Goal: Task Accomplishment & Management: Manage account settings

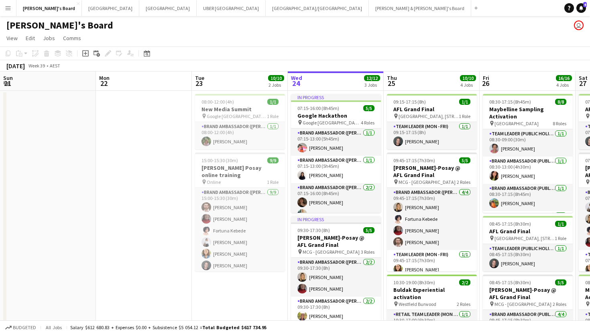
scroll to position [0, 286]
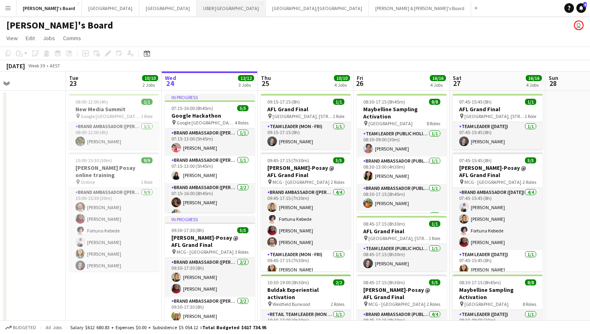
click at [197, 8] on button "UBER Melbourne Close" at bounding box center [231, 8] width 69 height 16
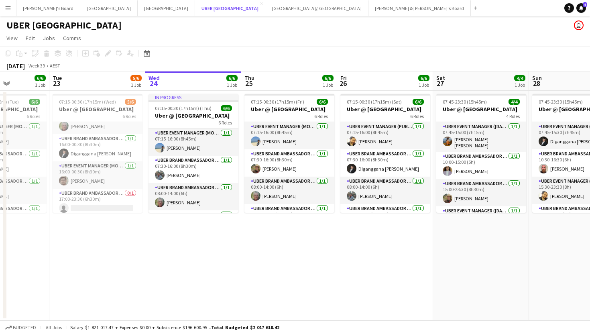
scroll to position [71, 0]
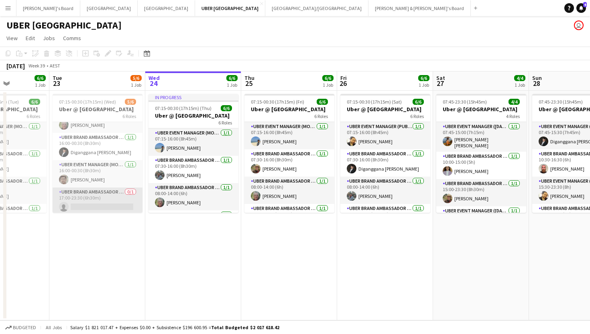
click at [108, 206] on app-card-role "UBER Brand Ambassador (Mon - Fri) 0/1 17:00-23:30 (6h30m) single-neutral-actions" at bounding box center [98, 200] width 90 height 27
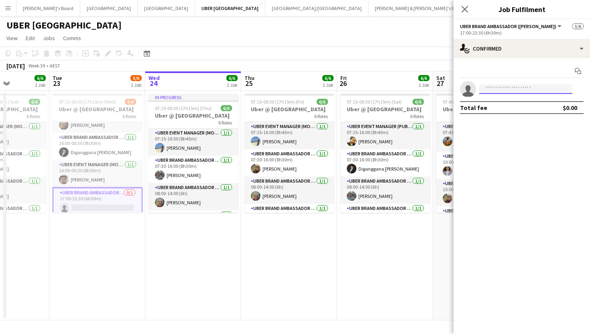
click at [489, 89] on input at bounding box center [525, 89] width 93 height 10
type input "********"
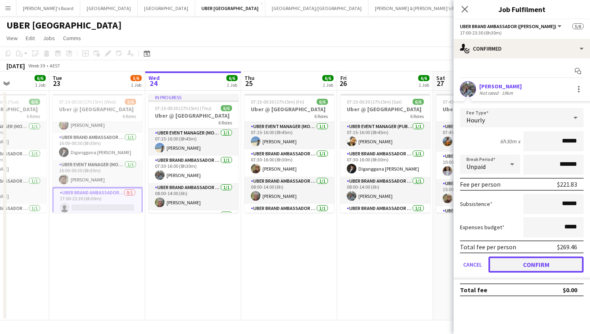
click at [510, 270] on button "Confirm" at bounding box center [535, 264] width 95 height 16
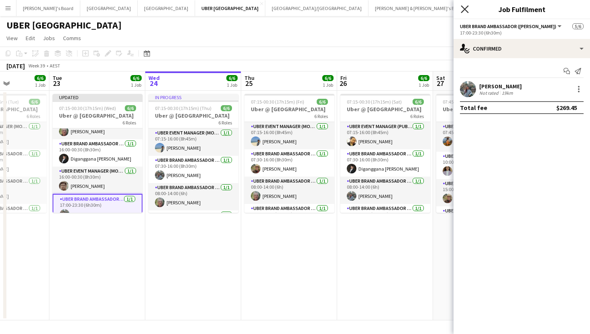
click at [464, 9] on icon at bounding box center [465, 9] width 8 height 8
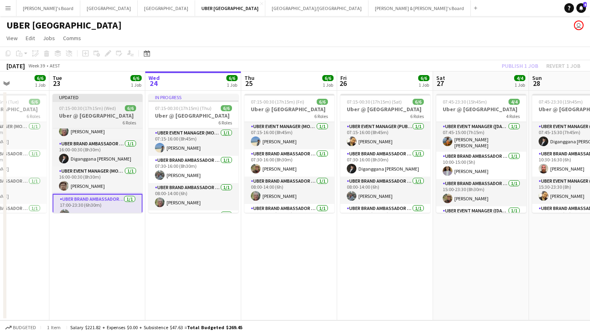
click at [104, 112] on app-job-card "Updated 07:15-00:30 (17h15m) (Wed) 6/6 Uber @ Melbourne Airport 6 Roles UBER Ev…" at bounding box center [98, 153] width 90 height 119
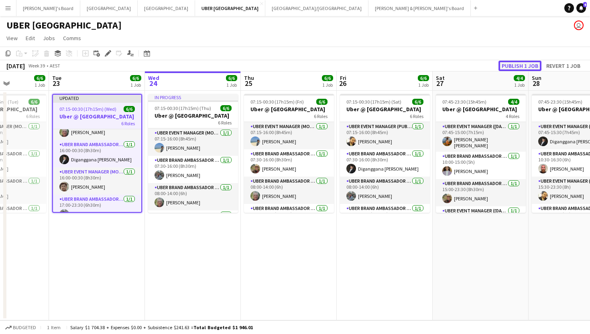
click at [518, 65] on button "Publish 1 job" at bounding box center [519, 66] width 43 height 10
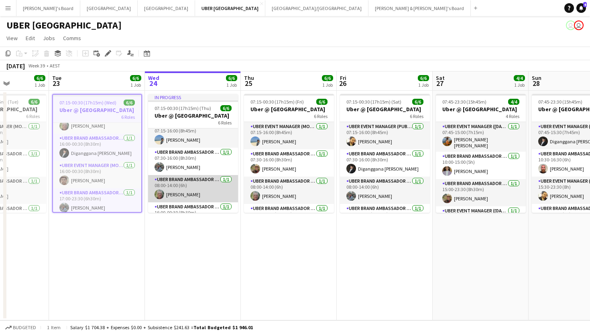
scroll to position [0, 0]
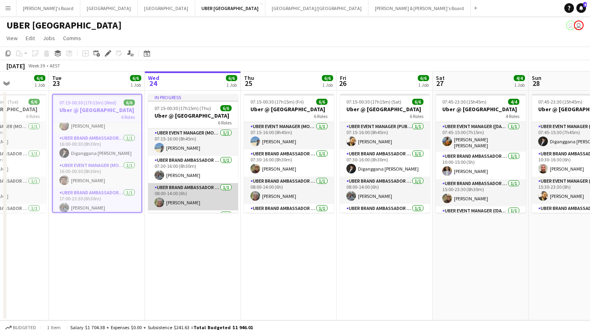
click at [191, 176] on app-card-role "UBER Brand Ambassador (Mon - Fri) 1/1 07:30-16:00 (8h30m) vrushali devlekar" at bounding box center [193, 169] width 90 height 27
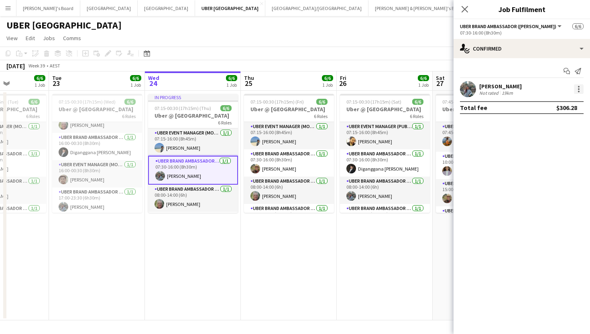
click at [578, 92] on div at bounding box center [579, 89] width 10 height 10
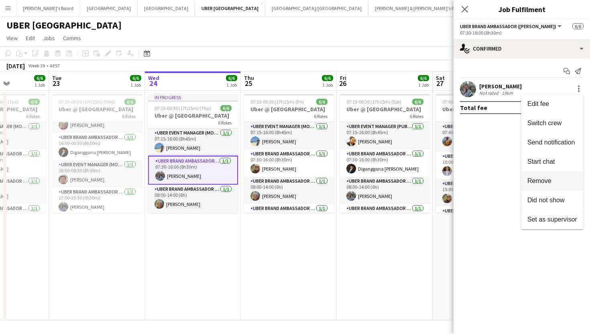
click at [546, 183] on span "Remove" at bounding box center [539, 180] width 24 height 7
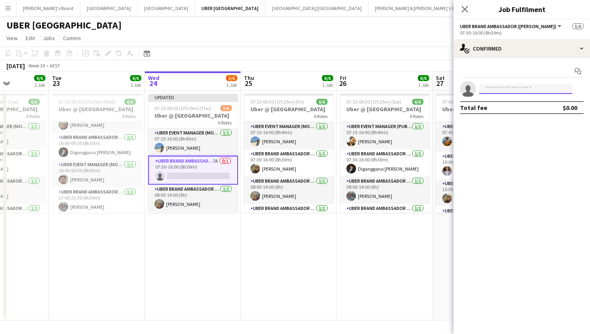
click at [518, 94] on input at bounding box center [525, 89] width 93 height 10
type input "*"
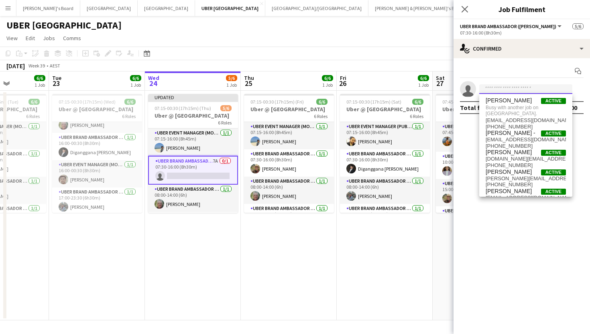
click at [490, 91] on input at bounding box center [525, 89] width 93 height 10
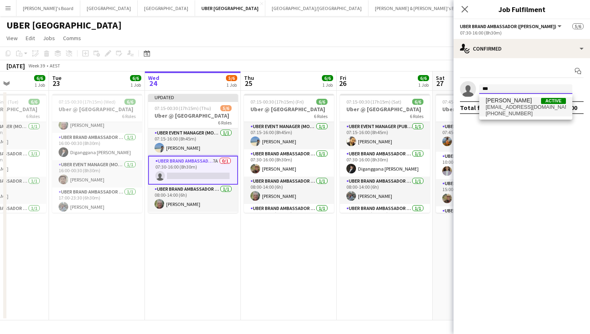
type input "***"
click at [502, 106] on span "aoife_tully@hotmail.com" at bounding box center [526, 107] width 80 height 6
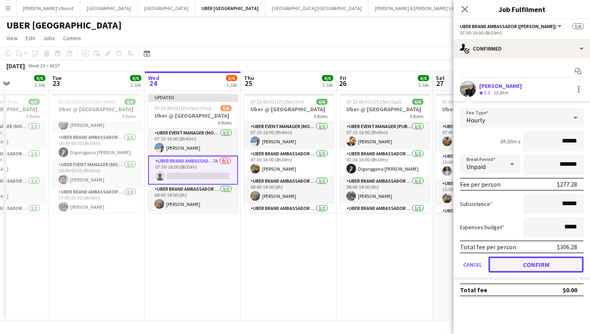
click at [521, 266] on button "Confirm" at bounding box center [535, 264] width 95 height 16
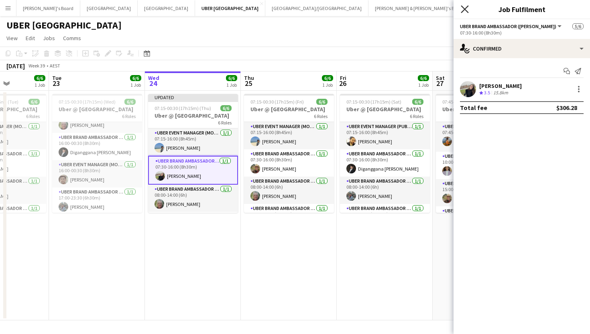
click at [464, 9] on icon "Close pop-in" at bounding box center [465, 9] width 8 height 8
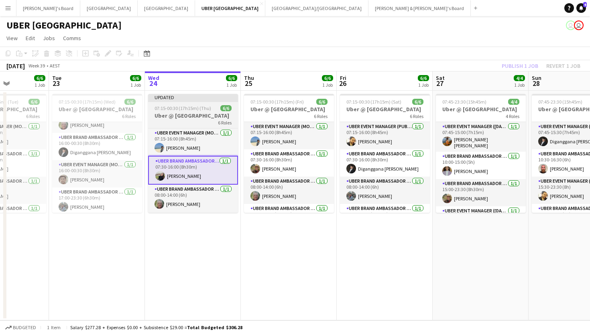
click at [173, 107] on span "07:15-00:30 (17h15m) (Thu)" at bounding box center [183, 108] width 57 height 6
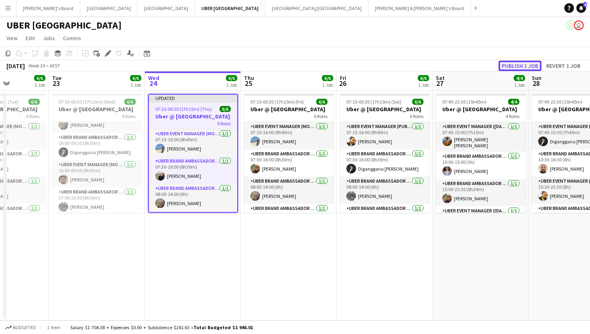
click at [505, 67] on button "Publish 1 job" at bounding box center [519, 66] width 43 height 10
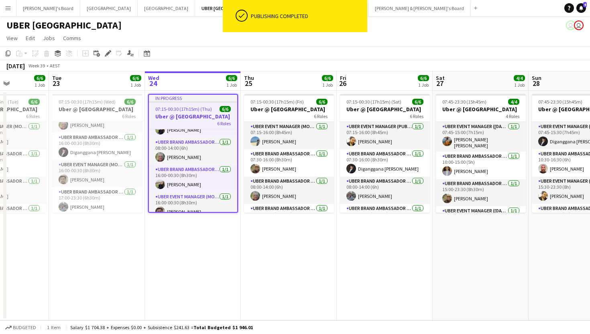
scroll to position [81, 0]
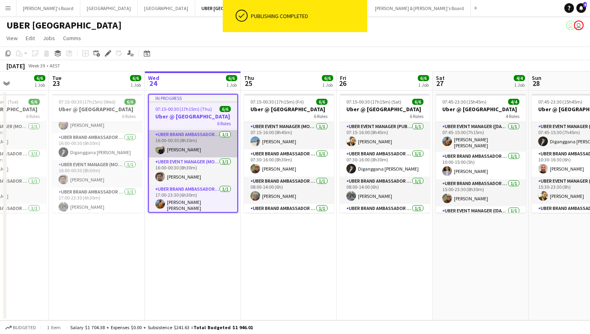
click at [187, 134] on app-card-role "UBER Brand Ambassador (Mon - Fri) 1/1 16:00-00:30 (8h30m) Aoife Tully" at bounding box center [193, 143] width 88 height 27
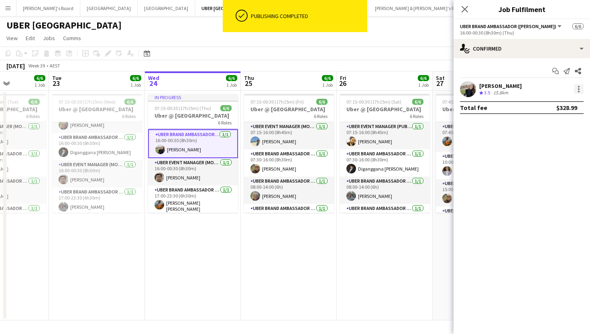
click at [580, 87] on div at bounding box center [579, 89] width 10 height 10
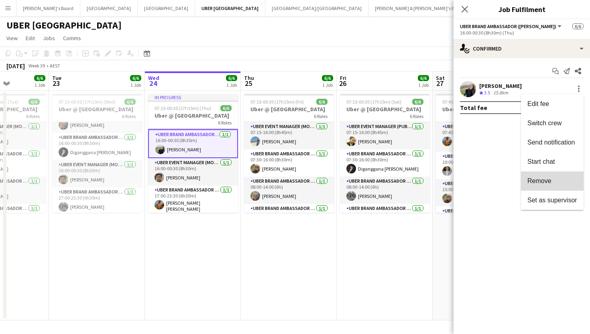
click at [549, 178] on span "Remove" at bounding box center [539, 180] width 24 height 7
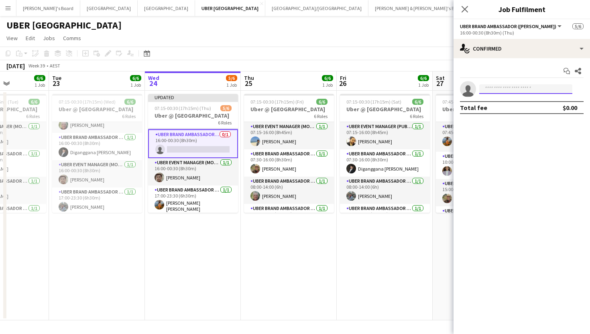
click at [500, 88] on input at bounding box center [525, 89] width 93 height 10
type input "********"
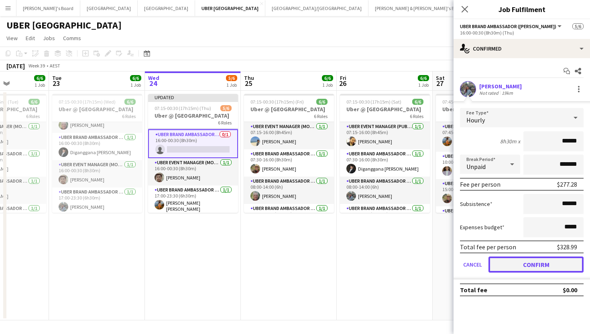
click at [512, 264] on button "Confirm" at bounding box center [535, 264] width 95 height 16
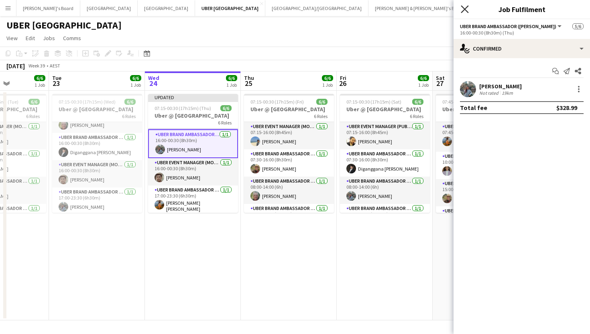
click at [465, 8] on icon at bounding box center [465, 9] width 8 height 8
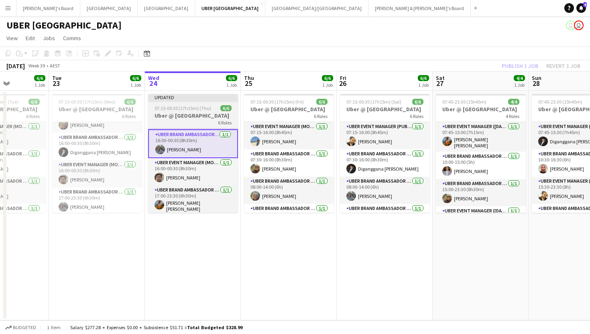
click at [178, 125] on div "6 Roles" at bounding box center [193, 122] width 90 height 6
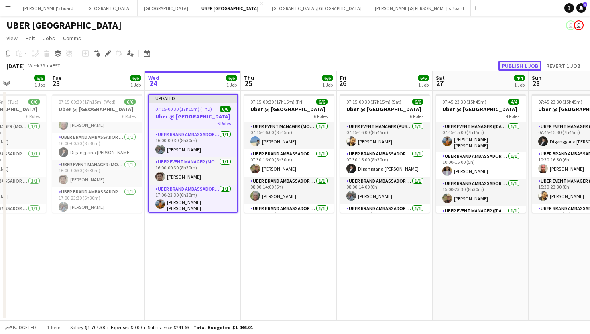
click at [527, 66] on button "Publish 1 job" at bounding box center [519, 66] width 43 height 10
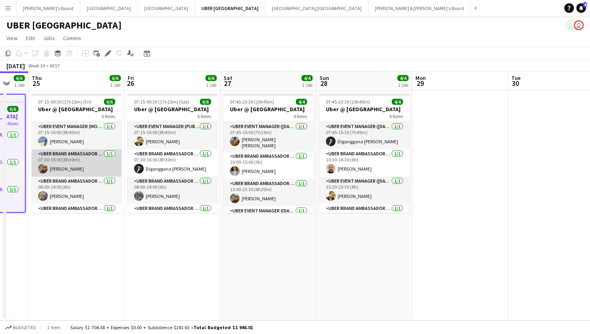
scroll to position [73, 0]
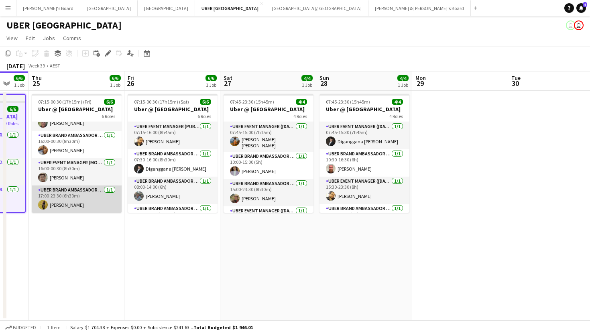
click at [72, 203] on app-card-role "UBER Brand Ambassador (Mon - Fri) 1/1 17:00-23:30 (6h30m) Niloofar Najafizadeh" at bounding box center [77, 198] width 90 height 27
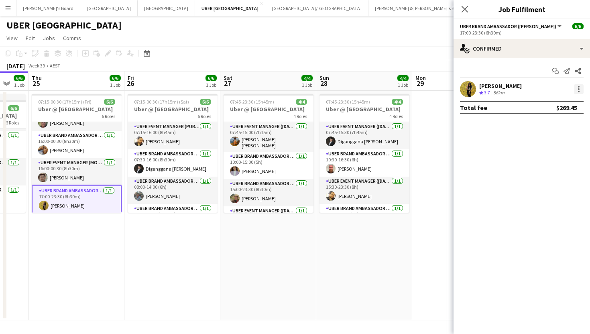
click at [580, 92] on div at bounding box center [579, 89] width 10 height 10
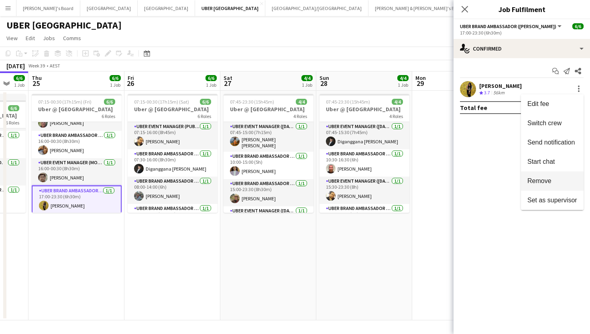
click at [523, 183] on button "Remove" at bounding box center [552, 180] width 63 height 19
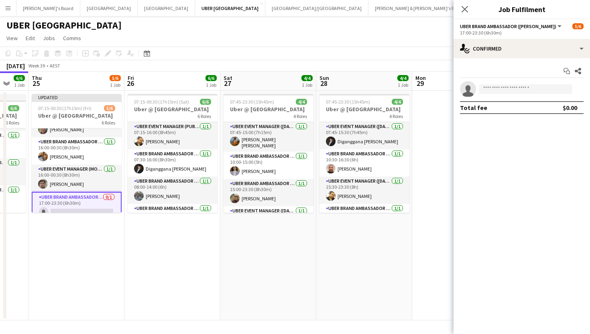
click at [488, 94] on app-invite-slot "single-neutral-actions" at bounding box center [522, 89] width 136 height 16
click at [490, 88] on input at bounding box center [525, 89] width 93 height 10
type input "*"
drag, startPoint x: 506, startPoint y: 90, endPoint x: 465, endPoint y: 90, distance: 40.5
click at [465, 90] on app-invite-slot "single-neutral-actions *****" at bounding box center [522, 89] width 136 height 16
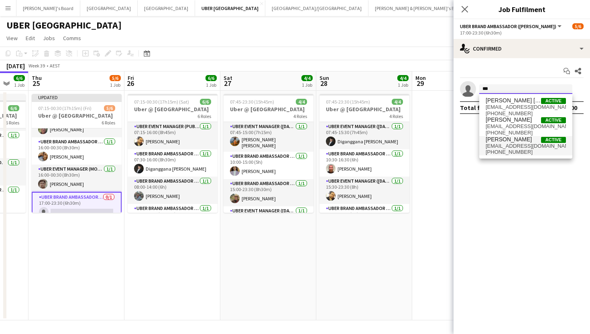
type input "***"
click at [500, 144] on span "mnajafizadeh06@gmail.com" at bounding box center [526, 146] width 80 height 6
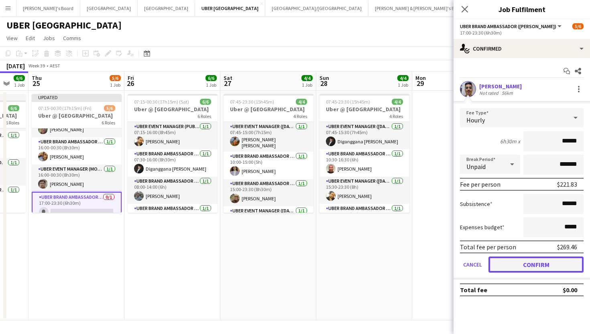
click at [510, 269] on button "Confirm" at bounding box center [535, 264] width 95 height 16
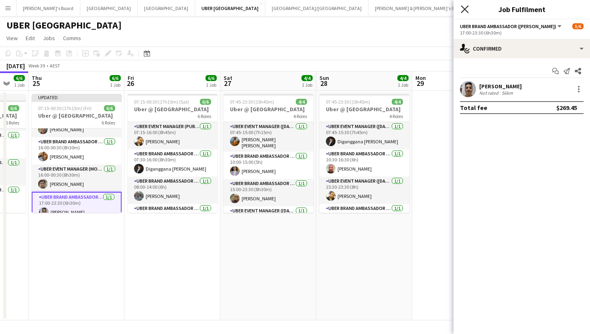
click at [464, 11] on icon "Close pop-in" at bounding box center [465, 9] width 8 height 8
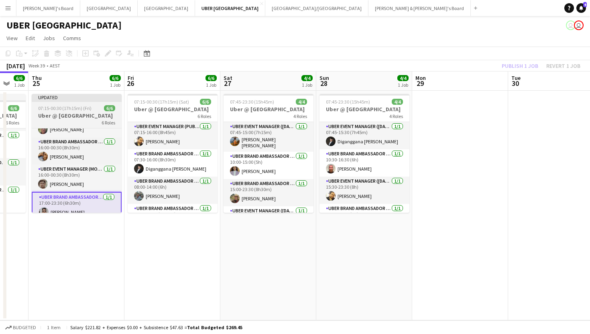
click at [104, 102] on app-job-card "Updated 07:15-00:30 (17h15m) (Fri) 6/6 Uber @ Melbourne Airport 6 Roles UBER Ev…" at bounding box center [77, 153] width 90 height 119
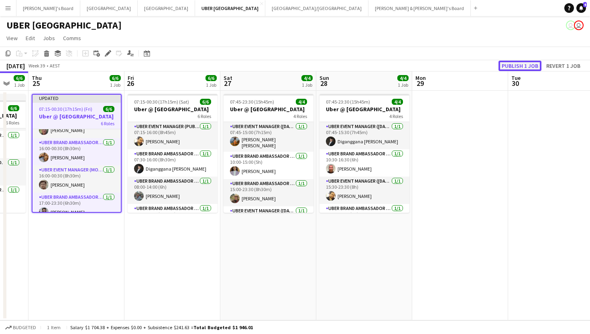
click at [509, 67] on button "Publish 1 job" at bounding box center [519, 66] width 43 height 10
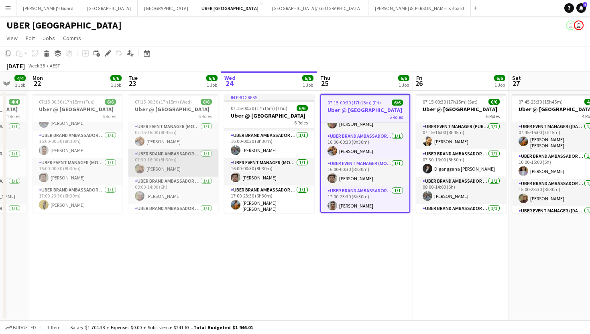
scroll to position [0, 260]
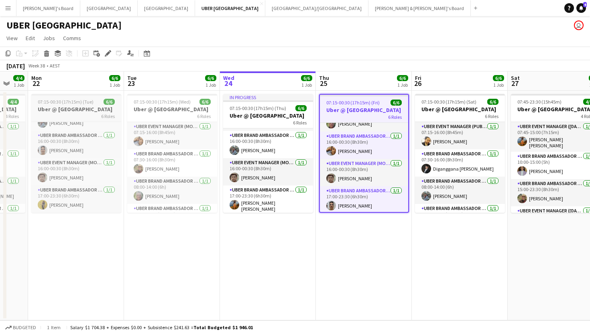
click at [89, 99] on span "07:15-00:30 (17h15m) (Tue)" at bounding box center [66, 102] width 56 height 6
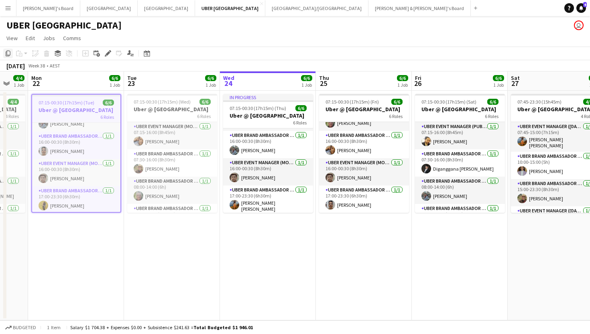
click at [8, 56] on icon at bounding box center [8, 54] width 5 height 6
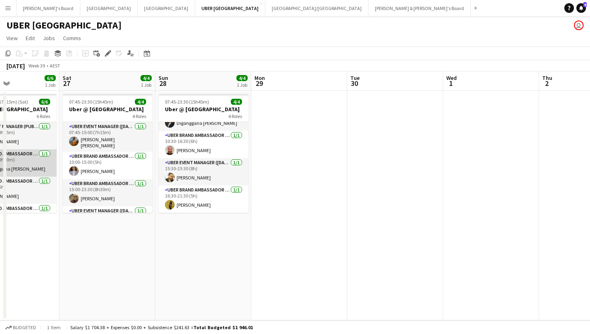
scroll to position [0, 332]
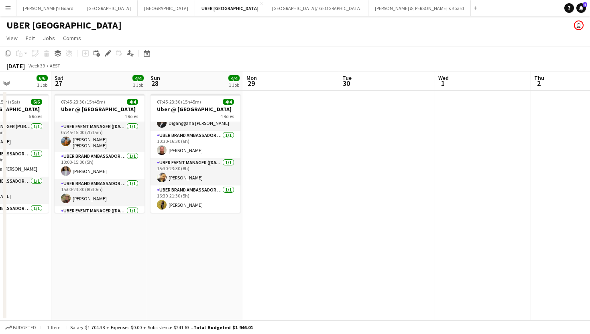
click at [285, 102] on app-date-cell at bounding box center [291, 206] width 96 height 230
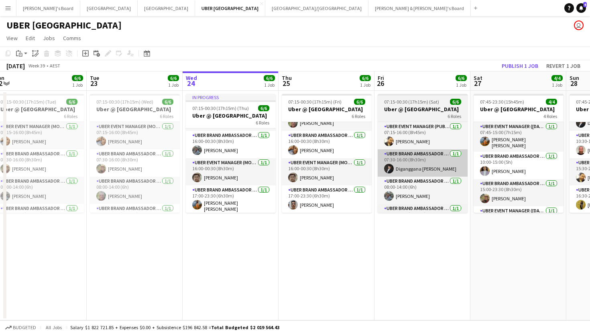
scroll to position [0, 201]
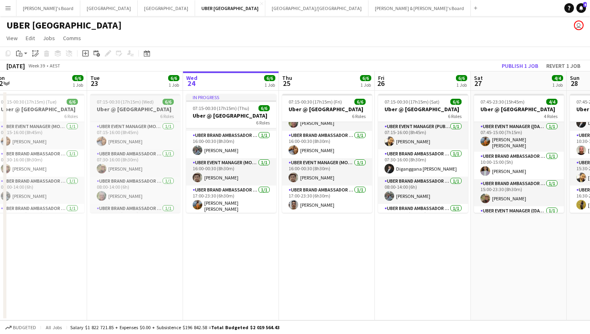
click at [145, 102] on span "07:15-00:30 (17h15m) (Wed)" at bounding box center [125, 102] width 57 height 6
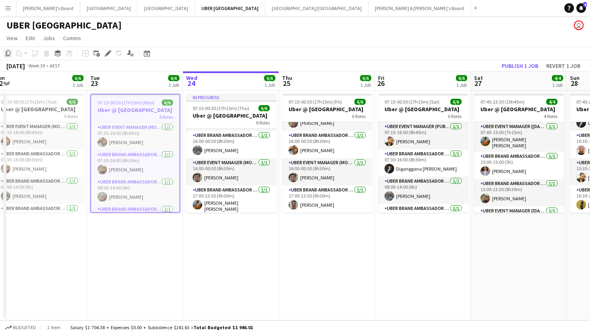
click at [8, 55] on icon "Copy" at bounding box center [8, 53] width 6 height 6
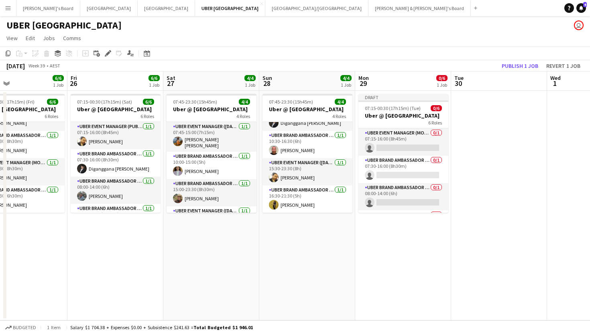
scroll to position [0, 266]
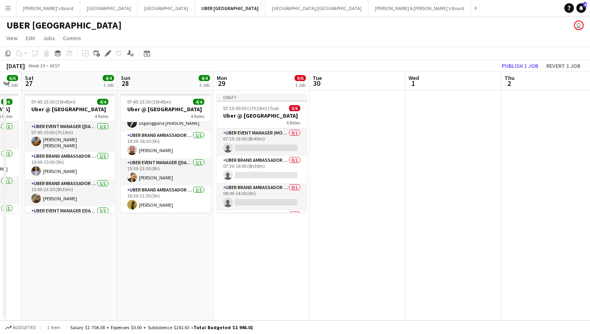
click at [337, 102] on app-date-cell at bounding box center [357, 206] width 96 height 230
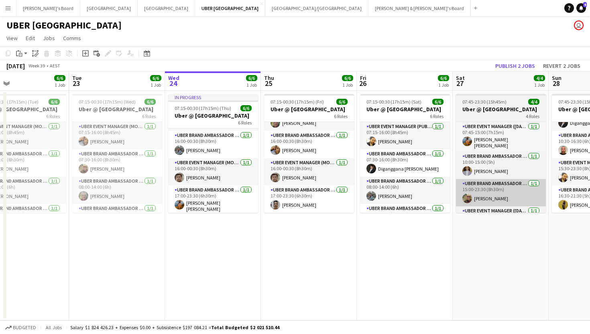
scroll to position [0, 216]
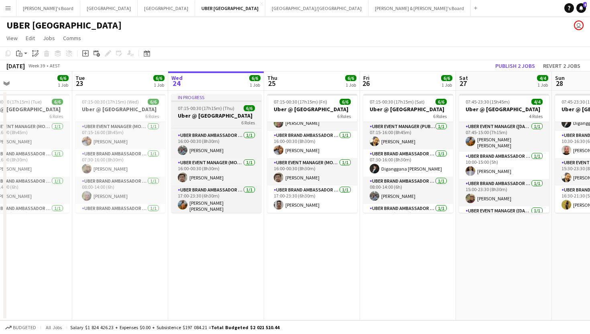
click at [220, 108] on span "07:15-00:30 (17h15m) (Thu)" at bounding box center [206, 108] width 57 height 6
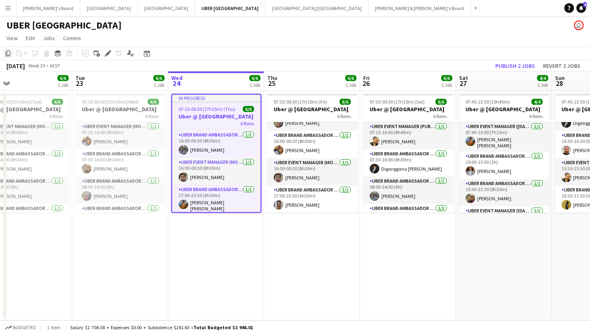
click at [8, 56] on icon at bounding box center [8, 54] width 5 height 6
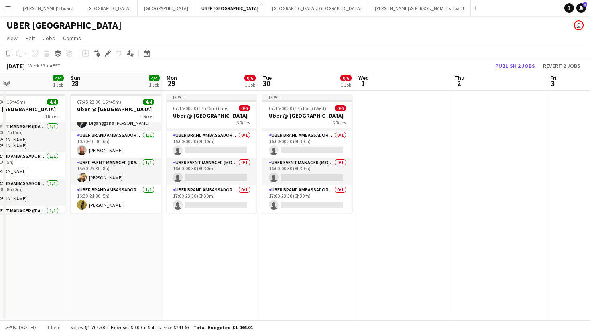
scroll to position [0, 328]
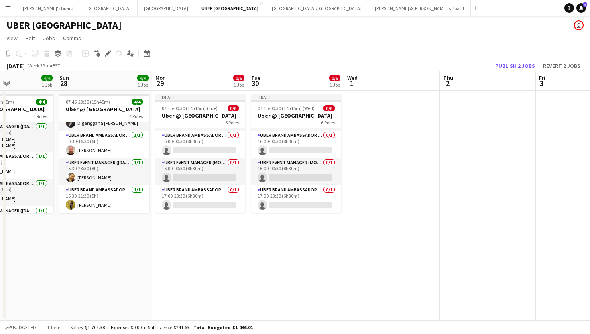
click at [367, 112] on app-date-cell at bounding box center [392, 206] width 96 height 230
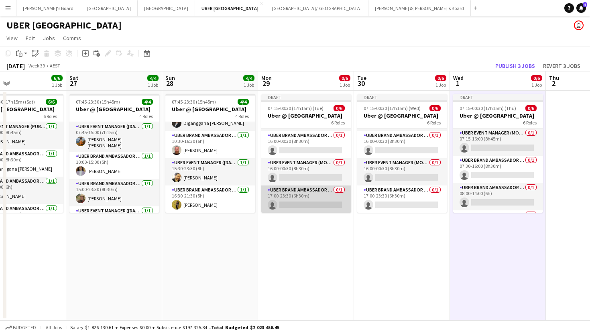
scroll to position [0, 226]
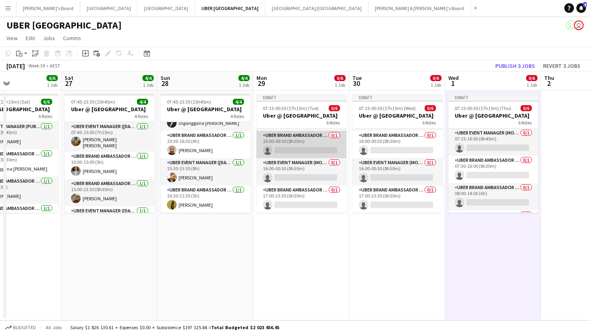
click at [281, 148] on app-card-role "UBER Brand Ambassador (Mon - Fri) 0/1 16:00-00:30 (8h30m) single-neutral-actions" at bounding box center [301, 144] width 90 height 27
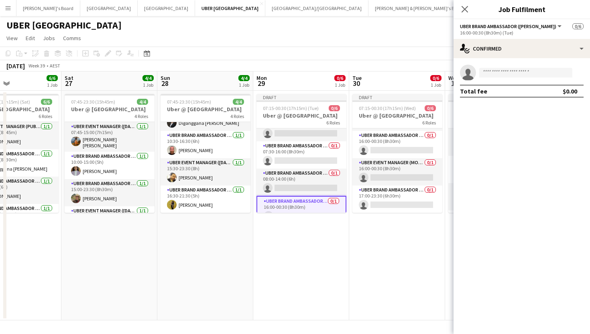
scroll to position [0, 0]
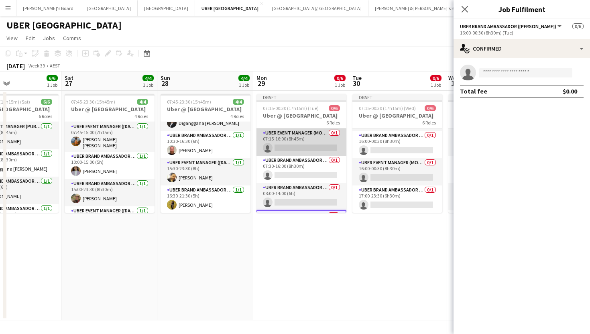
click at [306, 147] on app-card-role "UBER Event Manager (Mon - Fri) 0/1 07:15-16:00 (8h45m) single-neutral-actions" at bounding box center [301, 141] width 90 height 27
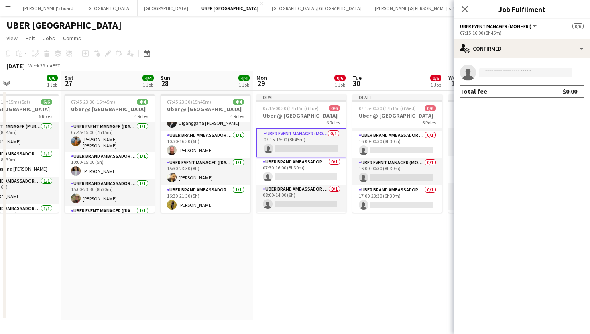
click at [499, 72] on input at bounding box center [525, 73] width 93 height 10
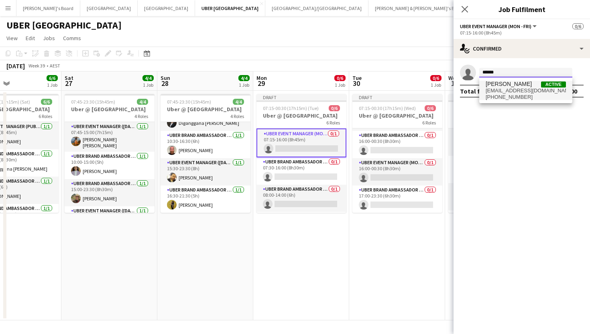
type input "******"
click at [514, 94] on span "+61470102519" at bounding box center [526, 97] width 80 height 6
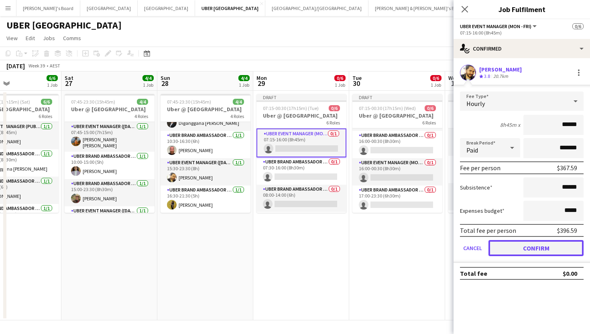
click at [509, 246] on button "Confirm" at bounding box center [535, 248] width 95 height 16
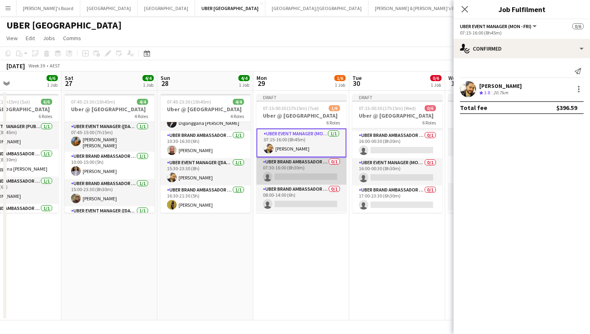
click at [313, 175] on app-card-role "UBER Brand Ambassador (Mon - Fri) 0/1 07:30-16:00 (8h30m) single-neutral-actions" at bounding box center [301, 170] width 90 height 27
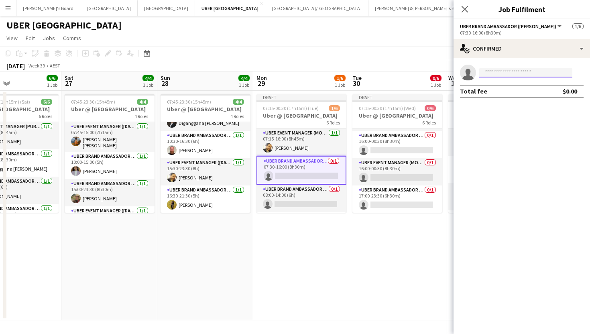
click at [513, 69] on input at bounding box center [525, 73] width 93 height 10
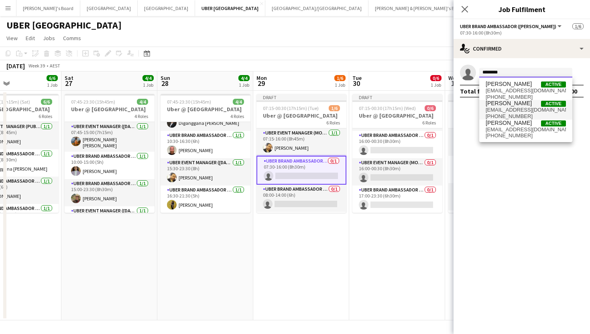
type input "********"
click at [510, 103] on span "[PERSON_NAME]" at bounding box center [509, 103] width 46 height 7
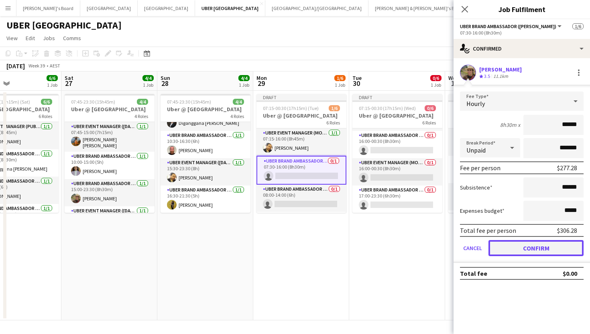
click at [502, 249] on button "Confirm" at bounding box center [535, 248] width 95 height 16
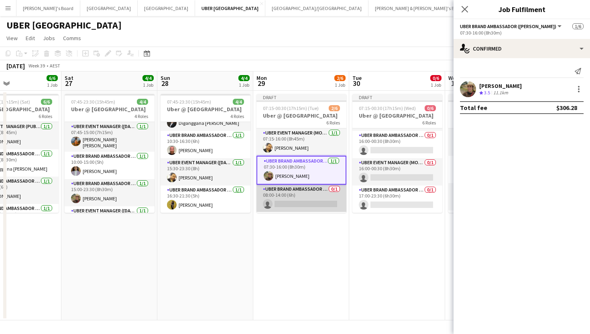
click at [320, 203] on app-card-role "UBER Brand Ambassador (Mon - Fri) 0/1 08:00-14:00 (6h) single-neutral-actions" at bounding box center [301, 198] width 90 height 27
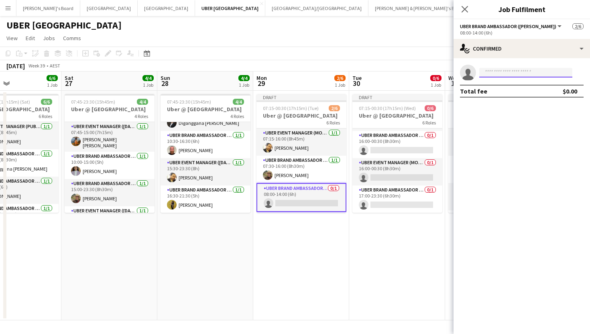
click at [493, 72] on input at bounding box center [525, 73] width 93 height 10
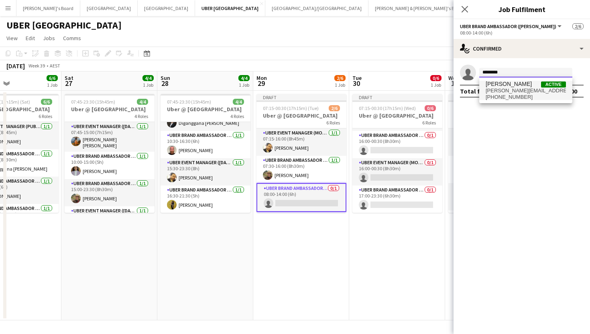
type input "********"
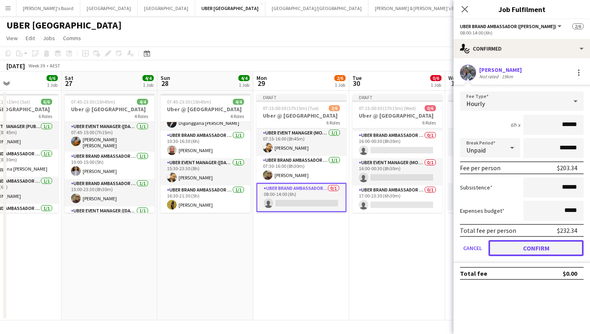
click at [524, 245] on button "Confirm" at bounding box center [535, 248] width 95 height 16
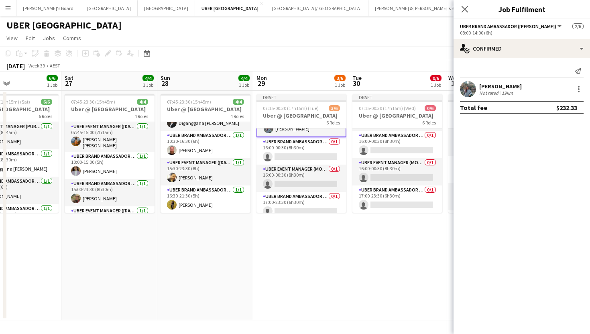
scroll to position [81, 0]
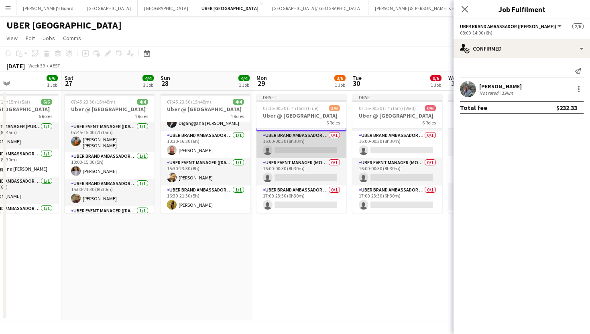
click at [307, 145] on app-card-role "UBER Brand Ambassador (Mon - Fri) 0/1 16:00-00:30 (8h30m) single-neutral-actions" at bounding box center [301, 144] width 90 height 27
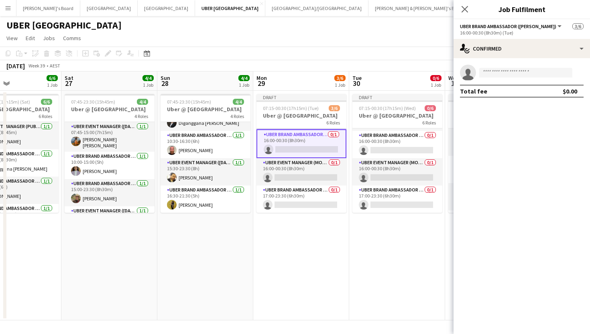
scroll to position [80, 0]
click at [510, 71] on input at bounding box center [525, 73] width 93 height 10
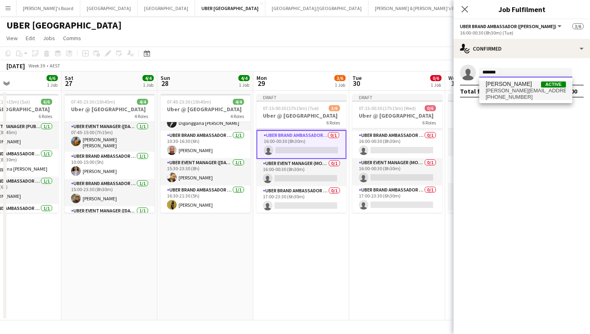
type input "*******"
click at [531, 93] on span "abhinav.singh.as5@gmail.com" at bounding box center [526, 90] width 80 height 6
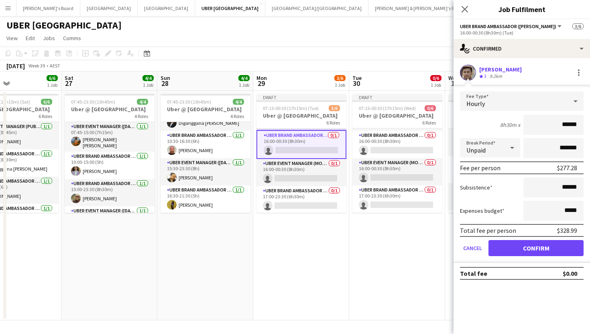
click at [521, 239] on form "Fee Type Hourly 8h30m x ****** Break Period Unpaid ******* Fee per person $277.…" at bounding box center [522, 177] width 136 height 171
click at [516, 250] on button "Confirm" at bounding box center [535, 248] width 95 height 16
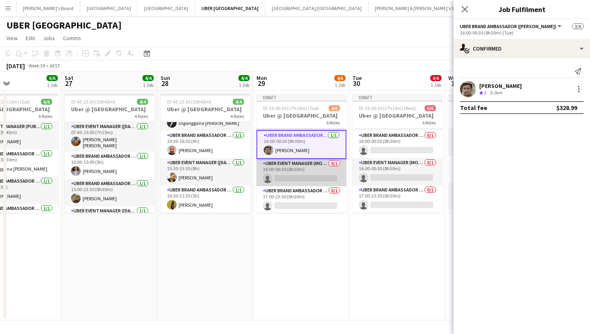
click at [297, 175] on app-card-role "UBER Event Manager (Mon - Fri) 0/1 16:00-00:30 (8h30m) single-neutral-actions" at bounding box center [301, 172] width 90 height 27
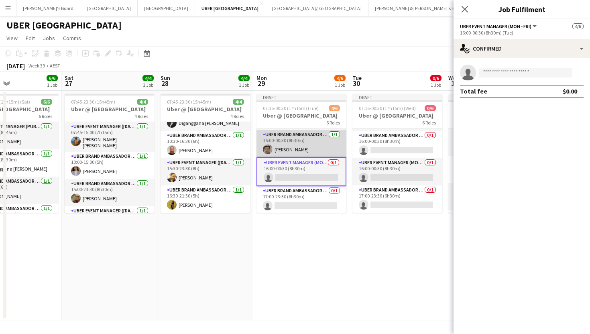
click at [310, 154] on app-card-role "UBER Brand Ambassador (Mon - Fri) 1/1 16:00-00:30 (8h30m) Abhinav Singh" at bounding box center [301, 143] width 90 height 27
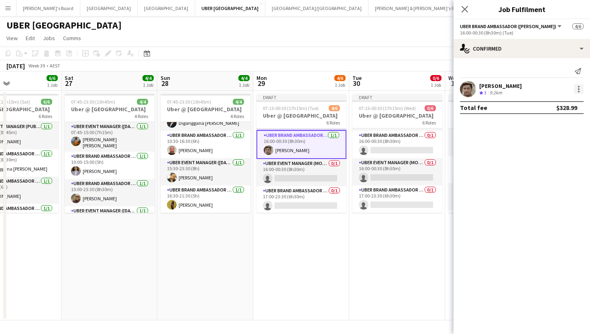
click at [577, 91] on div at bounding box center [579, 89] width 10 height 10
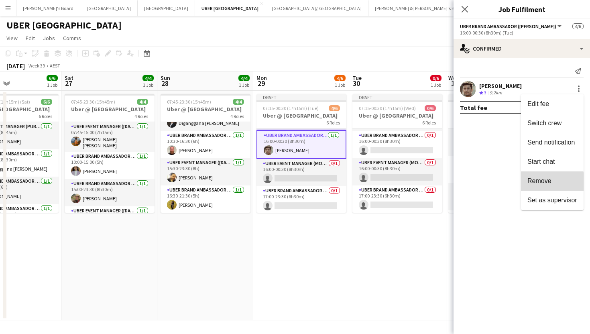
click at [526, 185] on button "Remove" at bounding box center [552, 180] width 63 height 19
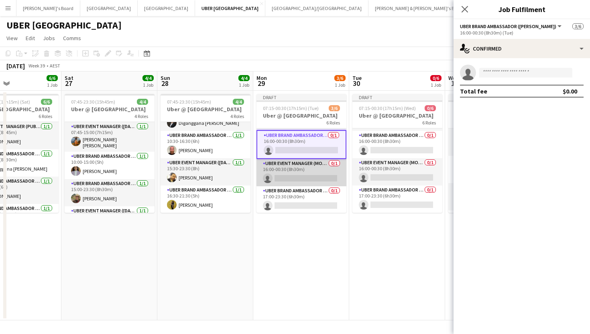
click at [297, 179] on app-card-role "UBER Event Manager (Mon - Fri) 0/1 16:00-00:30 (8h30m) single-neutral-actions" at bounding box center [301, 172] width 90 height 27
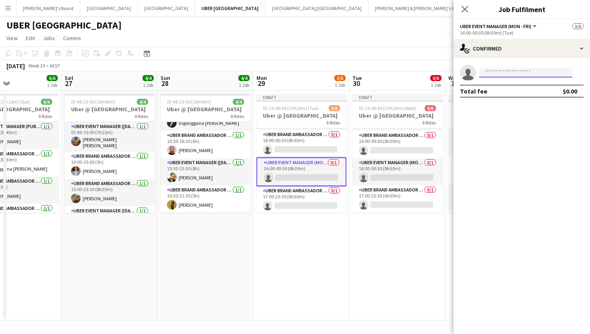
click at [499, 74] on input at bounding box center [525, 73] width 93 height 10
type input "*"
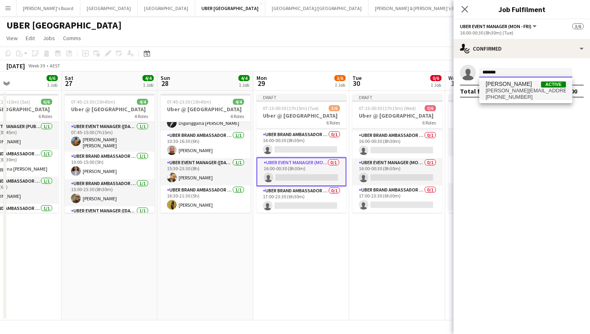
type input "*******"
click at [509, 90] on span "abhinav.singh.as5@gmail.com" at bounding box center [526, 90] width 80 height 6
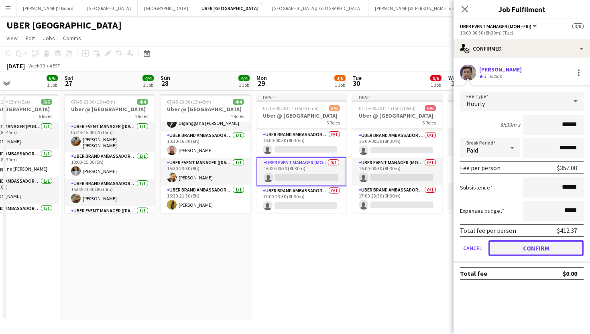
click at [505, 244] on button "Confirm" at bounding box center [535, 248] width 95 height 16
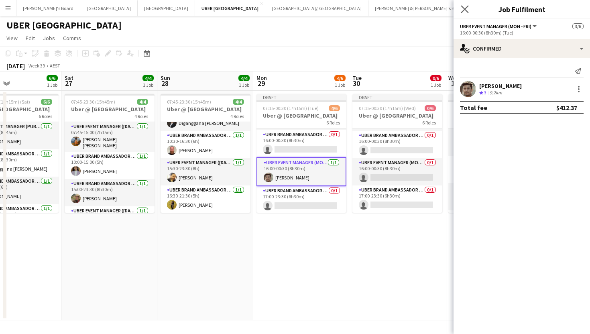
click at [469, 10] on app-icon "Close pop-in" at bounding box center [465, 10] width 12 height 12
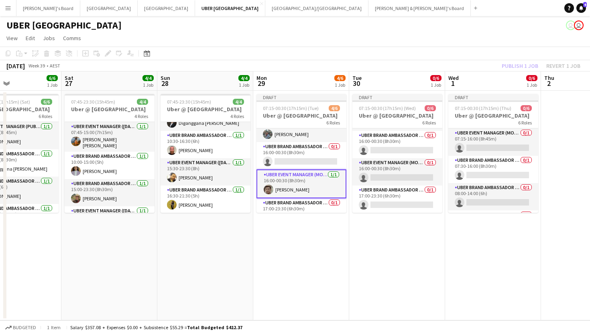
scroll to position [71, 0]
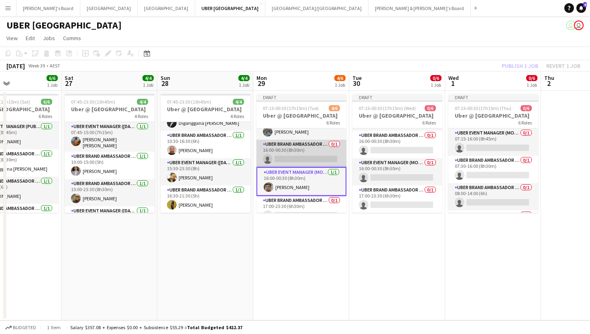
click at [299, 158] on app-card-role "UBER Brand Ambassador (Mon - Fri) 0/1 16:00-00:30 (8h30m) single-neutral-actions" at bounding box center [301, 153] width 90 height 27
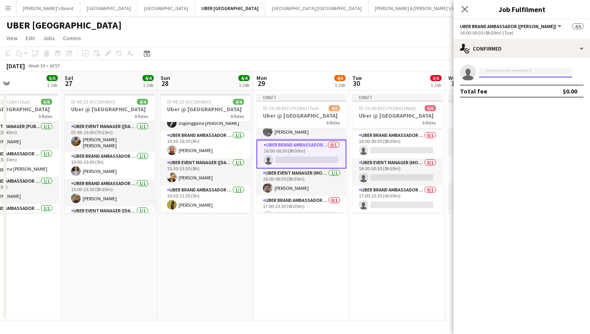
click at [538, 75] on input at bounding box center [525, 73] width 93 height 10
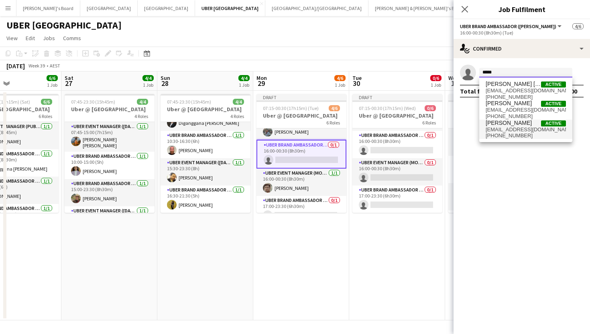
type input "*****"
click at [510, 132] on span "mnajafizadeh06@gmail.com" at bounding box center [526, 129] width 80 height 6
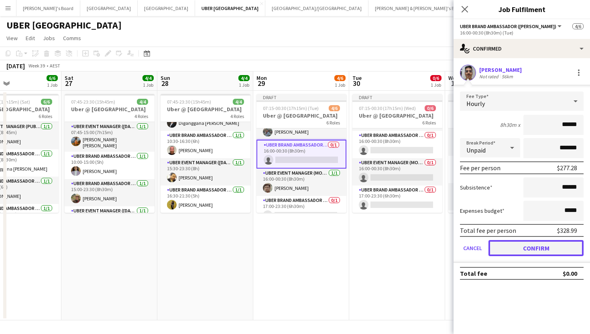
click at [505, 246] on button "Confirm" at bounding box center [535, 248] width 95 height 16
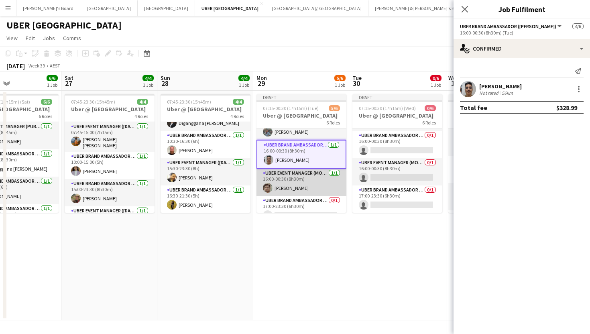
scroll to position [81, 0]
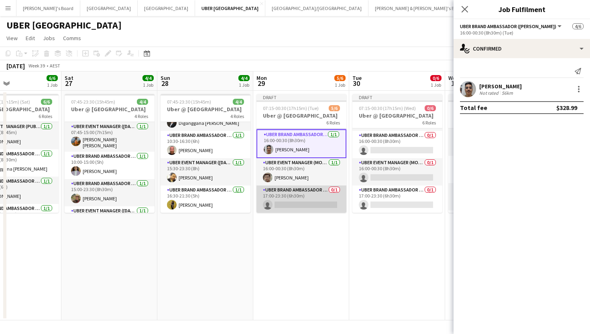
click at [281, 206] on app-card-role "UBER Brand Ambassador (Mon - Fri) 0/1 17:00-23:30 (6h30m) single-neutral-actions" at bounding box center [301, 198] width 90 height 27
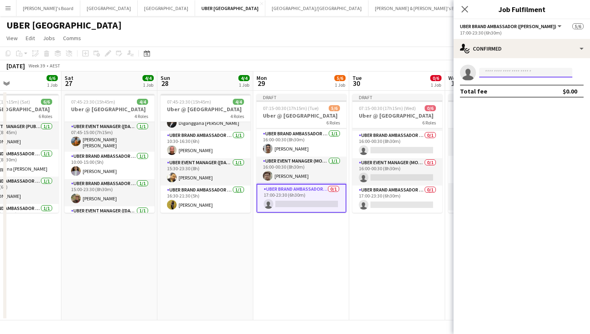
click at [533, 71] on input at bounding box center [525, 73] width 93 height 10
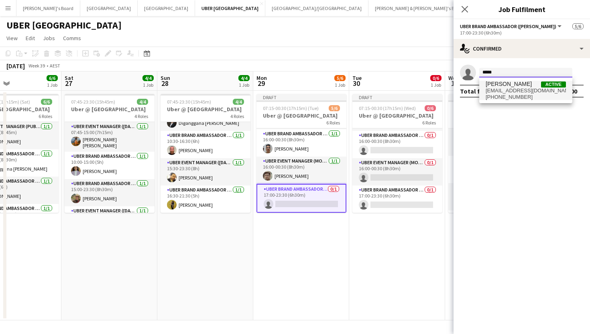
type input "*****"
click at [519, 89] on span "niloo.n7899@gmail.com" at bounding box center [526, 90] width 80 height 6
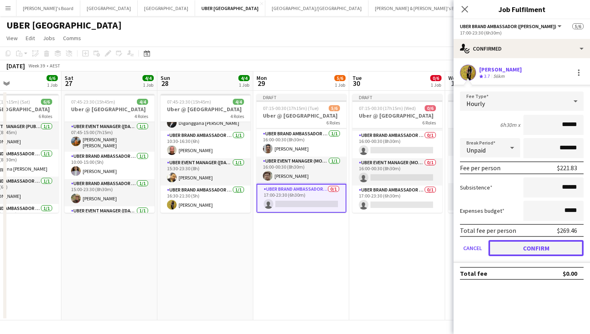
click at [498, 251] on button "Confirm" at bounding box center [535, 248] width 95 height 16
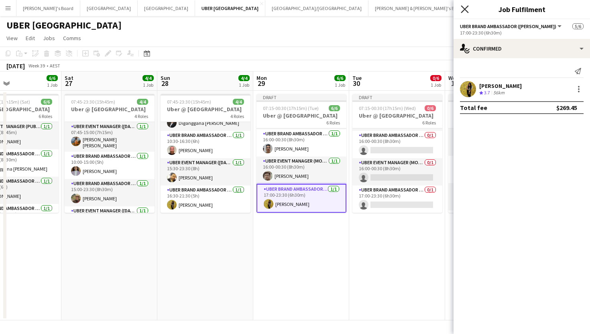
click at [462, 9] on icon "Close pop-in" at bounding box center [465, 9] width 8 height 8
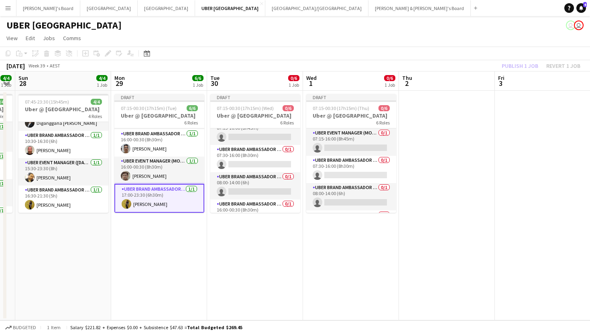
scroll to position [0, 0]
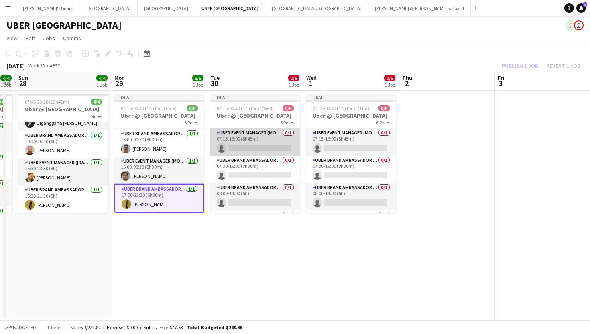
click at [249, 148] on app-card-role "UBER Event Manager (Mon - Fri) 0/1 07:15-16:00 (8h45m) single-neutral-actions" at bounding box center [255, 141] width 90 height 27
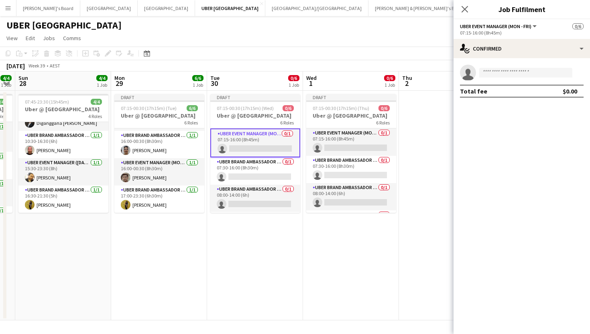
scroll to position [79, 0]
click at [516, 72] on input at bounding box center [525, 73] width 93 height 10
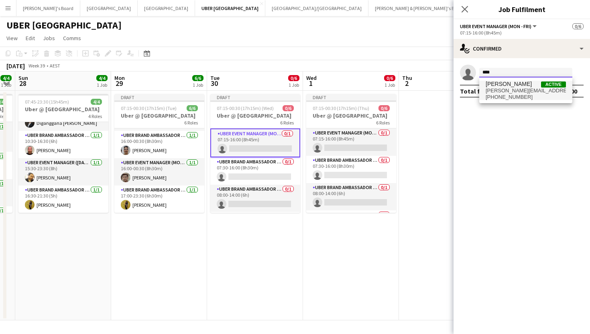
type input "****"
click at [507, 87] on span "jogabrata.tal@gmail.com" at bounding box center [526, 90] width 80 height 6
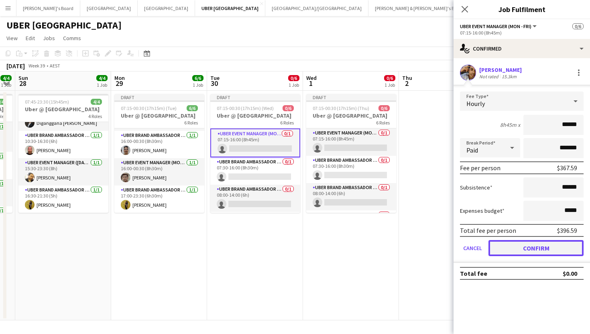
click at [507, 247] on button "Confirm" at bounding box center [535, 248] width 95 height 16
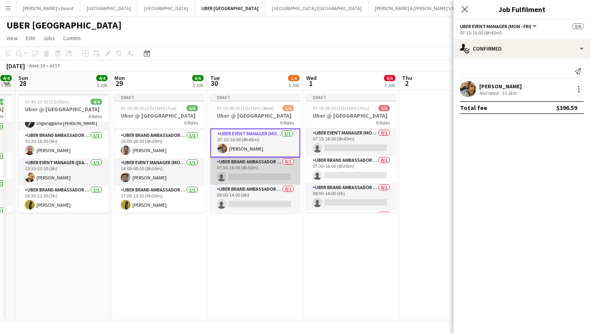
click at [245, 178] on app-card-role "UBER Brand Ambassador (Mon - Fri) 0/1 07:30-16:00 (8h30m) single-neutral-actions" at bounding box center [255, 170] width 90 height 27
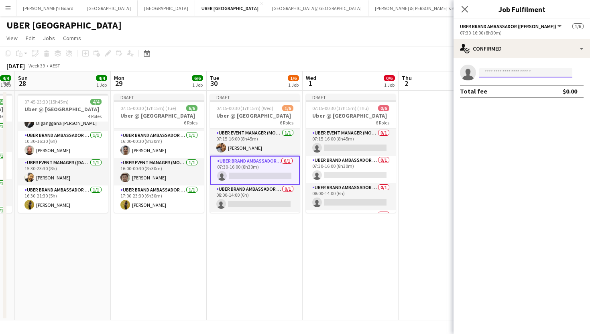
click at [490, 71] on input at bounding box center [525, 73] width 93 height 10
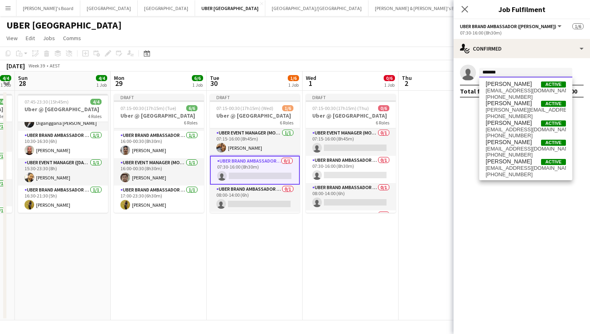
drag, startPoint x: 514, startPoint y: 73, endPoint x: 484, endPoint y: 72, distance: 30.5
click at [484, 72] on input "*******" at bounding box center [525, 73] width 93 height 10
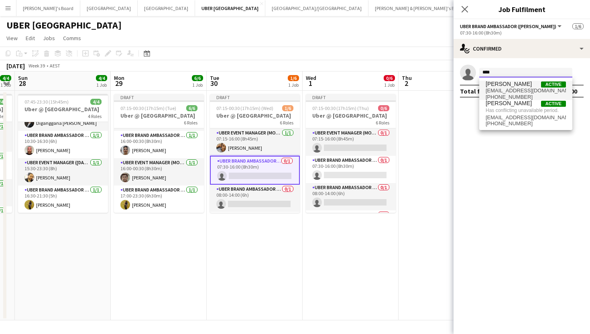
type input "****"
click at [496, 86] on span "[PERSON_NAME]" at bounding box center [509, 84] width 46 height 7
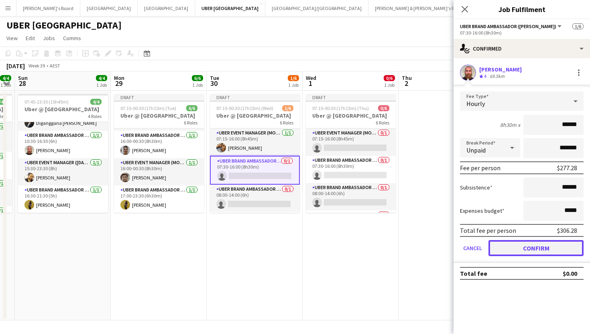
click at [509, 246] on button "Confirm" at bounding box center [535, 248] width 95 height 16
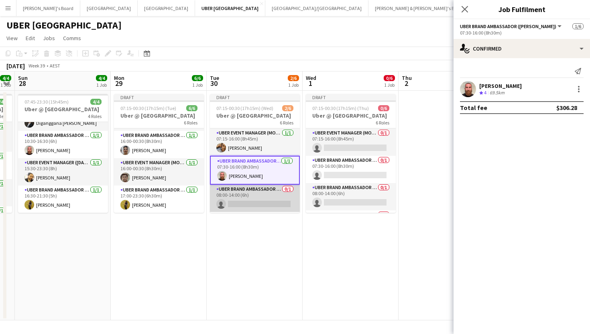
click at [258, 205] on app-card-role "UBER Brand Ambassador (Mon - Fri) 0/1 08:00-14:00 (6h) single-neutral-actions" at bounding box center [255, 198] width 90 height 27
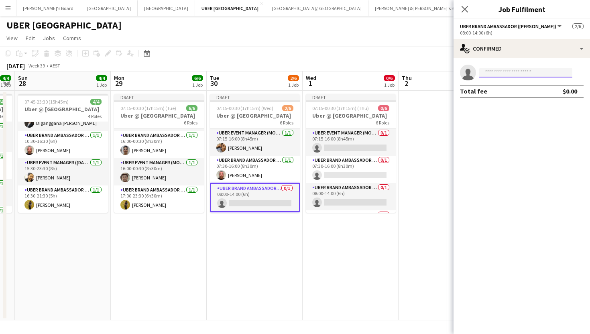
click at [520, 70] on input at bounding box center [525, 73] width 93 height 10
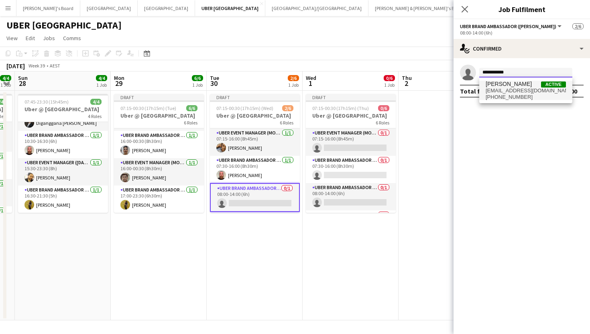
type input "**********"
click at [507, 89] on span "rjtocher@bigpond.com" at bounding box center [526, 90] width 80 height 6
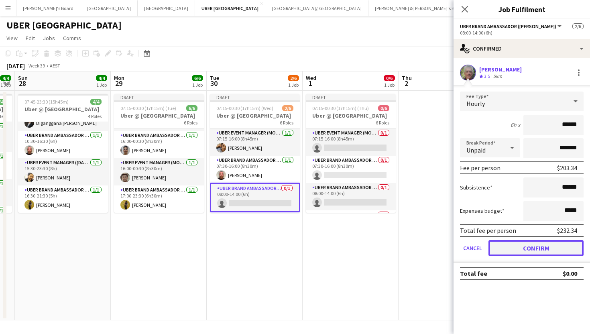
click at [502, 247] on button "Confirm" at bounding box center [535, 248] width 95 height 16
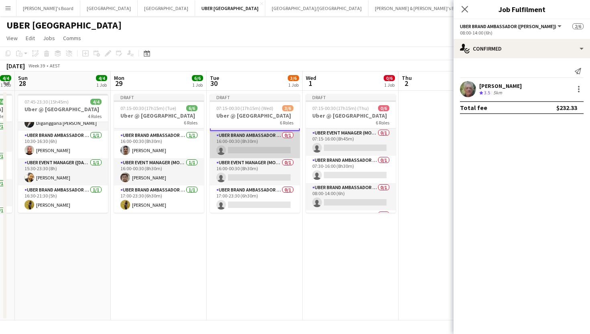
click at [258, 143] on app-card-role "UBER Brand Ambassador (Mon - Fri) 0/1 16:00-00:30 (8h30m) single-neutral-actions" at bounding box center [255, 144] width 90 height 27
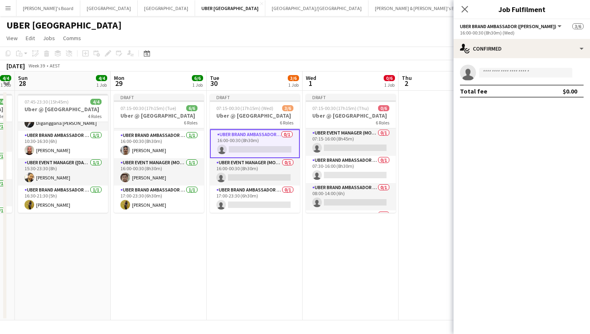
scroll to position [80, 0]
click at [512, 74] on input at bounding box center [525, 73] width 93 height 10
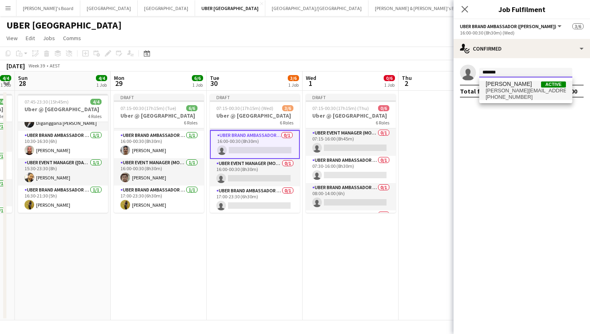
type input "*******"
click at [513, 85] on span "[PERSON_NAME]" at bounding box center [509, 84] width 46 height 7
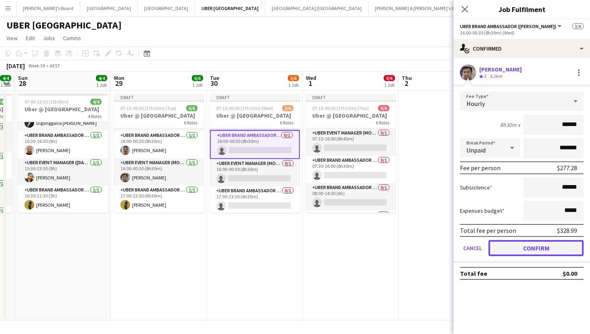
click at [500, 246] on button "Confirm" at bounding box center [535, 248] width 95 height 16
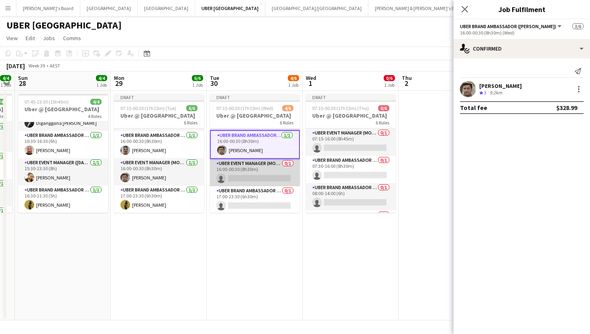
click at [261, 179] on app-card-role "UBER Event Manager (Mon - Fri) 0/1 16:00-00:30 (8h30m) single-neutral-actions" at bounding box center [255, 172] width 90 height 27
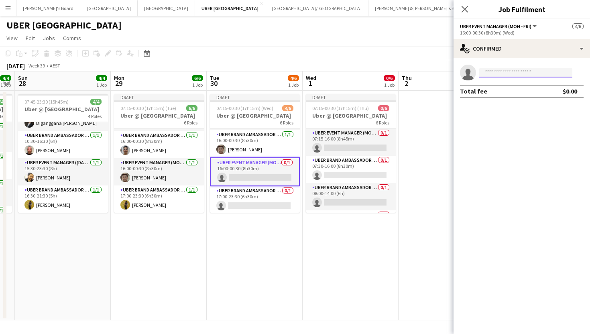
click at [500, 72] on input at bounding box center [525, 73] width 93 height 10
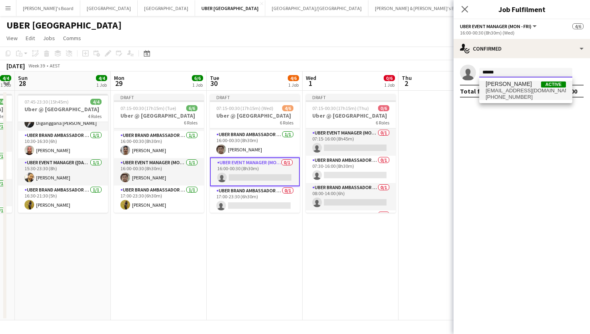
type input "******"
click at [515, 89] on span "shijinism@gmail.com" at bounding box center [526, 90] width 80 height 6
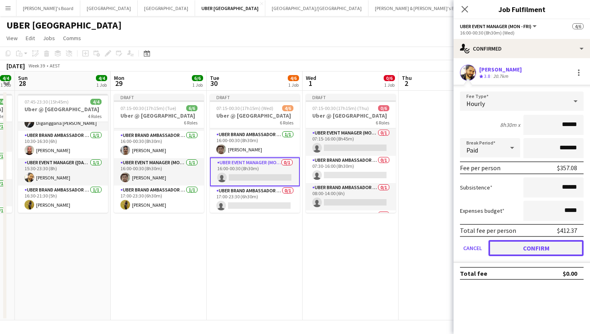
click at [507, 251] on button "Confirm" at bounding box center [535, 248] width 95 height 16
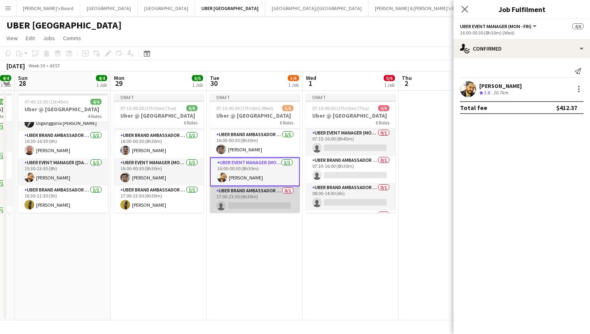
click at [240, 199] on app-card-role "UBER Brand Ambassador (Mon - Fri) 0/1 17:00-23:30 (6h30m) single-neutral-actions" at bounding box center [255, 199] width 90 height 27
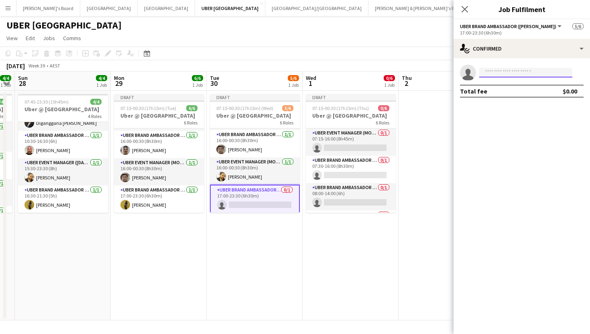
click at [520, 72] on input at bounding box center [525, 73] width 93 height 10
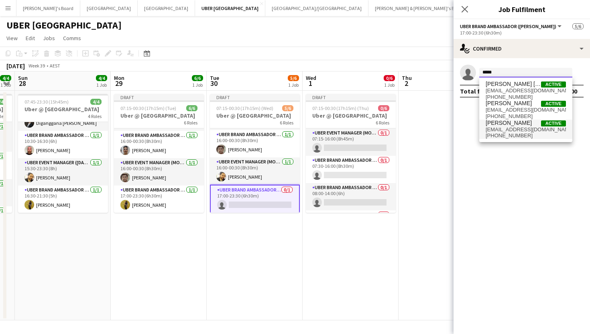
type input "*****"
click at [498, 128] on span "mnajafizadeh06@gmail.com" at bounding box center [526, 129] width 80 height 6
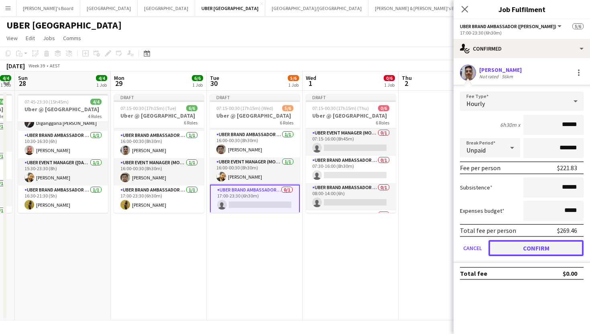
click at [509, 252] on button "Confirm" at bounding box center [535, 248] width 95 height 16
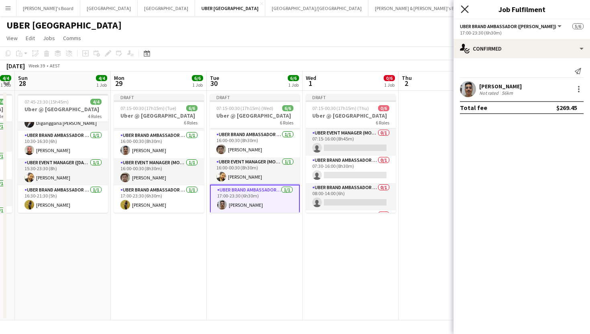
click at [468, 9] on icon "Close pop-in" at bounding box center [465, 9] width 8 height 8
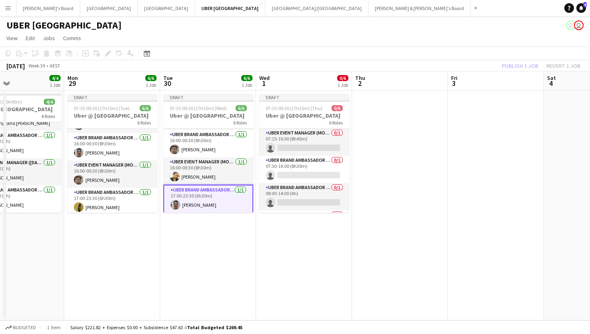
scroll to position [0, 254]
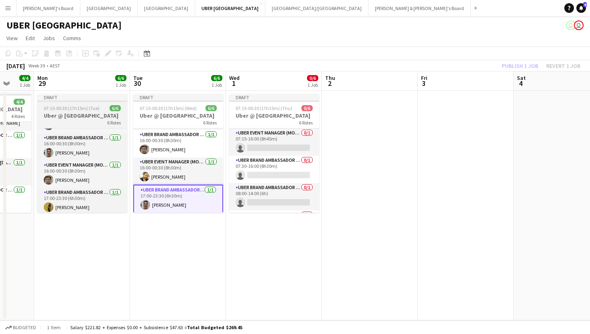
click at [85, 106] on span "07:15-00:30 (17h15m) (Tue)" at bounding box center [72, 108] width 56 height 6
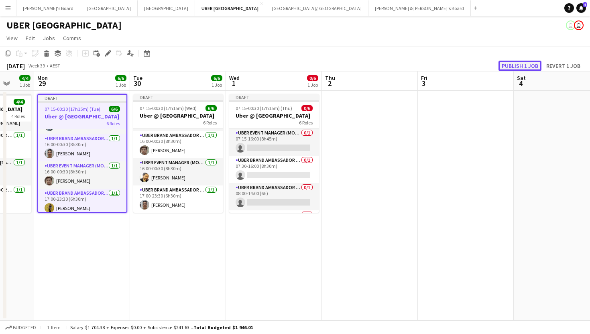
click at [512, 67] on button "Publish 1 job" at bounding box center [519, 66] width 43 height 10
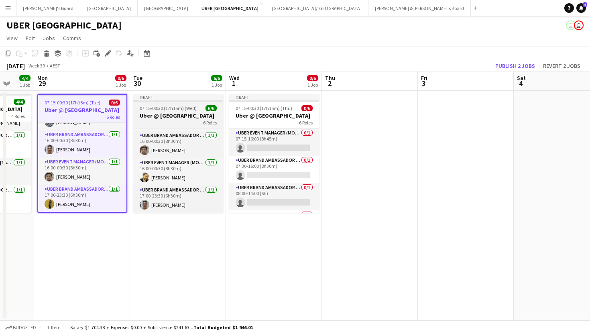
click at [179, 104] on app-job-card "Draft 07:15-00:30 (17h15m) (Wed) 6/6 Uber @ Melbourne Airport 6 Roles UBER Even…" at bounding box center [178, 153] width 90 height 119
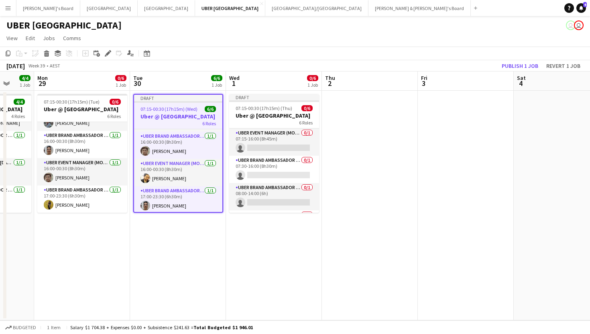
scroll to position [73, 0]
click at [523, 64] on button "Publish 1 job" at bounding box center [519, 66] width 43 height 10
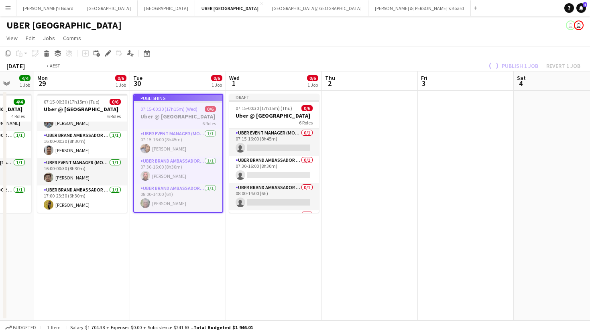
scroll to position [0, 325]
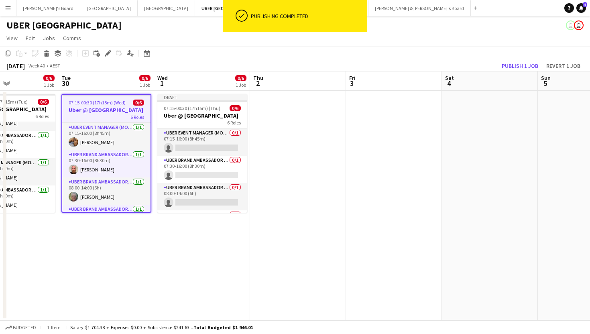
click at [119, 107] on h3 "Uber @ [GEOGRAPHIC_DATA]" at bounding box center [106, 109] width 88 height 7
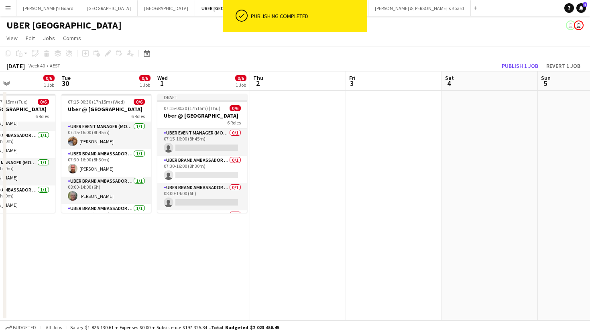
click at [108, 93] on app-date-cell "07:15-00:30 (17h15m) (Wed) 0/6 Uber @ Melbourne Airport 6 Roles UBER Event Mana…" at bounding box center [106, 206] width 96 height 230
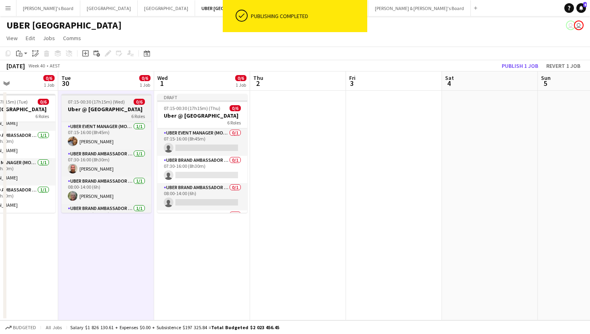
click at [102, 108] on h3 "Uber @ [GEOGRAPHIC_DATA]" at bounding box center [106, 109] width 90 height 7
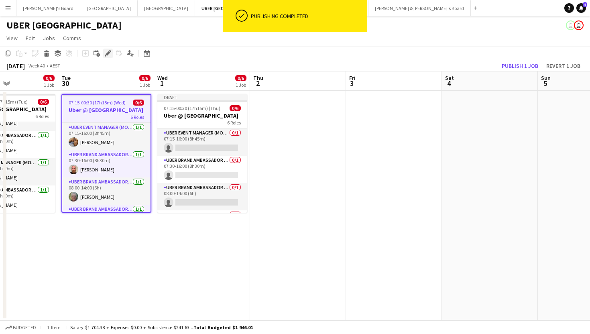
click at [107, 53] on icon at bounding box center [108, 53] width 4 height 4
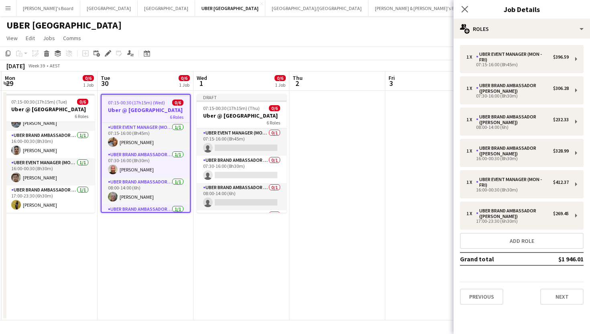
scroll to position [0, 280]
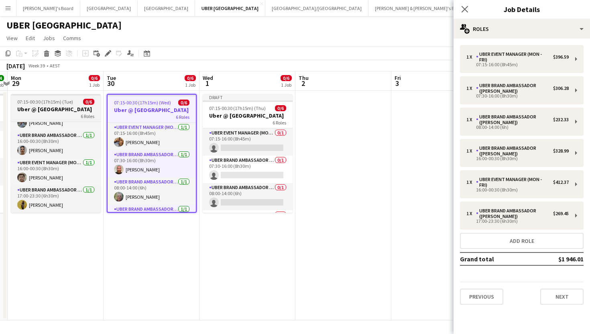
click at [68, 104] on span "07:15-00:30 (17h15m) (Tue)" at bounding box center [45, 102] width 56 height 6
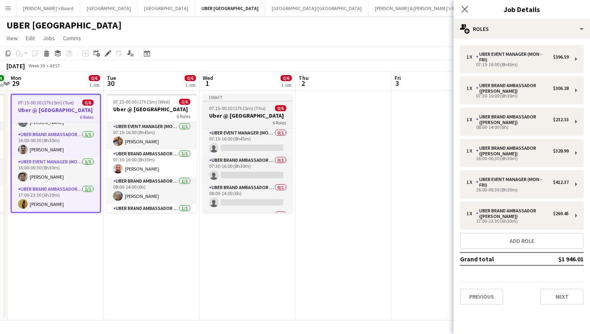
click at [231, 104] on app-job-card "Draft 07:15-00:30 (17h15m) (Thu) 0/6 Uber @ Melbourne Airport 6 Roles UBER Even…" at bounding box center [248, 153] width 90 height 119
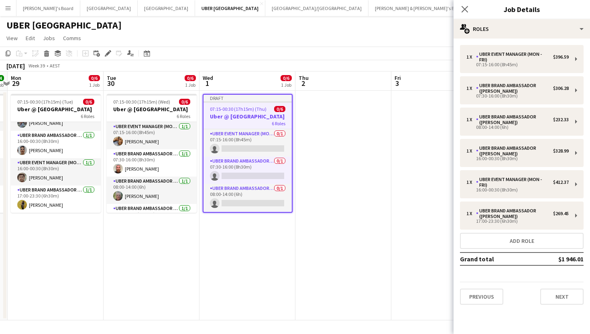
scroll to position [73, 0]
click at [465, 12] on icon "Close pop-in" at bounding box center [465, 9] width 8 height 8
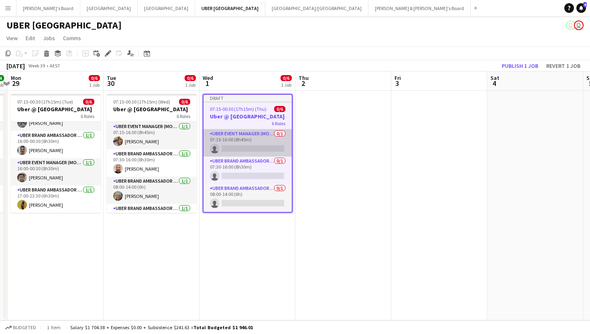
click at [240, 149] on app-card-role "UBER Event Manager (Mon - Fri) 0/1 07:15-16:00 (8h45m) single-neutral-actions" at bounding box center [247, 142] width 88 height 27
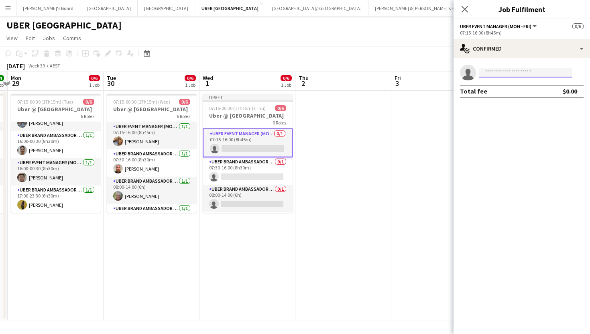
click at [510, 72] on input at bounding box center [525, 73] width 93 height 10
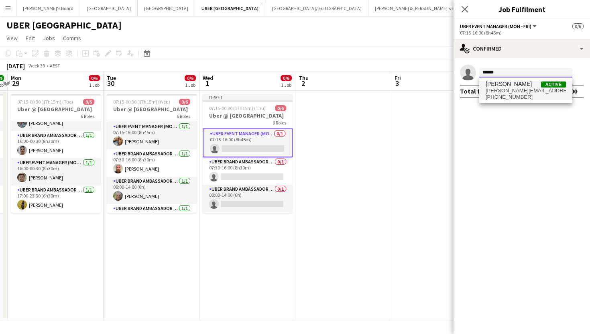
type input "******"
click at [507, 88] on span "aarush.singh@live.com" at bounding box center [526, 90] width 80 height 6
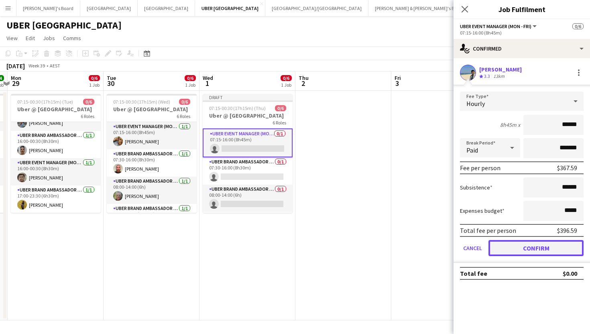
click at [519, 251] on button "Confirm" at bounding box center [535, 248] width 95 height 16
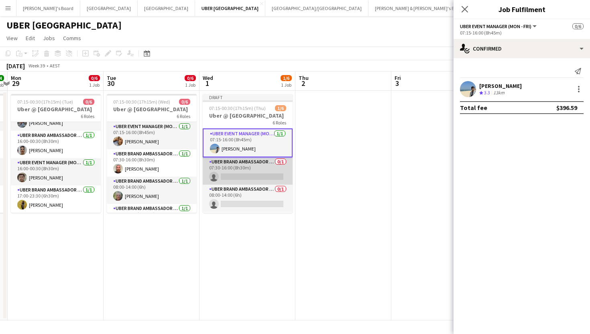
click at [236, 169] on app-card-role "UBER Brand Ambassador (Mon - Fri) 0/1 07:30-16:00 (8h30m) single-neutral-actions" at bounding box center [248, 170] width 90 height 27
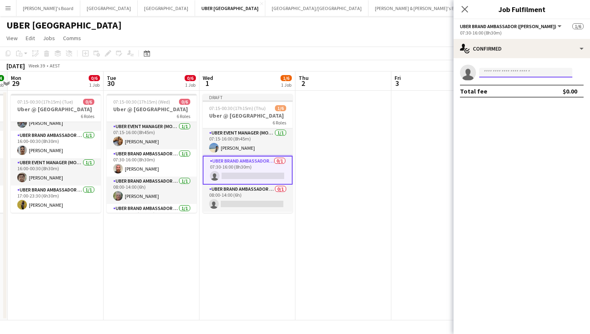
click at [512, 73] on input at bounding box center [525, 73] width 93 height 10
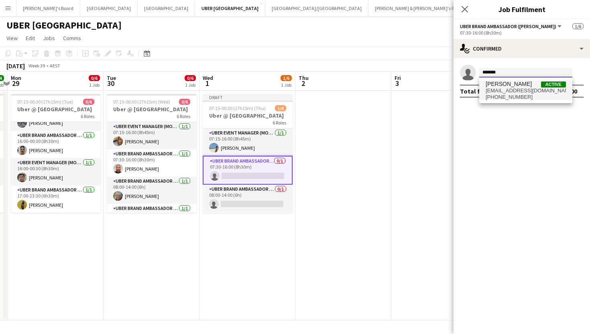
type input "******"
click at [527, 93] on span "andrewcullimore@yahoo.co.uk" at bounding box center [526, 90] width 80 height 6
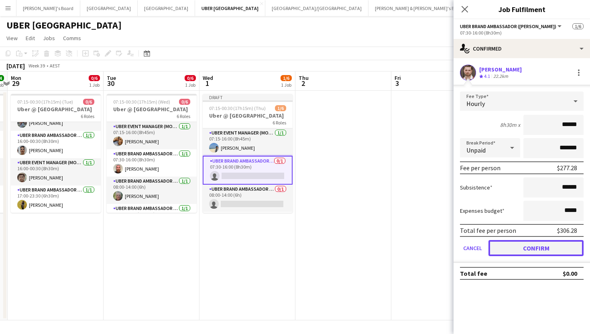
click at [511, 246] on button "Confirm" at bounding box center [535, 248] width 95 height 16
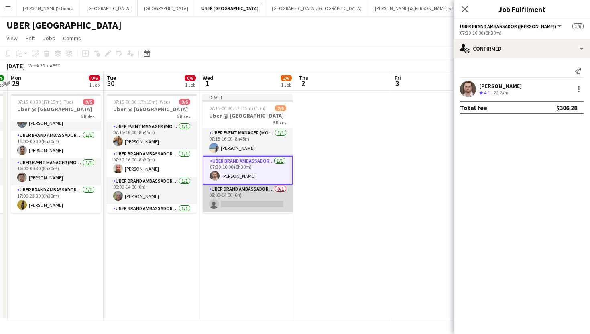
click at [275, 205] on app-card-role "UBER Brand Ambassador (Mon - Fri) 0/1 08:00-14:00 (6h) single-neutral-actions" at bounding box center [248, 198] width 90 height 27
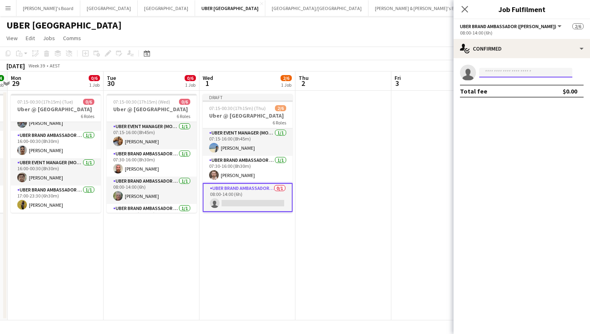
click at [531, 71] on input at bounding box center [525, 73] width 93 height 10
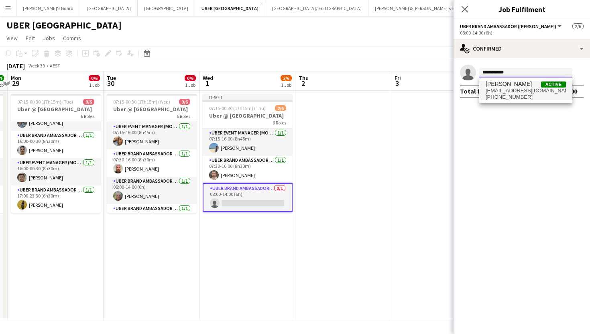
type input "**********"
click at [508, 90] on span "rjtocher@bigpond.com" at bounding box center [526, 90] width 80 height 6
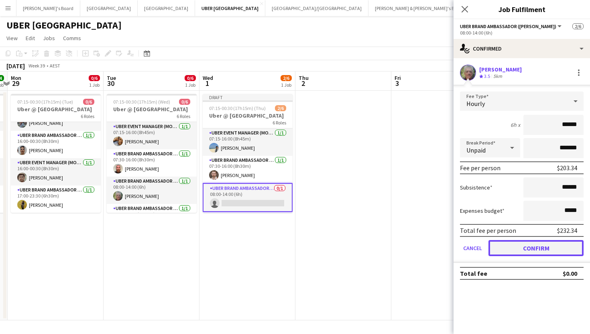
click at [519, 253] on button "Confirm" at bounding box center [535, 248] width 95 height 16
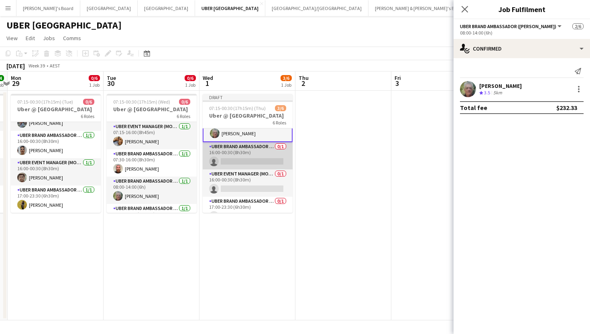
scroll to position [81, 0]
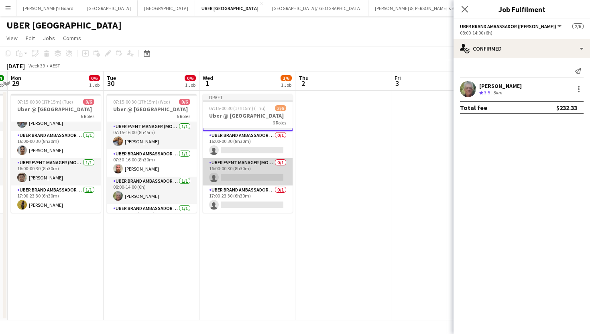
click at [236, 175] on app-card-role "UBER Event Manager (Mon - Fri) 0/1 16:00-00:30 (8h30m) single-neutral-actions" at bounding box center [248, 171] width 90 height 27
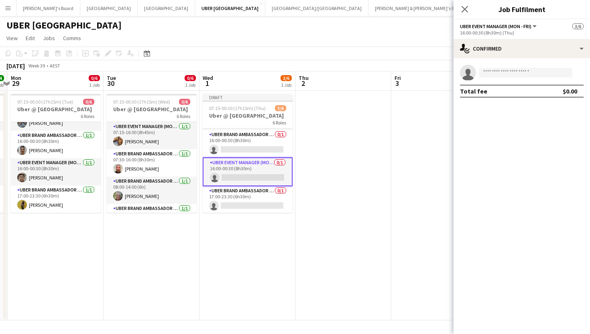
click at [551, 66] on app-invite-slot "single-neutral-actions" at bounding box center [522, 73] width 136 height 16
click at [542, 73] on input at bounding box center [525, 73] width 93 height 10
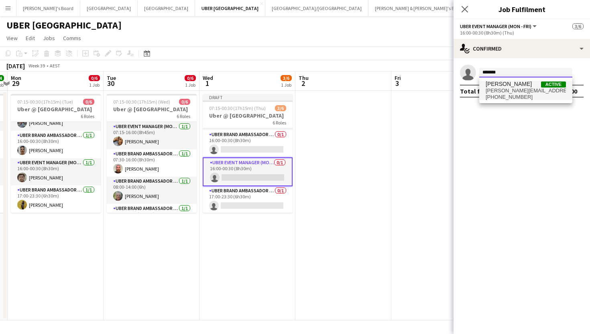
type input "*******"
click at [524, 88] on span "abhinav.singh.as5@gmail.com" at bounding box center [526, 90] width 80 height 6
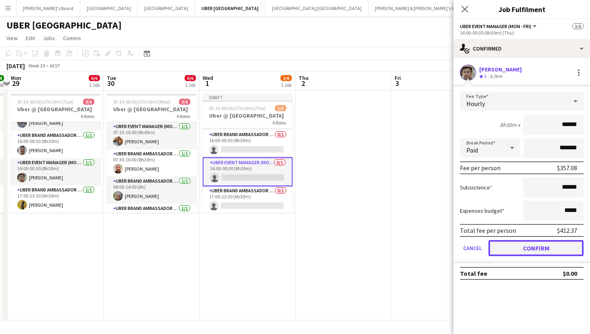
click at [515, 249] on button "Confirm" at bounding box center [535, 248] width 95 height 16
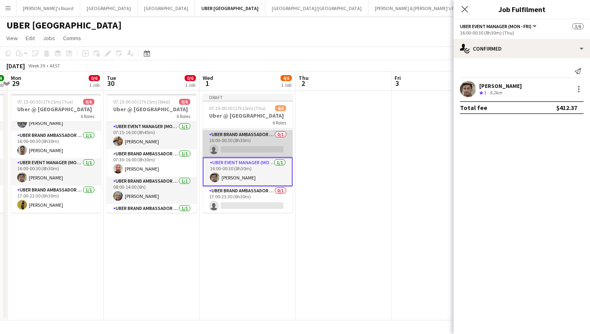
click at [244, 151] on app-card-role "UBER Brand Ambassador (Mon - Fri) 0/1 16:00-00:30 (8h30m) single-neutral-actions" at bounding box center [248, 143] width 90 height 27
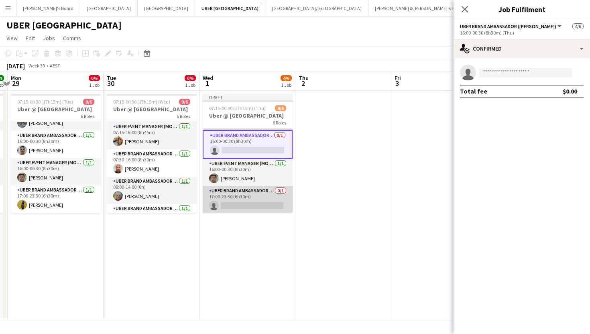
click at [240, 204] on app-card-role "UBER Brand Ambassador (Mon - Fri) 0/1 17:00-23:30 (6h30m) single-neutral-actions" at bounding box center [248, 199] width 90 height 27
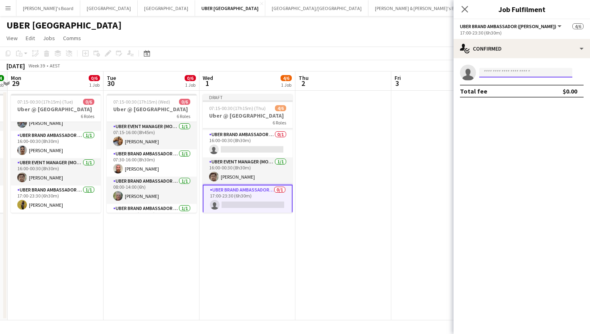
click at [508, 73] on input at bounding box center [525, 73] width 93 height 10
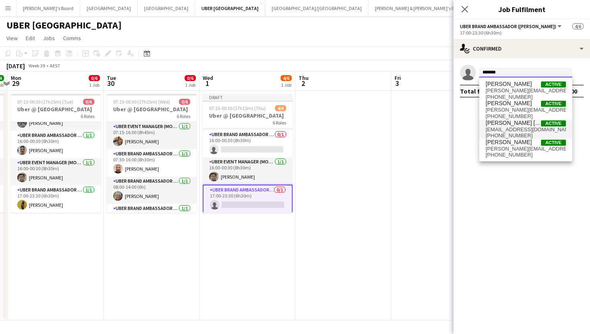
type input "*******"
click at [494, 122] on span "[PERSON_NAME] [PERSON_NAME]" at bounding box center [513, 123] width 55 height 7
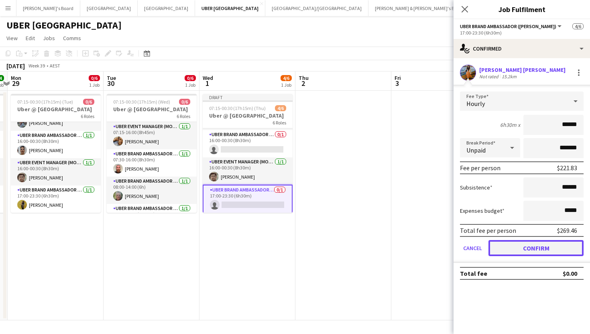
click at [519, 249] on button "Confirm" at bounding box center [535, 248] width 95 height 16
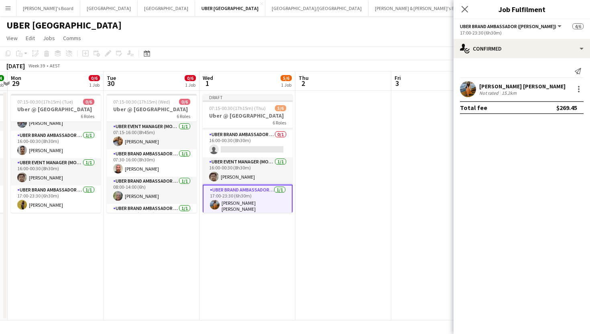
click at [466, 2] on div "Close pop-in" at bounding box center [465, 9] width 22 height 18
click at [465, 12] on icon "Close pop-in" at bounding box center [465, 9] width 8 height 8
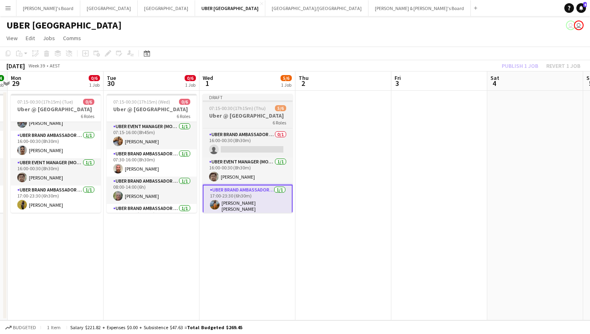
click at [250, 126] on app-job-card "Draft 07:15-00:30 (17h15m) (Thu) 5/6 Uber @ Melbourne Airport 6 Roles UBER Even…" at bounding box center [248, 153] width 90 height 119
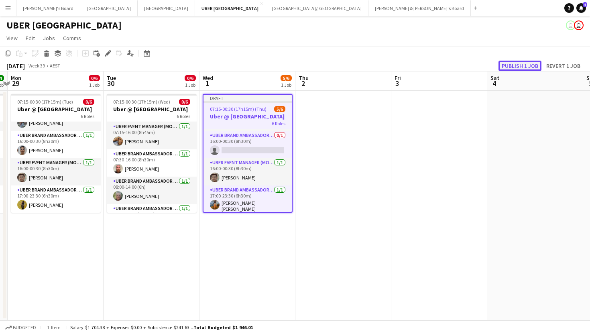
click at [523, 65] on button "Publish 1 job" at bounding box center [519, 66] width 43 height 10
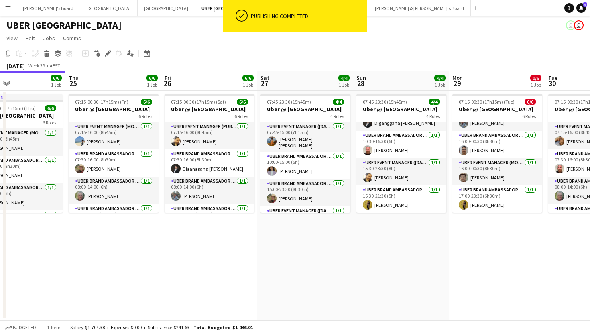
scroll to position [0, 215]
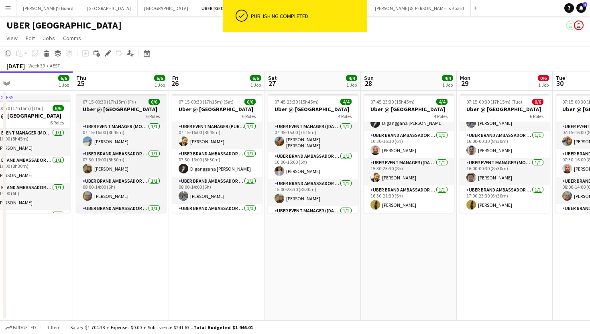
click at [122, 102] on span "07:15-00:30 (17h15m) (Fri)" at bounding box center [109, 102] width 53 height 6
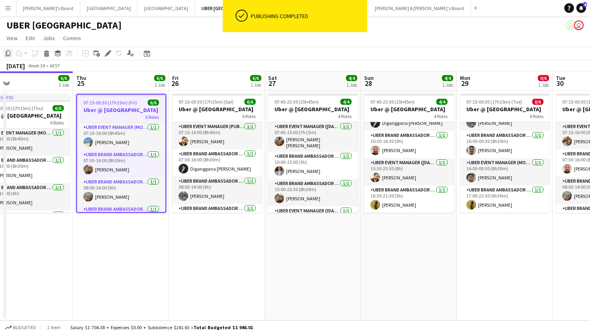
click at [8, 53] on icon "Copy" at bounding box center [8, 53] width 6 height 6
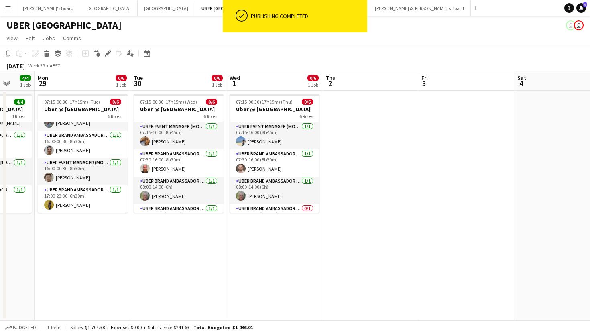
scroll to position [0, 257]
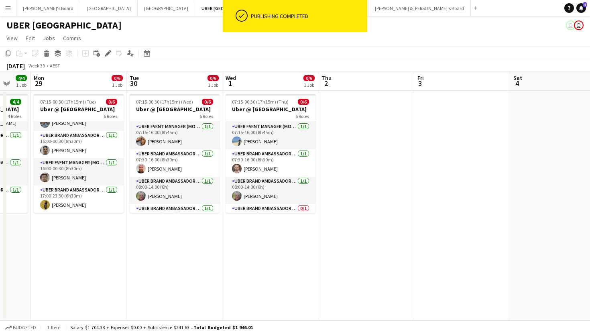
click at [380, 111] on app-date-cell at bounding box center [366, 206] width 96 height 230
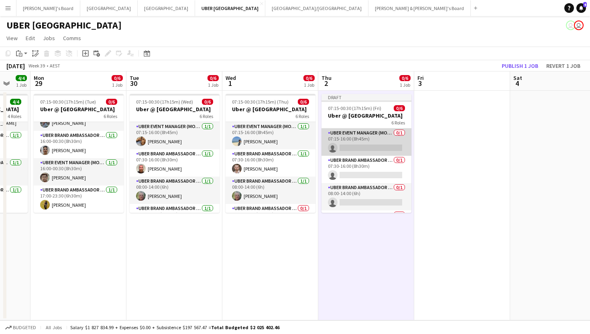
click at [360, 149] on app-card-role "UBER Event Manager (Mon - Fri) 0/1 07:15-16:00 (8h45m) single-neutral-actions" at bounding box center [366, 141] width 90 height 27
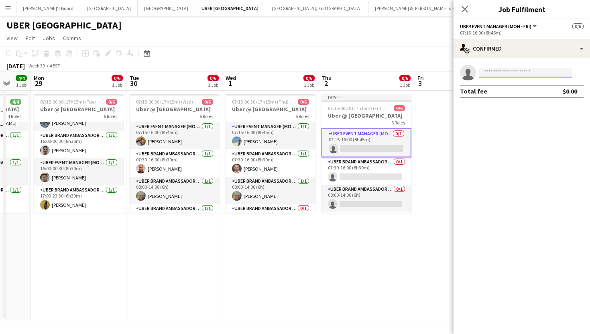
click at [535, 70] on input at bounding box center [525, 73] width 93 height 10
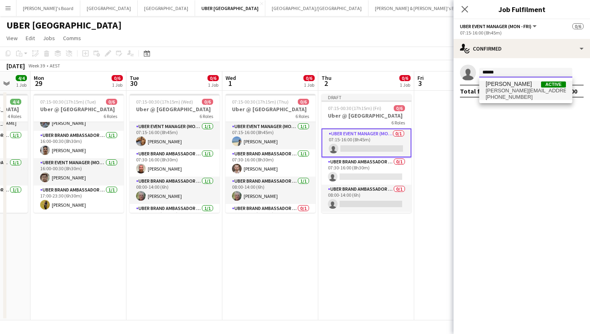
type input "******"
click at [517, 92] on span "aarush.singh@live.com" at bounding box center [526, 90] width 80 height 6
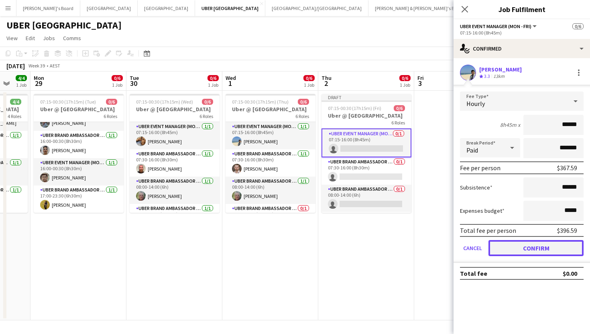
click at [531, 246] on button "Confirm" at bounding box center [535, 248] width 95 height 16
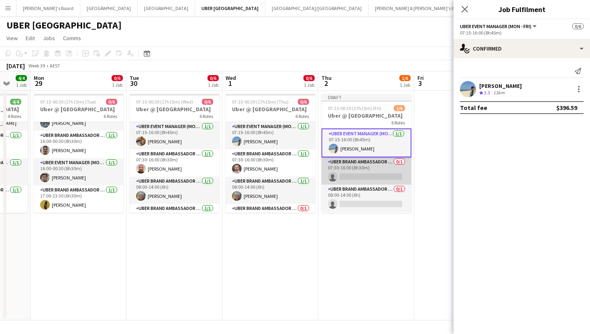
click at [378, 174] on app-card-role "UBER Brand Ambassador (Mon - Fri) 0/1 07:30-16:00 (8h30m) single-neutral-actions" at bounding box center [366, 170] width 90 height 27
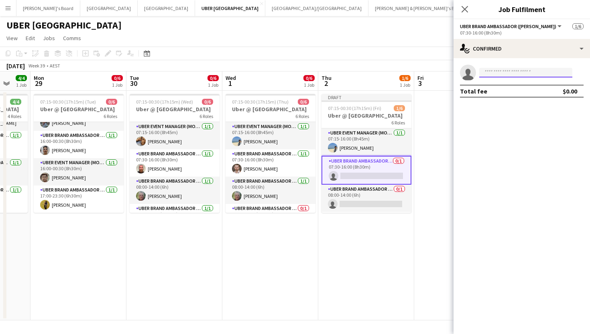
click at [494, 75] on input at bounding box center [525, 73] width 93 height 10
type input "********"
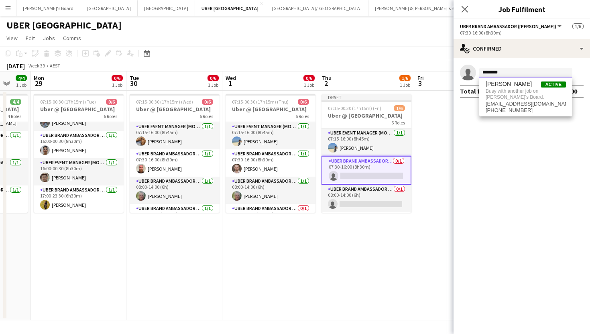
drag, startPoint x: 505, startPoint y: 70, endPoint x: 464, endPoint y: 70, distance: 41.7
click at [464, 70] on app-invite-slot "single-neutral-actions ********" at bounding box center [522, 73] width 136 height 16
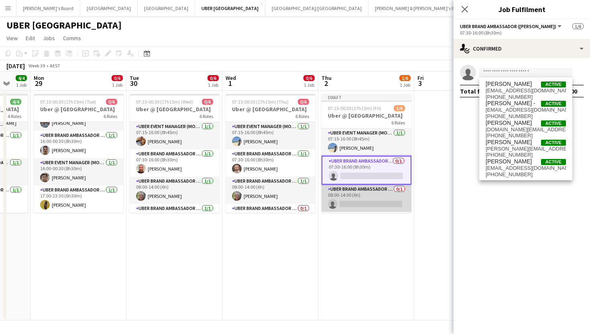
click at [359, 201] on app-card-role "UBER Brand Ambassador (Mon - Fri) 0/1 08:00-14:00 (6h) single-neutral-actions" at bounding box center [366, 198] width 90 height 27
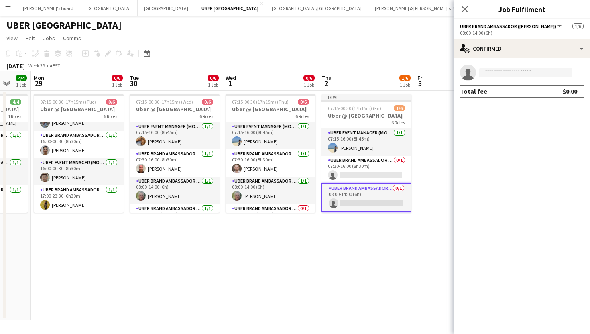
click at [505, 72] on input at bounding box center [525, 73] width 93 height 10
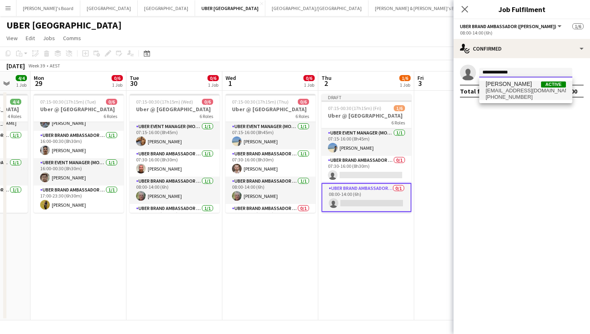
type input "**********"
click at [507, 89] on span "rjtocher@bigpond.com" at bounding box center [526, 90] width 80 height 6
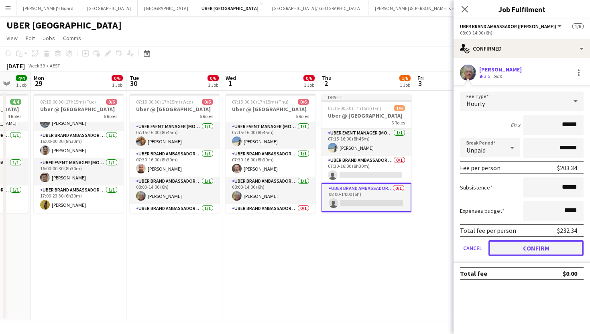
click at [504, 249] on button "Confirm" at bounding box center [535, 248] width 95 height 16
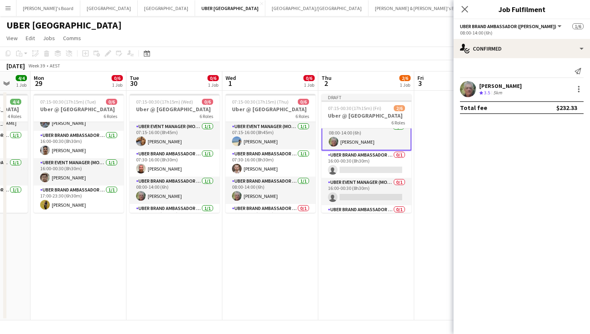
scroll to position [69, 0]
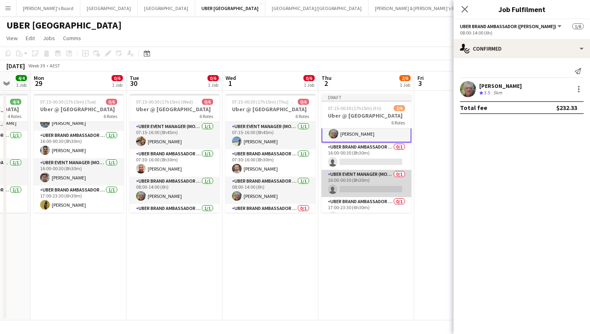
click at [357, 186] on app-card-role "UBER Event Manager (Mon - Fri) 0/1 16:00-00:30 (8h30m) single-neutral-actions" at bounding box center [366, 183] width 90 height 27
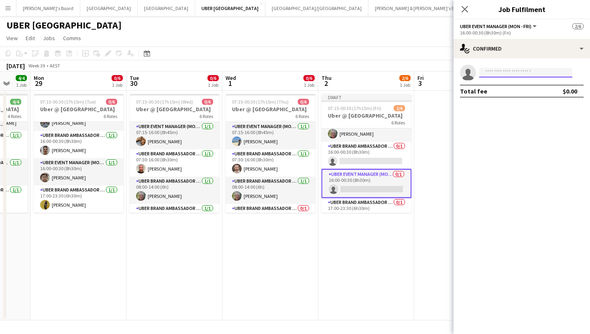
click at [515, 75] on input at bounding box center [525, 73] width 93 height 10
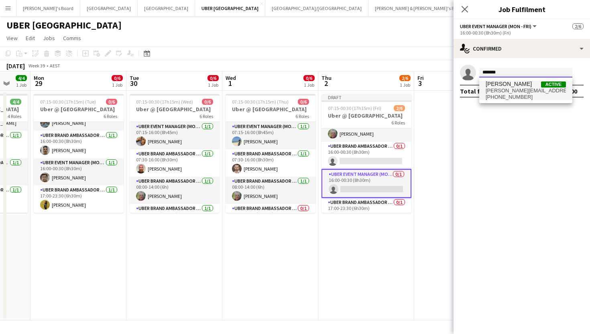
type input "*******"
click at [514, 89] on span "abhinav.singh.as5@gmail.com" at bounding box center [526, 90] width 80 height 6
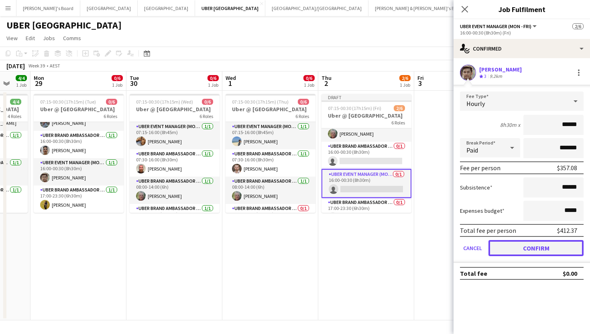
click at [527, 247] on button "Confirm" at bounding box center [535, 248] width 95 height 16
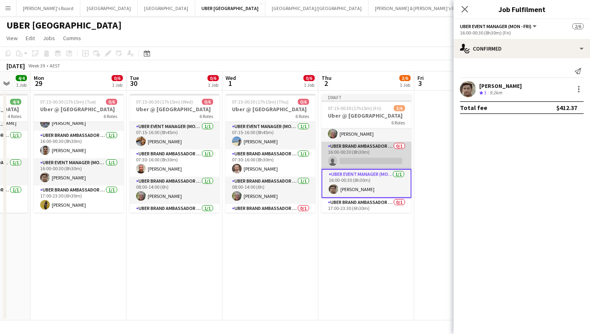
click at [377, 161] on app-card-role "UBER Brand Ambassador (Mon - Fri) 0/1 16:00-00:30 (8h30m) single-neutral-actions" at bounding box center [366, 155] width 90 height 27
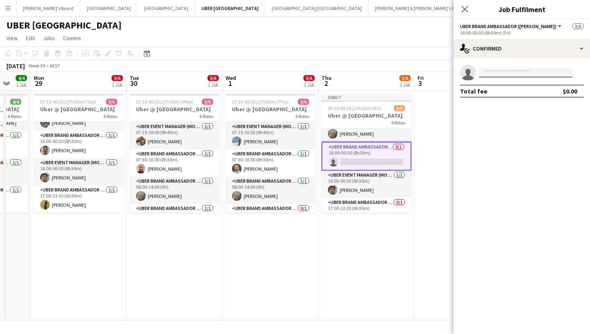
click at [491, 73] on input at bounding box center [525, 73] width 93 height 10
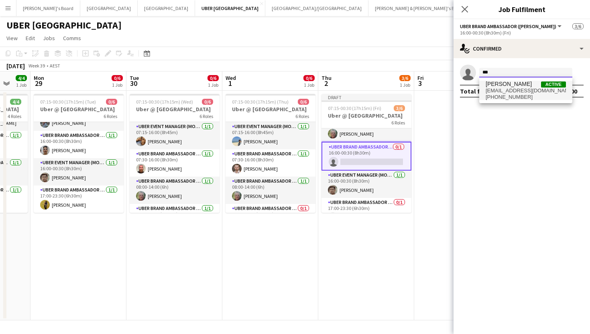
type input "***"
click at [500, 88] on span "aoife_tully@hotmail.com" at bounding box center [526, 90] width 80 height 6
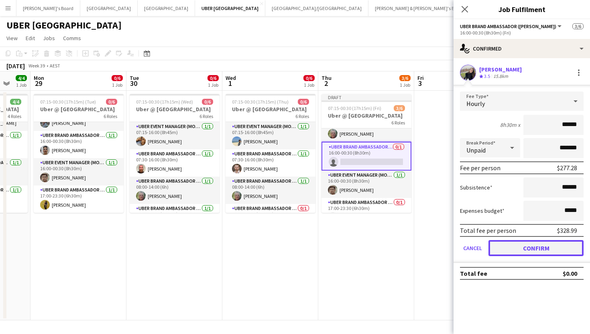
click at [518, 248] on button "Confirm" at bounding box center [535, 248] width 95 height 16
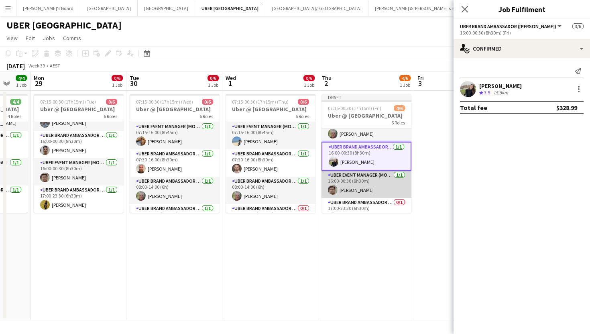
scroll to position [81, 0]
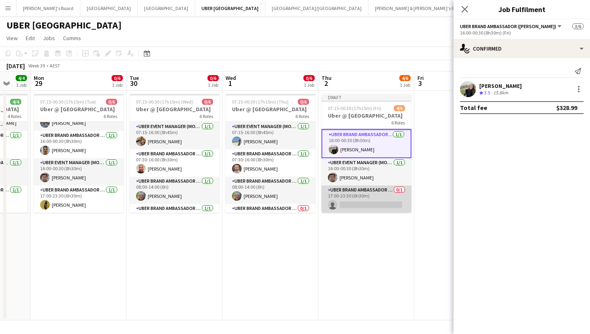
click at [366, 196] on app-card-role "UBER Brand Ambassador (Mon - Fri) 0/1 17:00-23:30 (6h30m) single-neutral-actions" at bounding box center [366, 198] width 90 height 27
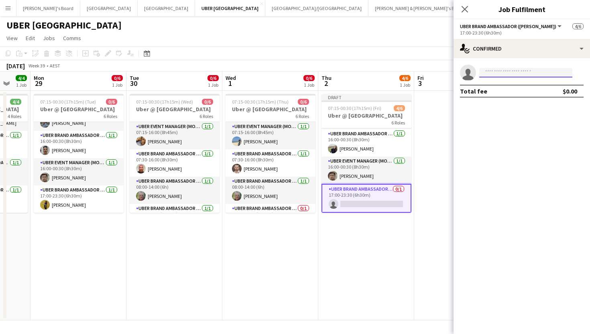
click at [523, 71] on input at bounding box center [525, 73] width 93 height 10
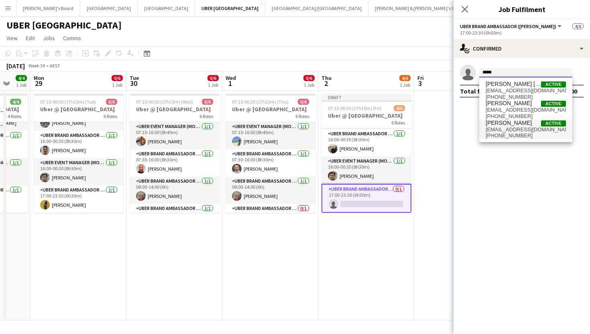
type input "*****"
click at [511, 132] on span "mnajafizadeh06@gmail.com" at bounding box center [526, 129] width 80 height 6
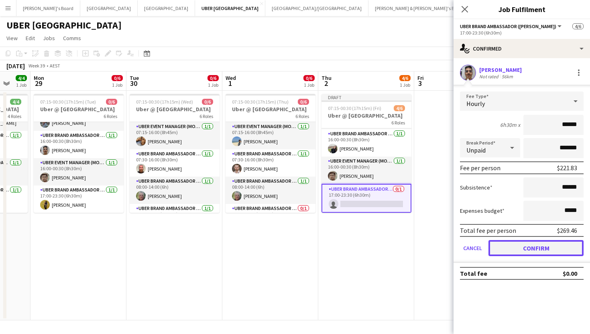
click at [509, 250] on button "Confirm" at bounding box center [535, 248] width 95 height 16
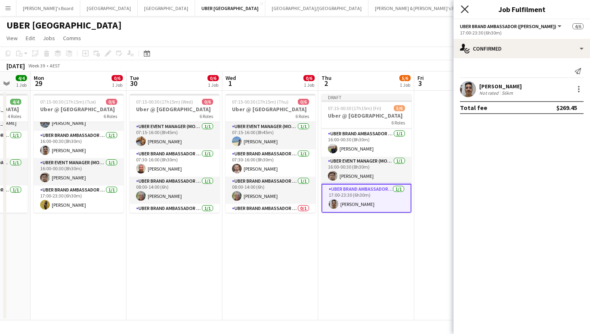
click at [462, 8] on icon "Close pop-in" at bounding box center [465, 9] width 8 height 8
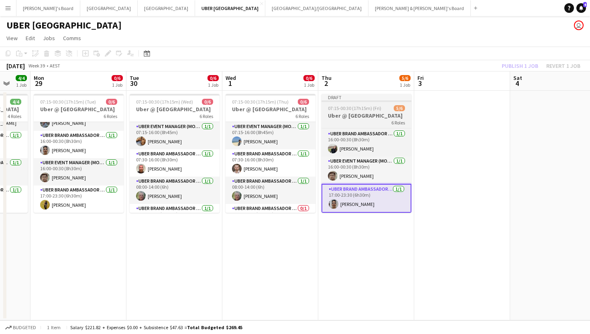
click at [342, 115] on h3 "Uber @ [GEOGRAPHIC_DATA]" at bounding box center [366, 115] width 90 height 7
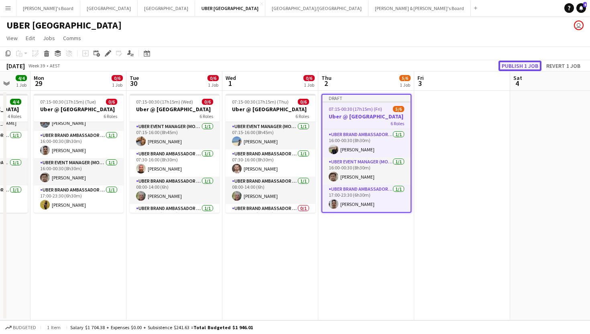
click at [509, 66] on button "Publish 1 job" at bounding box center [519, 66] width 43 height 10
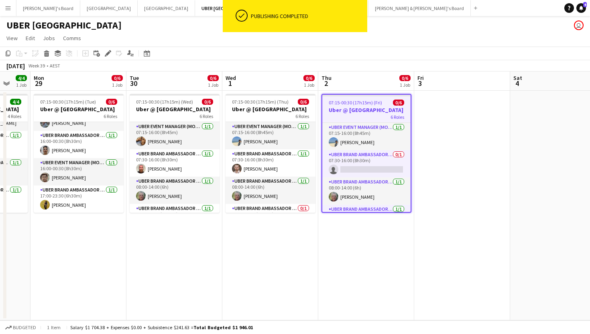
scroll to position [0, 0]
click at [358, 106] on app-job-card "07:15-00:30 (17h15m) (Fri) 0/6 Uber @ Melbourne Airport 6 Roles UBER Event Mana…" at bounding box center [366, 153] width 90 height 119
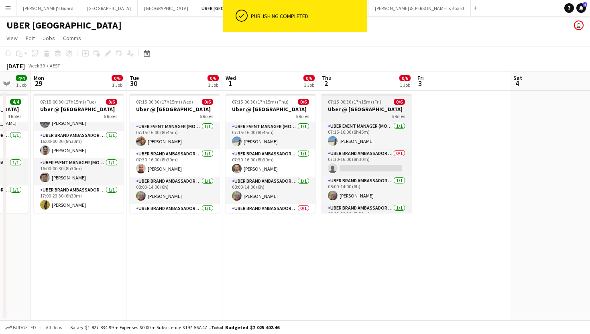
click at [330, 104] on span "07:15-00:30 (17h15m) (Fri)" at bounding box center [354, 102] width 53 height 6
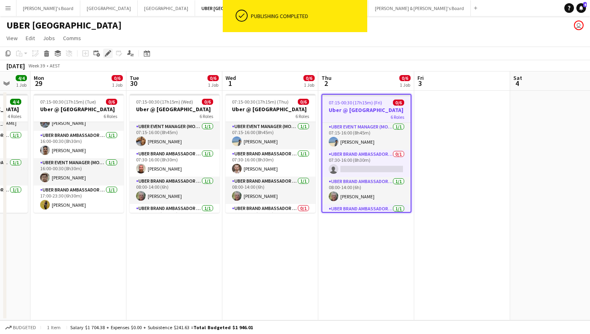
click at [109, 53] on icon at bounding box center [108, 53] width 4 height 4
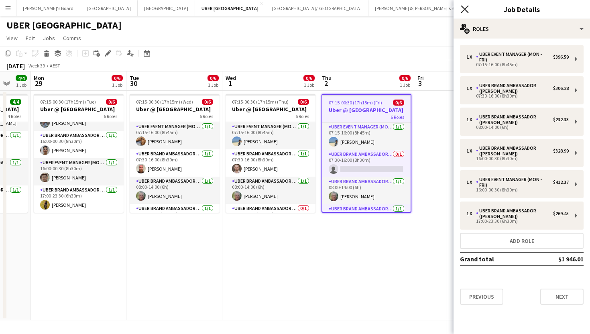
click at [466, 11] on icon "Close pop-in" at bounding box center [465, 9] width 8 height 8
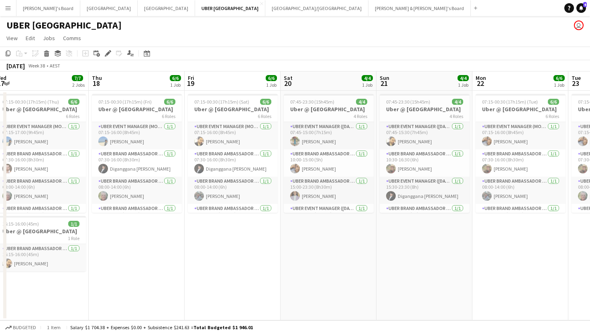
scroll to position [0, 198]
click at [234, 101] on span "07:15-00:30 (17h15m) (Sat)" at bounding box center [222, 102] width 55 height 6
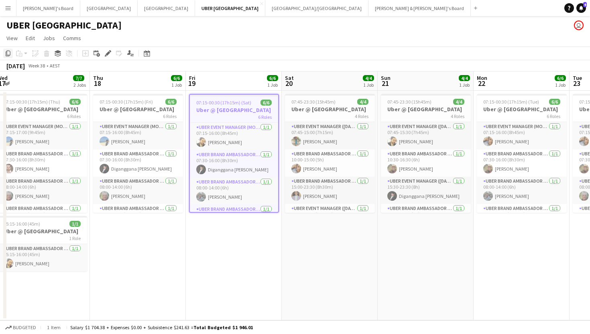
click at [8, 52] on icon "Copy" at bounding box center [8, 53] width 6 height 6
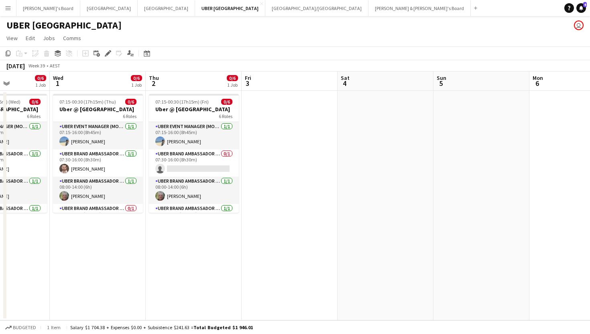
scroll to position [0, 332]
click at [273, 103] on app-date-cell at bounding box center [291, 206] width 96 height 230
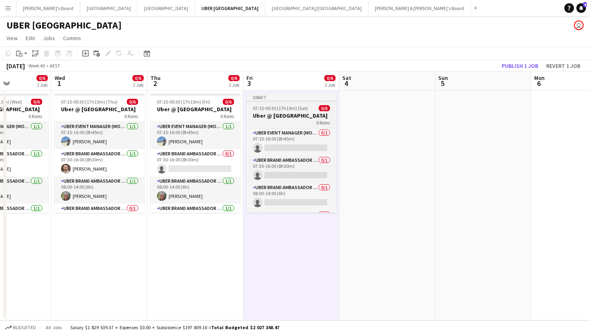
click at [286, 111] on app-job-card "Draft 07:15-00:30 (17h15m) (Sat) 0/6 Uber @ Melbourne Airport 6 Roles UBER Even…" at bounding box center [291, 153] width 90 height 119
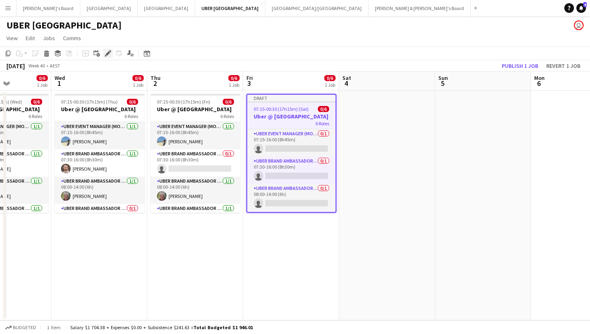
click at [106, 50] on icon "Edit" at bounding box center [108, 53] width 6 height 6
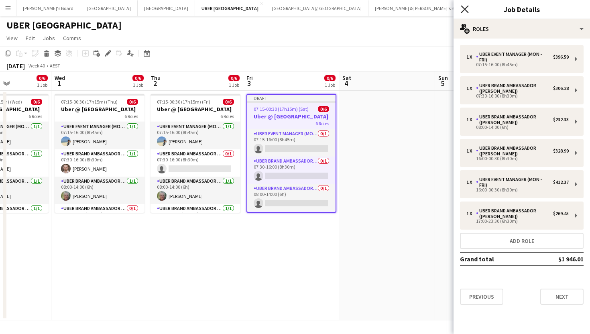
click at [462, 8] on icon "Close pop-in" at bounding box center [465, 9] width 8 height 8
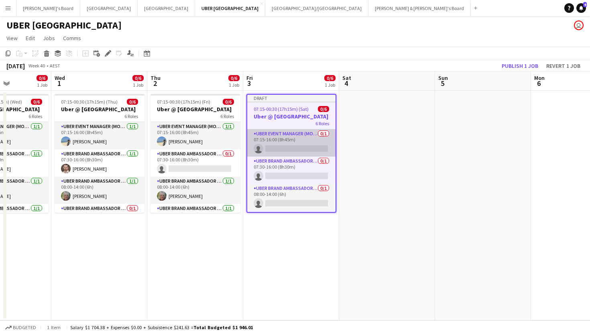
click at [271, 145] on app-card-role "UBER Event Manager (Mon - Fri) 0/1 07:15-16:00 (8h45m) single-neutral-actions" at bounding box center [291, 142] width 88 height 27
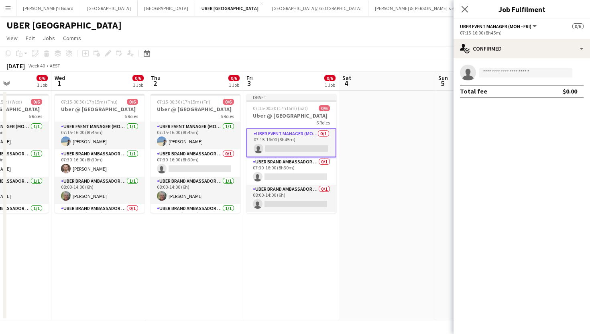
click at [521, 78] on app-invite-slot "single-neutral-actions" at bounding box center [522, 73] width 136 height 16
click at [521, 73] on input at bounding box center [525, 73] width 93 height 10
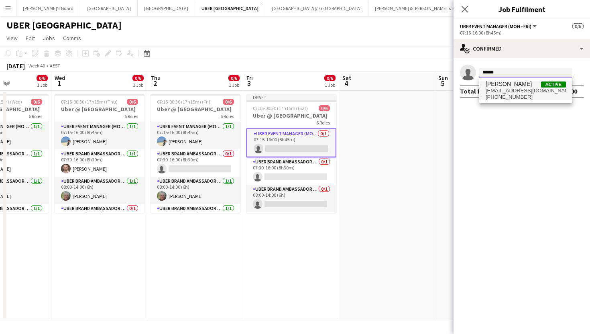
type input "******"
click at [502, 92] on span "shijinism@gmail.com" at bounding box center [526, 90] width 80 height 6
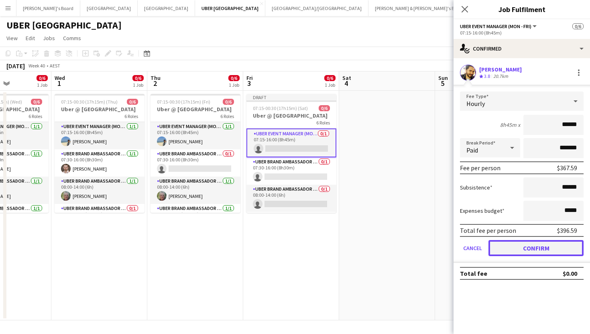
click at [516, 245] on button "Confirm" at bounding box center [535, 248] width 95 height 16
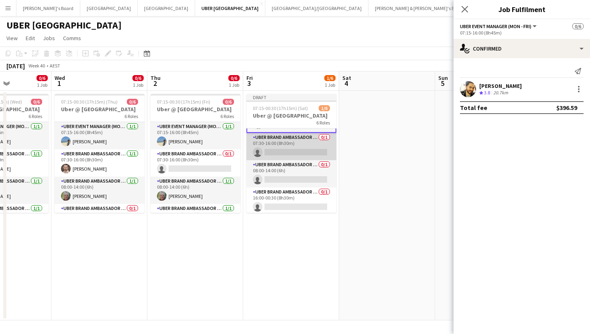
scroll to position [26, 0]
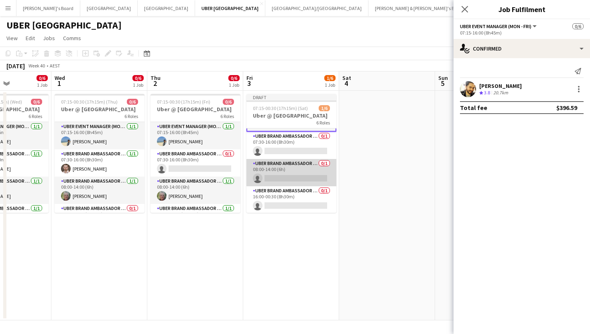
click at [275, 177] on app-card-role "UBER Brand Ambassador (Mon - Fri) 0/1 08:00-14:00 (6h) single-neutral-actions" at bounding box center [291, 172] width 90 height 27
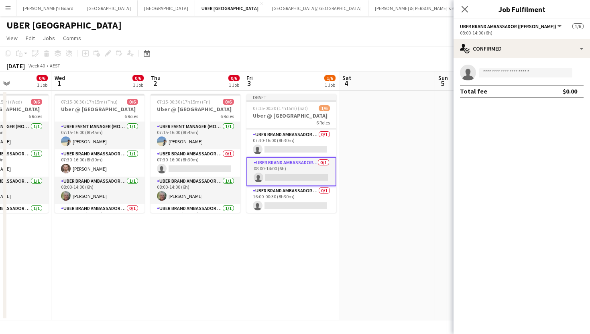
scroll to position [25, 0]
click at [515, 68] on input at bounding box center [525, 73] width 93 height 10
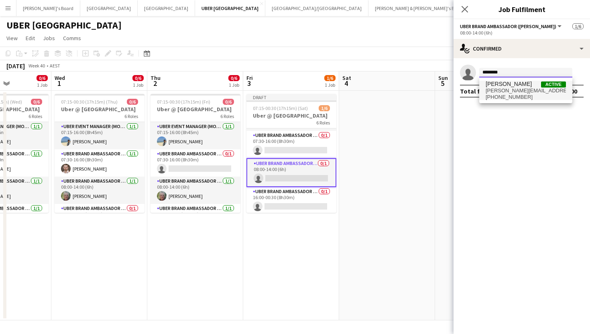
type input "********"
click at [515, 88] on span "vrushali.devlekar112@gmail.com" at bounding box center [526, 90] width 80 height 6
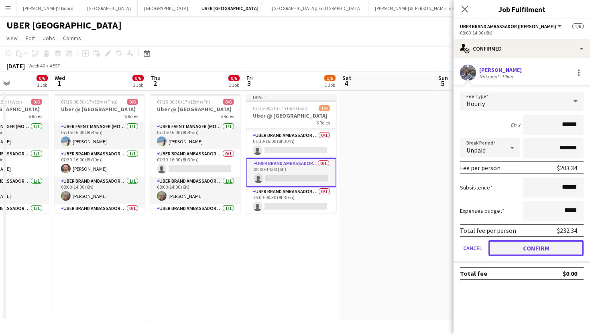
click at [511, 250] on button "Confirm" at bounding box center [535, 248] width 95 height 16
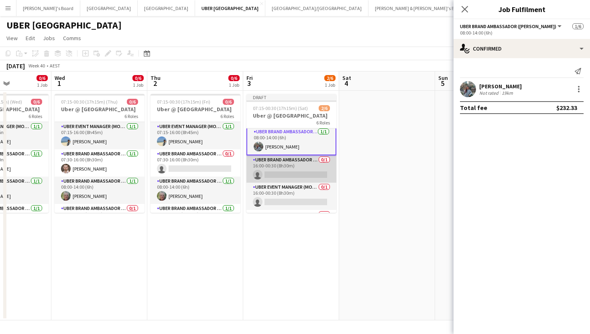
click at [284, 176] on app-card-role "UBER Brand Ambassador (Mon - Fri) 0/1 16:00-00:30 (8h30m) single-neutral-actions" at bounding box center [291, 168] width 90 height 27
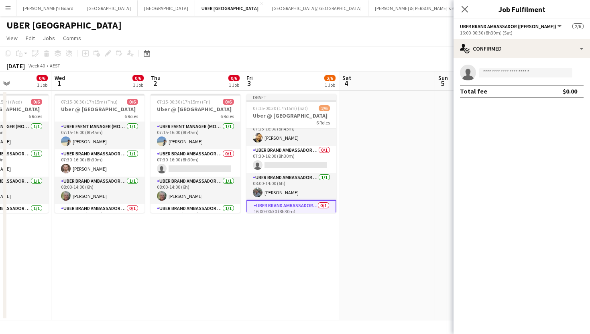
scroll to position [5, 0]
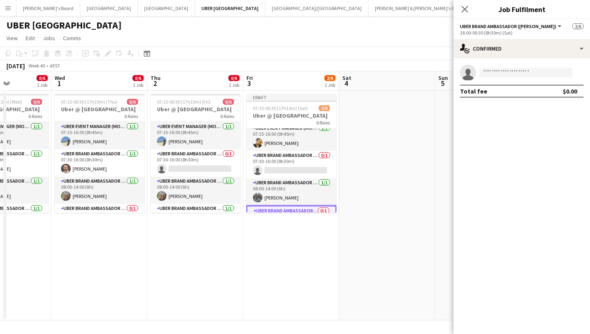
click at [302, 170] on app-card-role "UBER Brand Ambassador (Mon - Fri) 0/1 07:30-16:00 (8h30m) single-neutral-actions" at bounding box center [291, 164] width 90 height 27
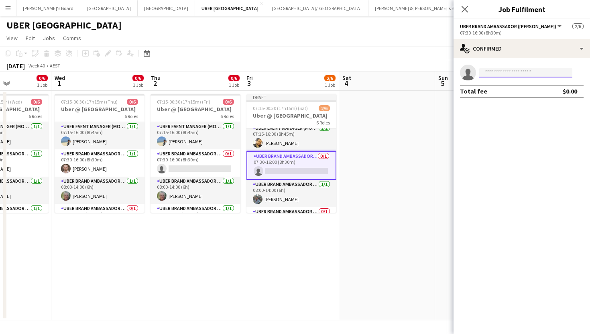
click at [519, 71] on input at bounding box center [525, 73] width 93 height 10
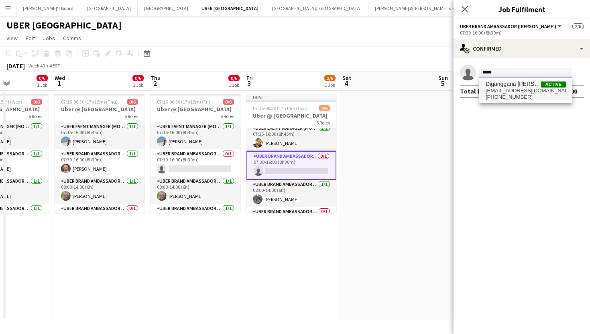
type input "*****"
click at [515, 87] on span "Diganggana [PERSON_NAME]" at bounding box center [513, 84] width 55 height 7
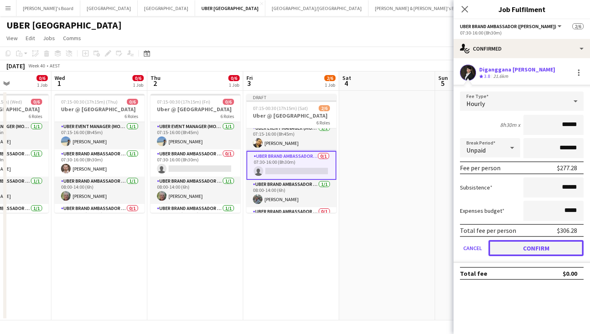
click at [515, 252] on button "Confirm" at bounding box center [535, 248] width 95 height 16
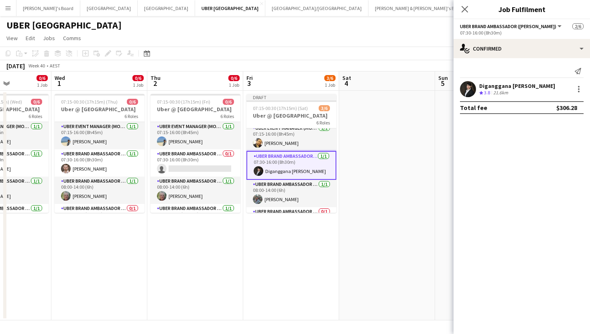
scroll to position [0, 0]
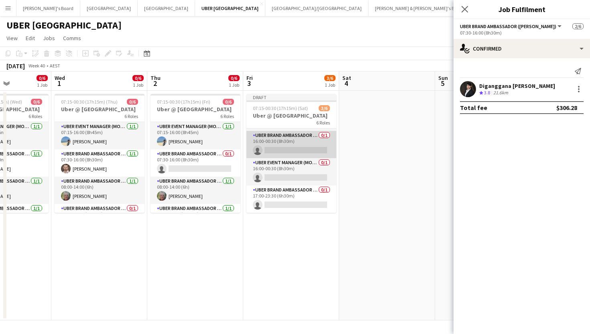
click at [292, 148] on app-card-role "UBER Brand Ambassador (Mon - Fri) 0/1 16:00-00:30 (8h30m) single-neutral-actions" at bounding box center [291, 144] width 90 height 27
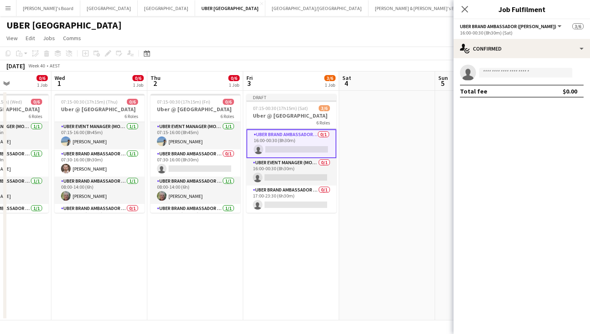
scroll to position [79, 0]
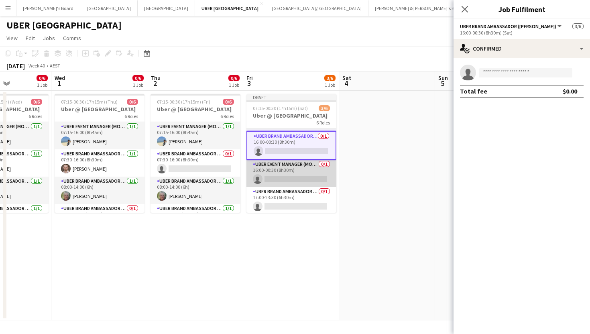
click at [315, 176] on app-card-role "UBER Event Manager (Mon - Fri) 0/1 16:00-00:30 (8h30m) single-neutral-actions" at bounding box center [291, 173] width 90 height 27
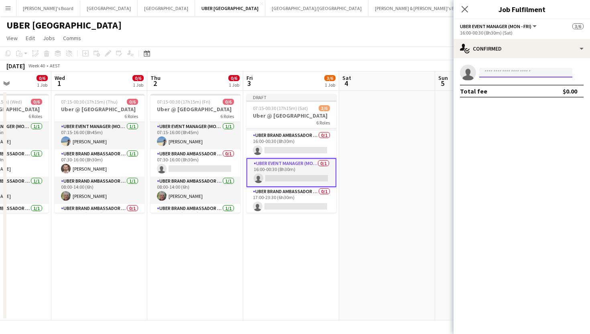
click at [533, 73] on input at bounding box center [525, 73] width 93 height 10
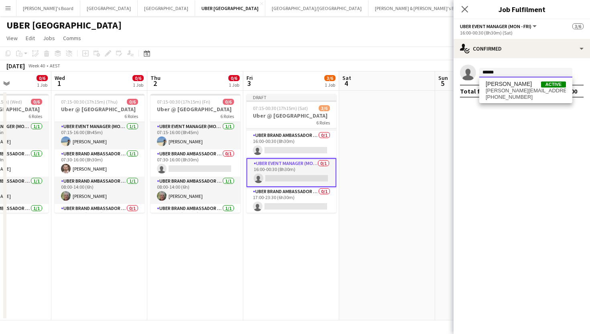
type input "******"
click at [518, 91] on span "aarush.singh@live.com" at bounding box center [526, 90] width 80 height 6
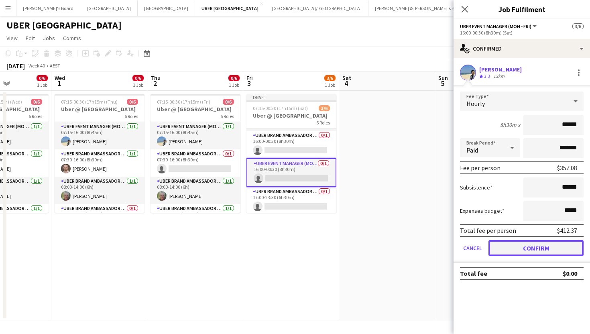
click at [515, 253] on button "Confirm" at bounding box center [535, 248] width 95 height 16
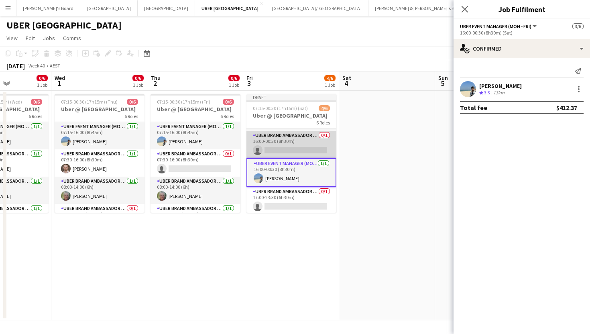
click at [284, 147] on app-card-role "UBER Brand Ambassador (Mon - Fri) 0/1 16:00-00:30 (8h30m) single-neutral-actions" at bounding box center [291, 144] width 90 height 27
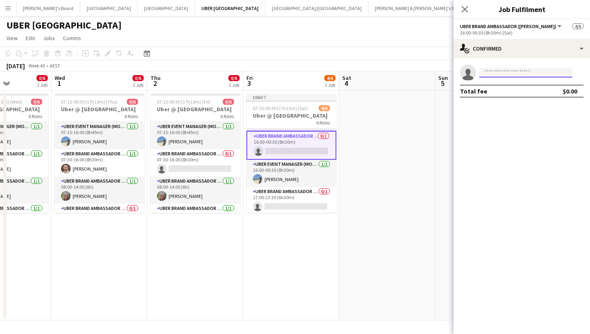
click at [495, 72] on input at bounding box center [525, 73] width 93 height 10
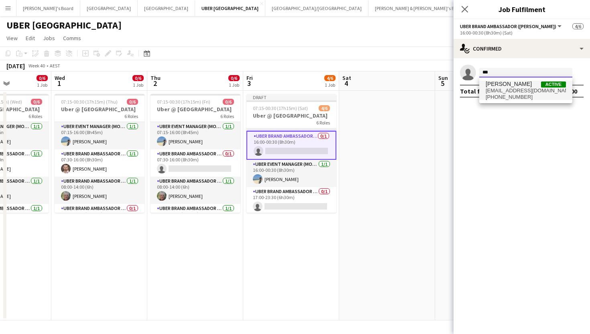
type input "***"
click at [499, 83] on span "[PERSON_NAME]" at bounding box center [509, 84] width 46 height 7
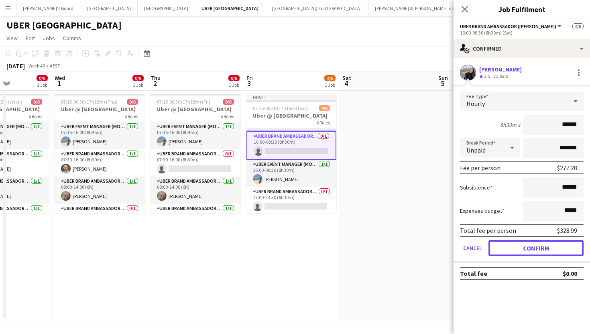
click at [508, 243] on button "Confirm" at bounding box center [535, 248] width 95 height 16
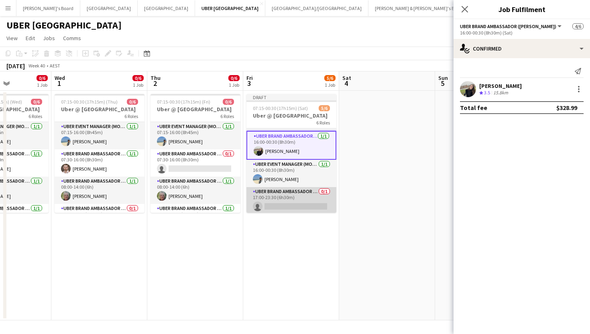
click at [303, 205] on app-card-role "UBER Brand Ambassador (Mon - Fri) 0/1 17:00-23:30 (6h30m) single-neutral-actions" at bounding box center [291, 200] width 90 height 27
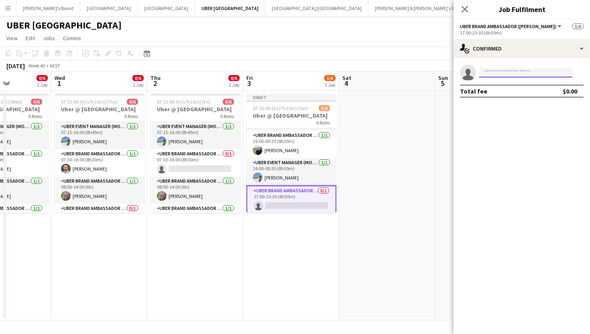
click at [501, 74] on input at bounding box center [525, 73] width 93 height 10
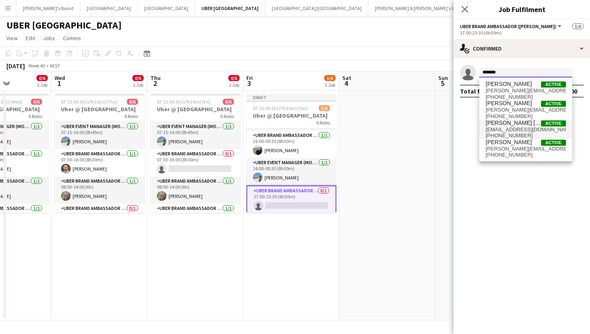
type input "*******"
click at [501, 132] on span "Vanessa Jose Active vanessjose@gmail.com +61421034305" at bounding box center [526, 129] width 80 height 19
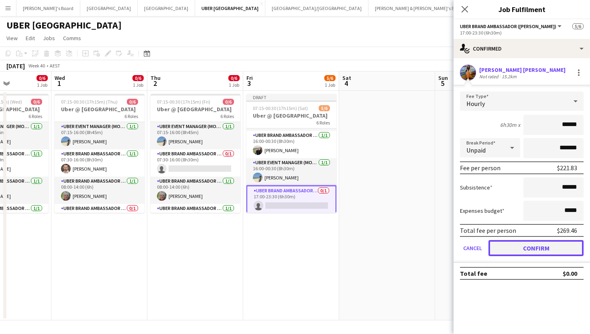
click at [514, 248] on button "Confirm" at bounding box center [535, 248] width 95 height 16
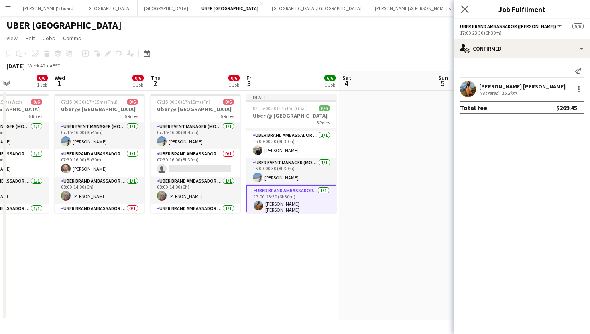
click at [460, 8] on app-icon "Close pop-in" at bounding box center [465, 10] width 12 height 12
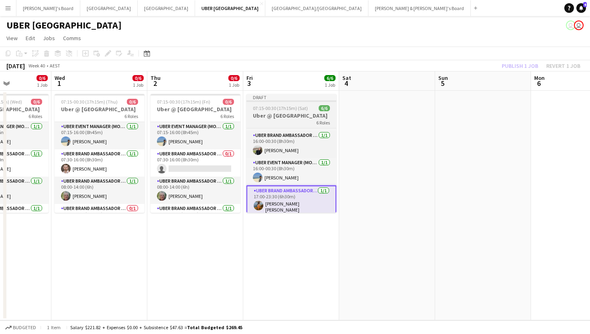
click at [274, 107] on span "07:15-00:30 (17h15m) (Sat)" at bounding box center [280, 108] width 55 height 6
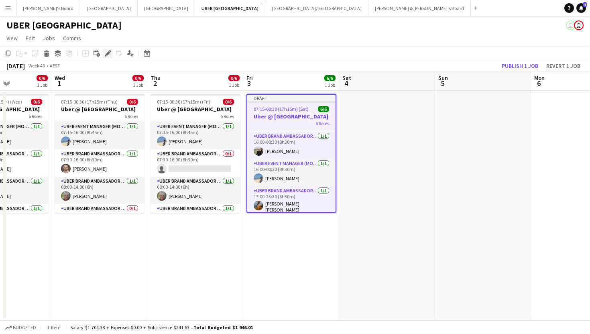
click at [105, 55] on icon at bounding box center [106, 56] width 2 height 2
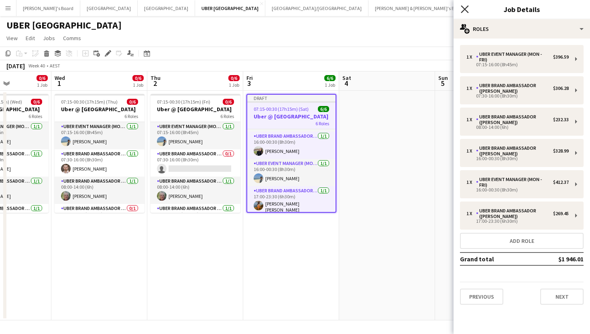
click at [466, 9] on icon at bounding box center [465, 9] width 8 height 8
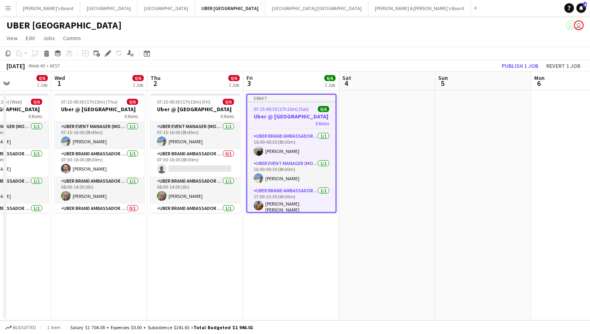
click at [274, 108] on span "07:15-00:30 (17h15m) (Sat)" at bounding box center [281, 109] width 55 height 6
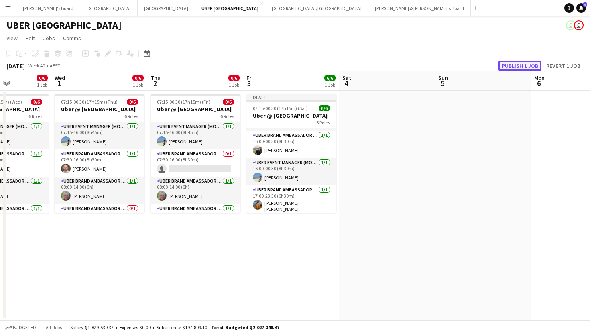
click at [538, 62] on button "Publish 1 job" at bounding box center [519, 66] width 43 height 10
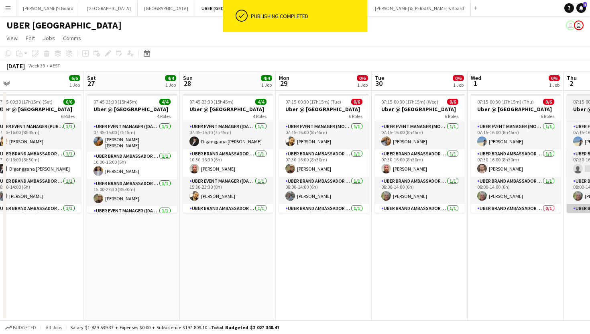
scroll to position [0, 201]
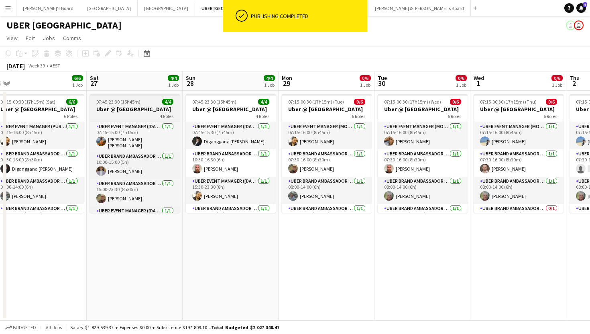
click at [141, 98] on app-job-card "07:45-23:30 (15h45m) 4/4 Uber @ Melbourne Airport 4 Roles UBER Event Manager (S…" at bounding box center [135, 153] width 90 height 119
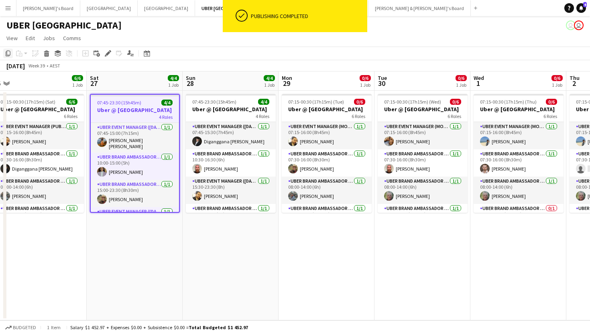
click at [5, 51] on icon "Copy" at bounding box center [8, 53] width 6 height 6
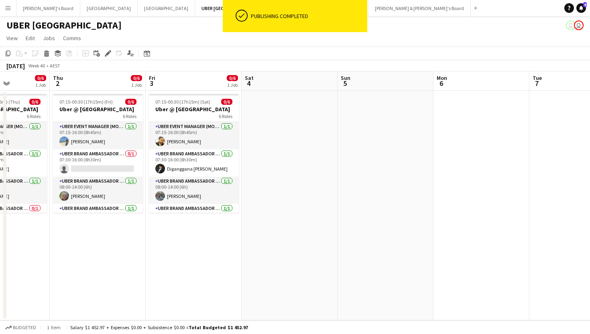
scroll to position [0, 338]
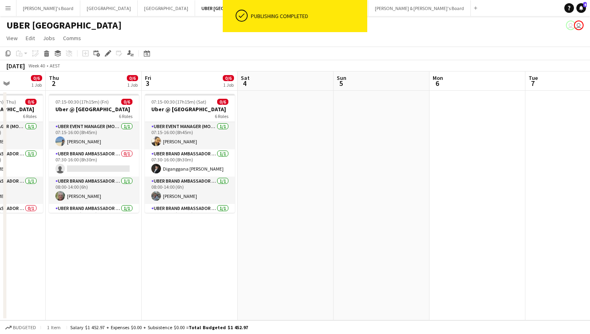
click at [266, 98] on app-date-cell at bounding box center [286, 206] width 96 height 230
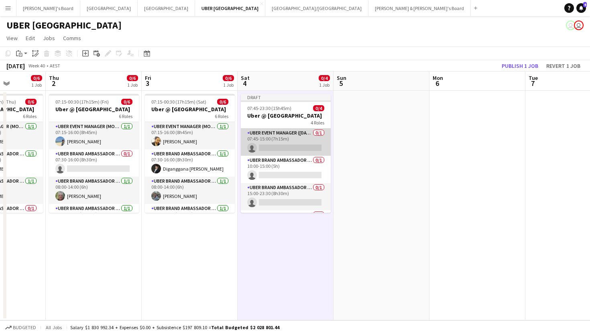
click at [269, 148] on app-card-role "UBER Event Manager (Saturday) 0/1 07:45-15:00 (7h15m) single-neutral-actions" at bounding box center [286, 141] width 90 height 27
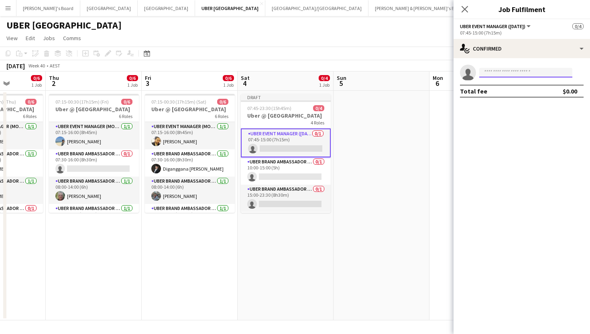
click at [534, 68] on input at bounding box center [525, 73] width 93 height 10
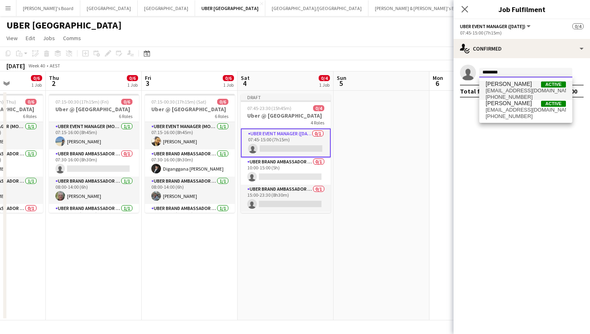
type input "********"
click at [517, 87] on span "[PERSON_NAME]" at bounding box center [509, 84] width 46 height 7
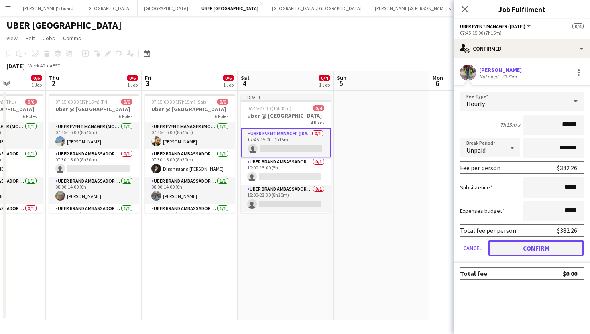
click at [522, 249] on button "Confirm" at bounding box center [535, 248] width 95 height 16
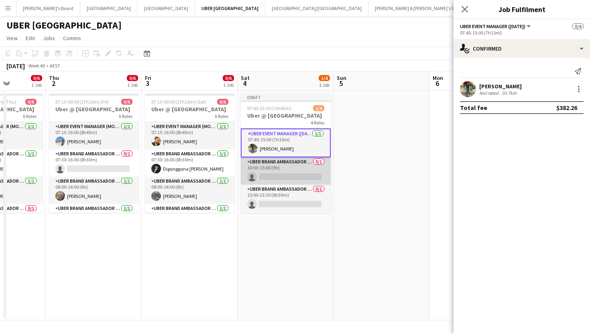
click at [308, 171] on app-card-role "UBER Brand Ambassador (Saturday) 0/1 10:00-15:00 (5h) single-neutral-actions" at bounding box center [286, 170] width 90 height 27
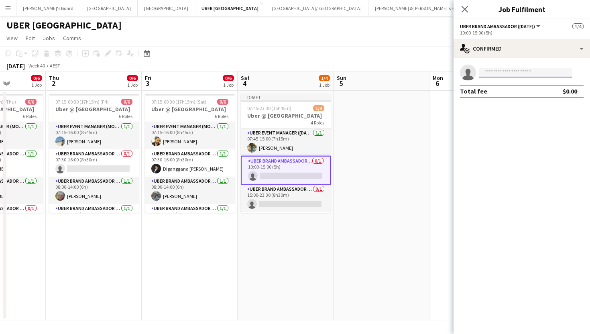
click at [538, 71] on input at bounding box center [525, 73] width 93 height 10
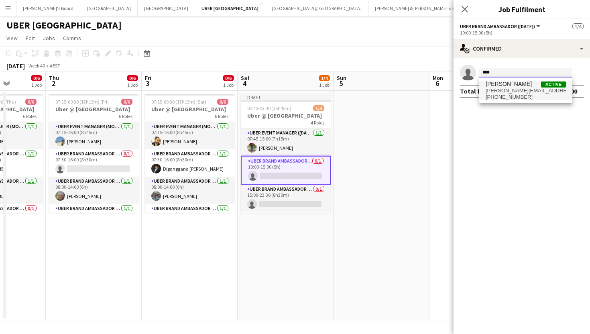
type input "****"
click at [518, 90] on span "jogabrata.tal@gmail.com" at bounding box center [526, 90] width 80 height 6
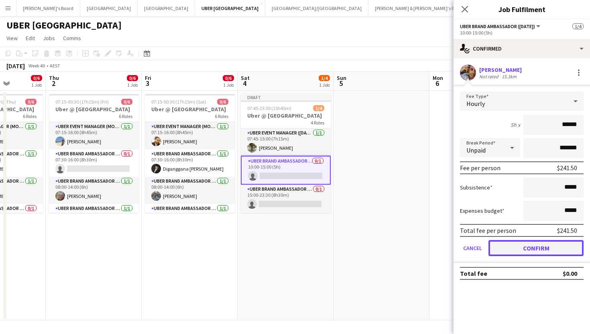
click at [518, 248] on button "Confirm" at bounding box center [535, 248] width 95 height 16
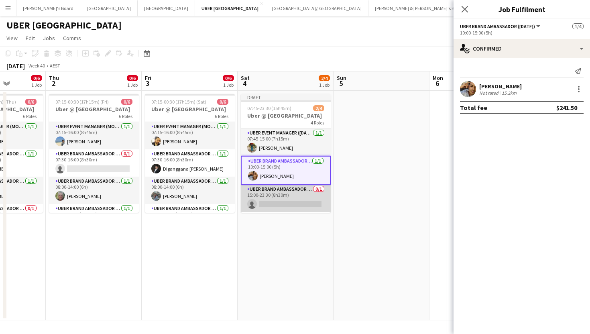
click at [262, 199] on app-card-role "UBER Brand Ambassador (Saturday) 0/1 15:00-23:30 (8h30m) single-neutral-actions" at bounding box center [286, 198] width 90 height 27
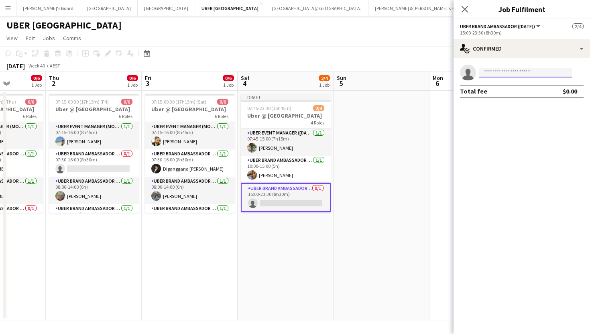
click at [519, 73] on input at bounding box center [525, 73] width 93 height 10
click at [493, 75] on input "********" at bounding box center [525, 73] width 93 height 10
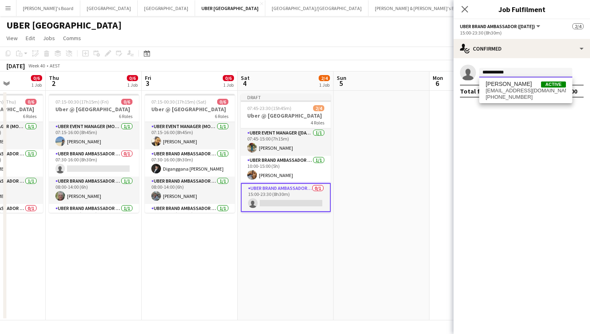
click at [518, 72] on input "**********" at bounding box center [525, 73] width 93 height 10
type input "**********"
click at [508, 90] on span "mikewayman1@hotmail.com" at bounding box center [526, 90] width 80 height 6
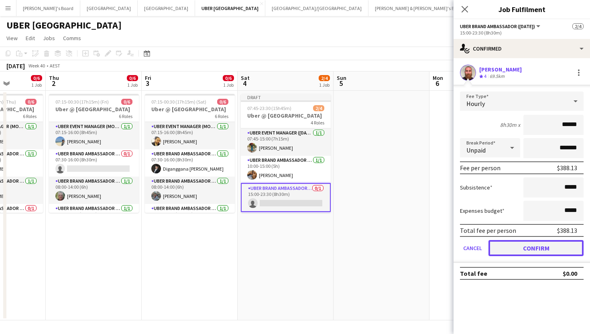
click at [514, 249] on button "Confirm" at bounding box center [535, 248] width 95 height 16
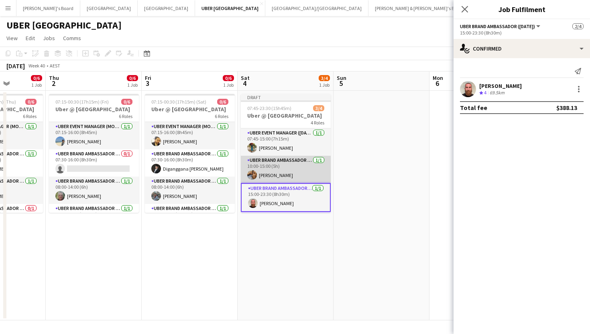
scroll to position [26, 0]
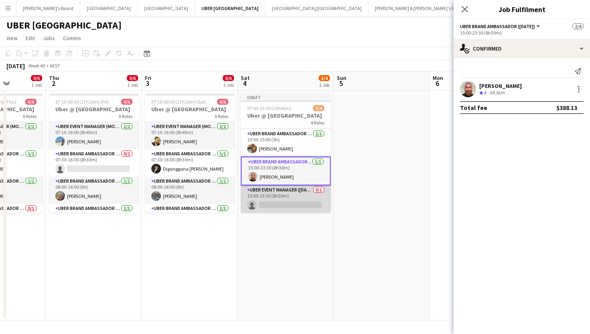
click at [277, 201] on app-card-role "UBER Event Manager (Saturday) 0/1 15:00-23:30 (8h30m) single-neutral-actions" at bounding box center [286, 198] width 90 height 27
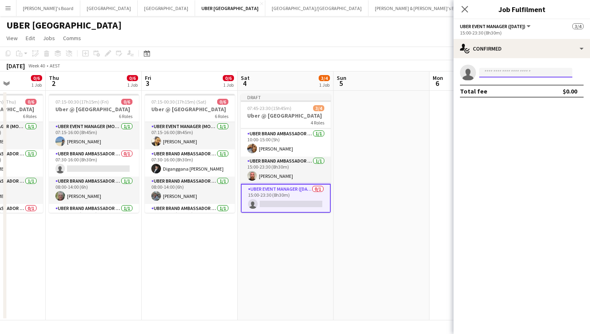
click at [492, 72] on input at bounding box center [525, 73] width 93 height 10
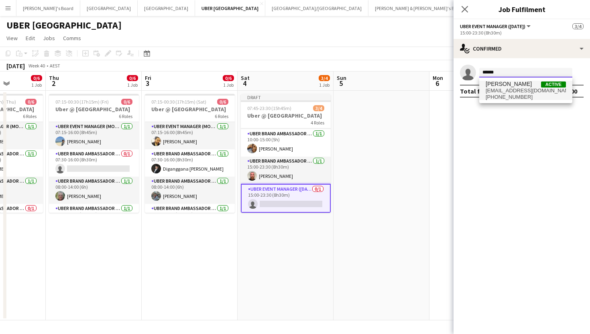
type input "******"
click at [501, 94] on span "+61470102519" at bounding box center [526, 97] width 80 height 6
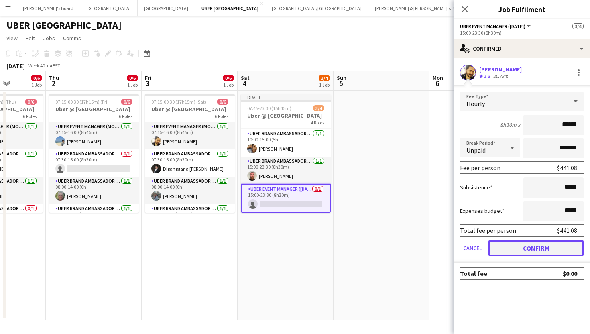
click at [515, 253] on button "Confirm" at bounding box center [535, 248] width 95 height 16
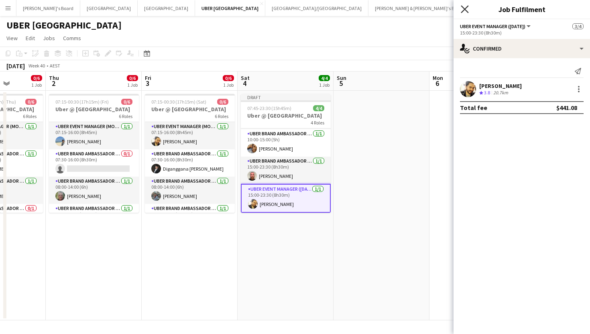
click at [466, 10] on icon at bounding box center [465, 9] width 8 height 8
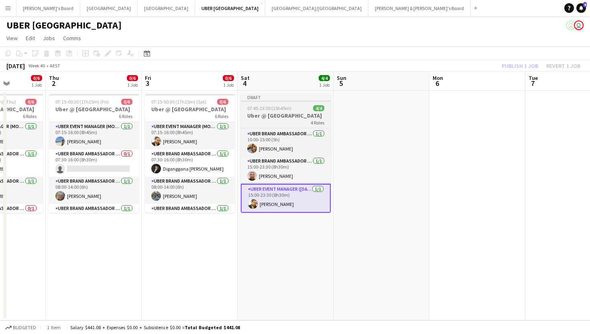
click at [291, 111] on div "07:45-23:30 (15h45m) 4/4" at bounding box center [286, 108] width 90 height 6
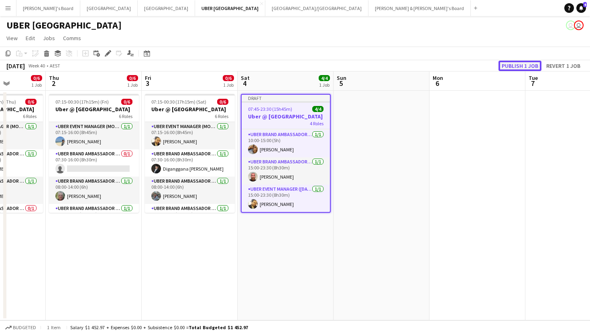
click at [531, 66] on button "Publish 1 job" at bounding box center [519, 66] width 43 height 10
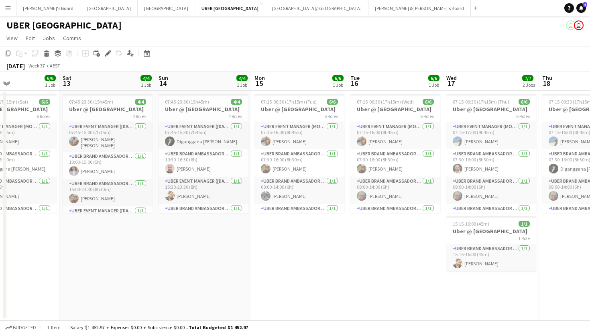
scroll to position [0, 229]
click at [211, 104] on div "07:45-23:30 (15h45m) 4/4" at bounding box center [203, 102] width 90 height 6
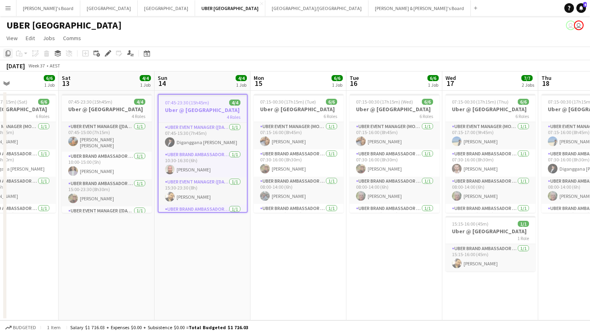
click at [7, 52] on icon "Copy" at bounding box center [8, 53] width 6 height 6
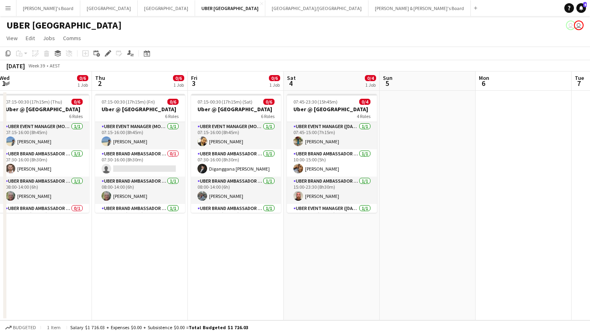
scroll to position [0, 291]
click at [435, 119] on app-date-cell at bounding box center [428, 206] width 96 height 230
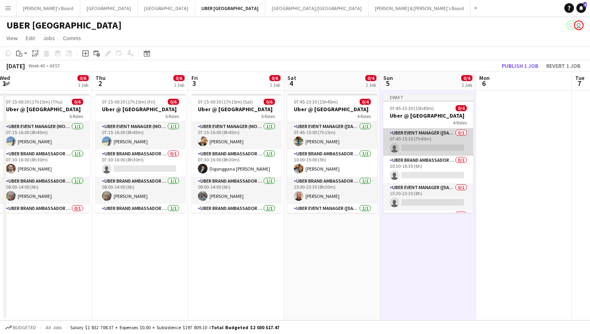
click at [412, 150] on app-card-role "UBER Event Manager (Sunday) 0/1 07:45-15:30 (7h45m) single-neutral-actions" at bounding box center [428, 141] width 90 height 27
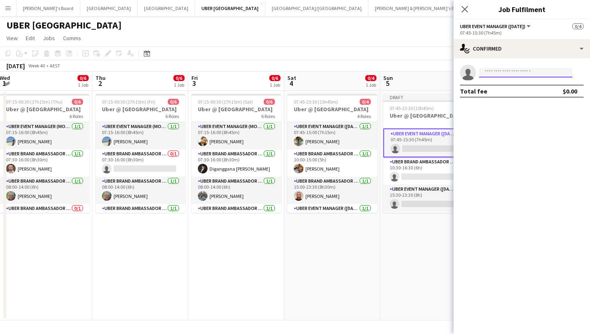
click at [528, 77] on input at bounding box center [525, 73] width 93 height 10
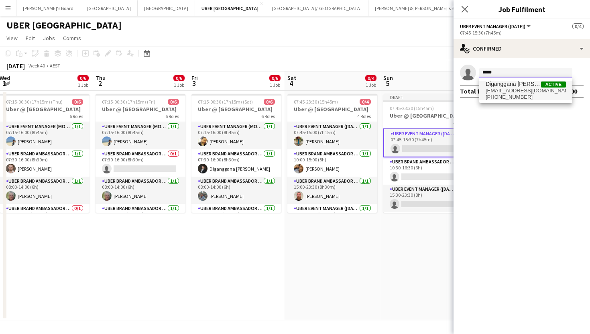
type input "*****"
click at [528, 84] on span "Diganggana [PERSON_NAME]" at bounding box center [513, 84] width 55 height 7
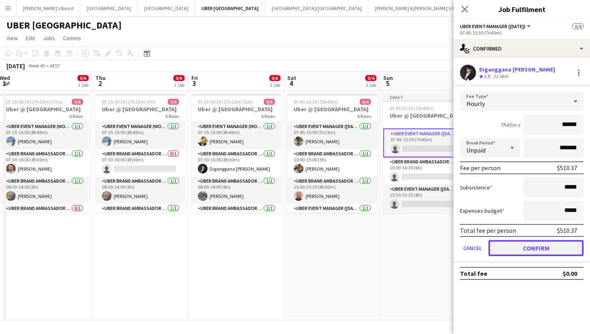
click at [512, 242] on button "Confirm" at bounding box center [535, 248] width 95 height 16
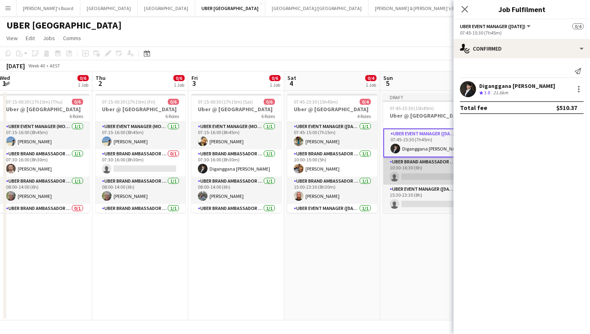
click at [429, 177] on app-card-role "UBER Brand Ambassador (Sunday) 0/1 10:30-16:30 (6h) single-neutral-actions" at bounding box center [428, 170] width 90 height 27
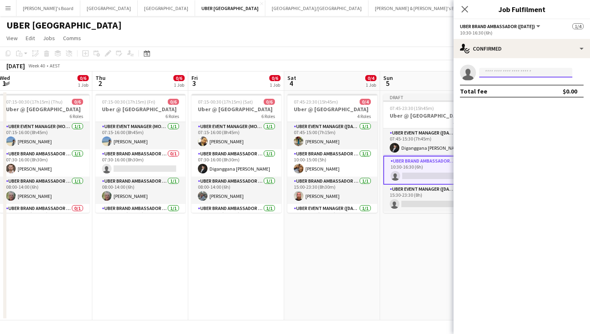
click at [515, 71] on input at bounding box center [525, 73] width 93 height 10
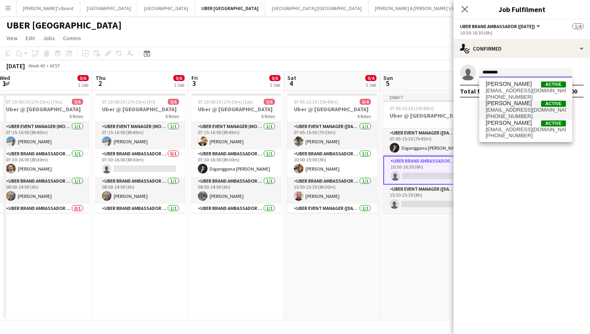
type input "********"
click at [506, 107] on span "daniellerobinson1987@hotmail.com" at bounding box center [526, 110] width 80 height 6
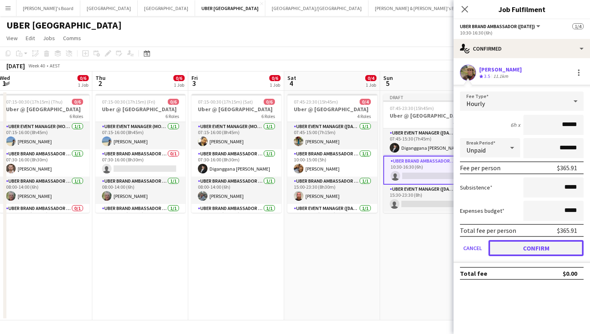
click at [507, 248] on button "Confirm" at bounding box center [535, 248] width 95 height 16
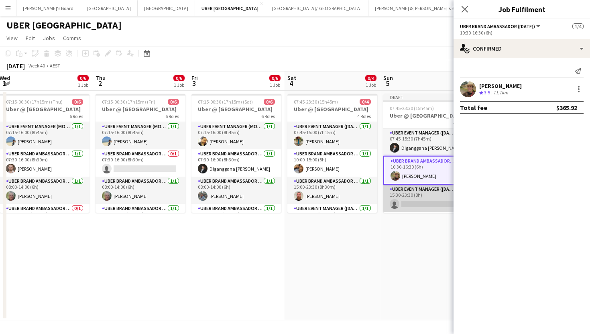
click at [412, 201] on app-card-role "UBER Event Manager (Sunday) 0/1 15:30-23:30 (8h) single-neutral-actions" at bounding box center [428, 198] width 90 height 27
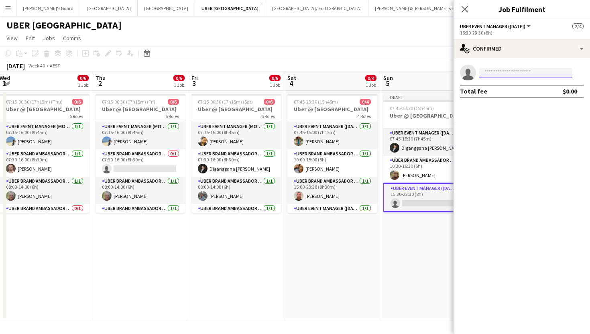
click at [505, 71] on input at bounding box center [525, 73] width 93 height 10
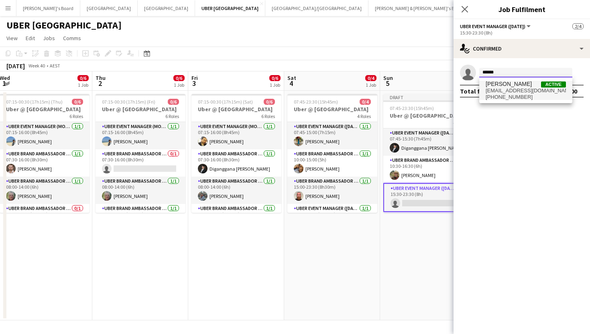
type input "******"
click at [510, 90] on span "shijinism@gmail.com" at bounding box center [526, 90] width 80 height 6
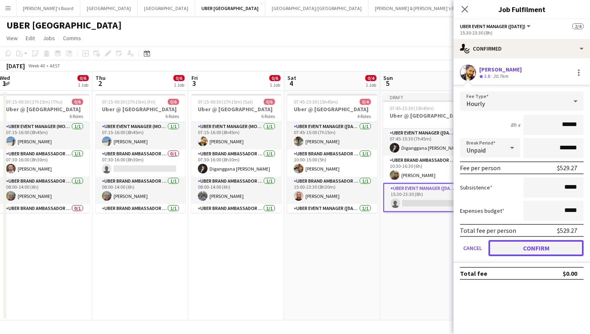
click at [512, 248] on button "Confirm" at bounding box center [535, 248] width 95 height 16
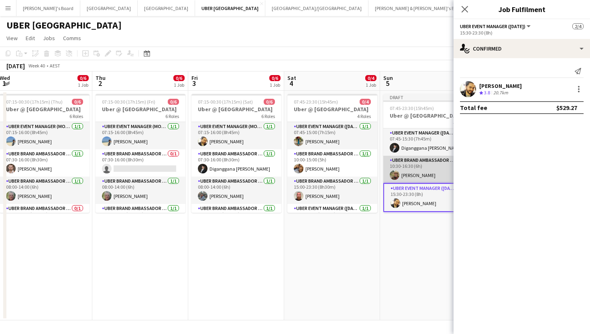
scroll to position [26, 0]
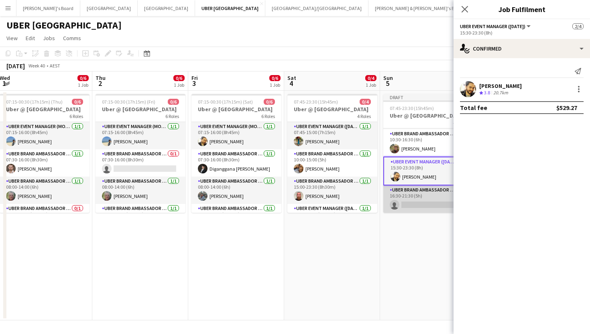
click at [411, 204] on app-card-role "UBER Brand Ambassador (Sunday) 0/1 16:30-21:30 (5h) single-neutral-actions" at bounding box center [428, 198] width 90 height 27
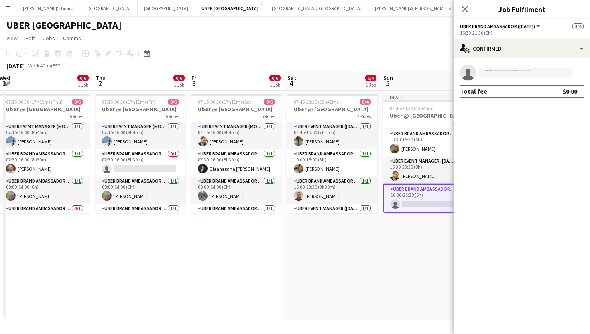
click at [511, 75] on input at bounding box center [525, 73] width 93 height 10
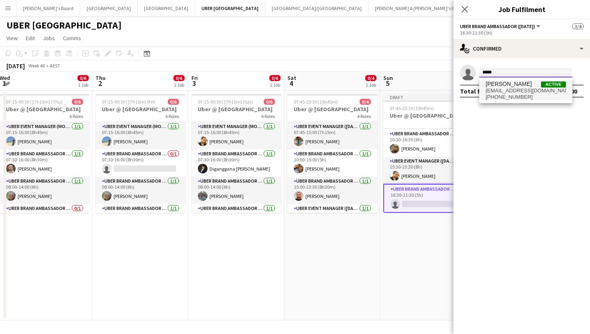
type input "*****"
click at [512, 90] on span "niloo.n7899@gmail.com" at bounding box center [526, 90] width 80 height 6
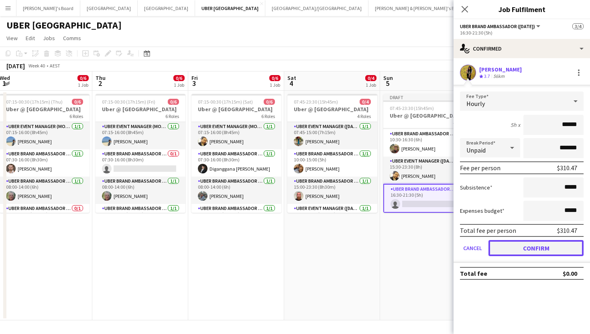
click at [521, 247] on button "Confirm" at bounding box center [535, 248] width 95 height 16
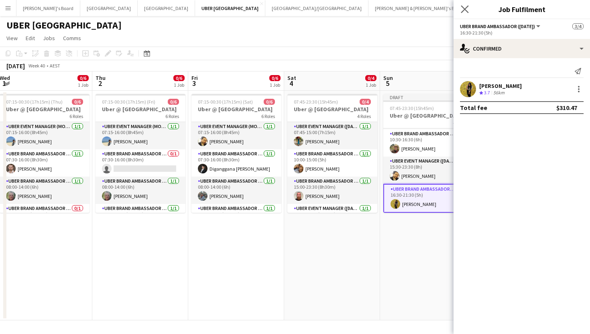
click at [464, 4] on app-icon "Close pop-in" at bounding box center [465, 10] width 12 height 12
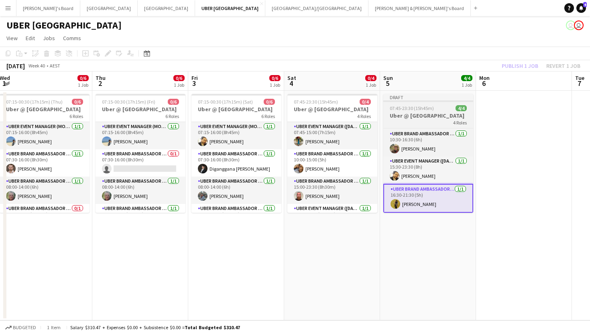
click at [442, 113] on h3 "Uber @ [GEOGRAPHIC_DATA]" at bounding box center [428, 115] width 90 height 7
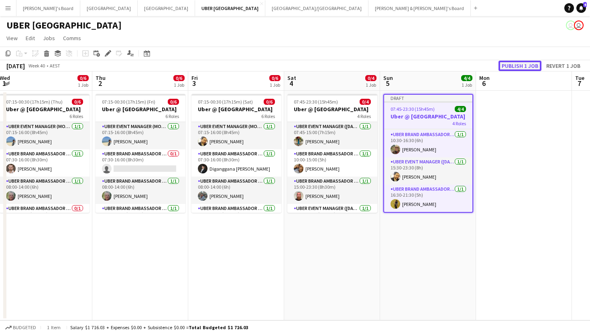
click at [522, 66] on button "Publish 1 job" at bounding box center [519, 66] width 43 height 10
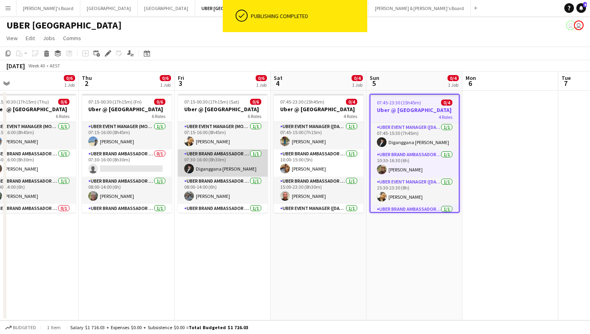
scroll to position [0, 319]
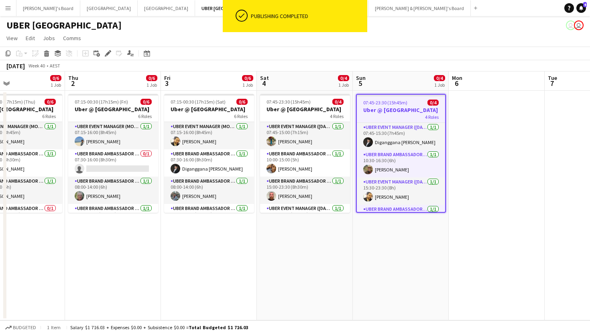
click at [489, 185] on app-date-cell at bounding box center [497, 206] width 96 height 230
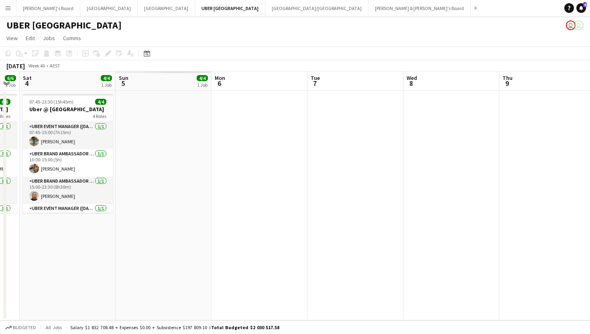
scroll to position [0, 273]
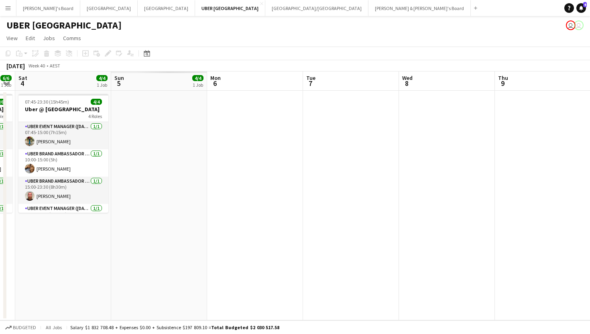
click at [165, 160] on app-date-cell at bounding box center [159, 206] width 96 height 230
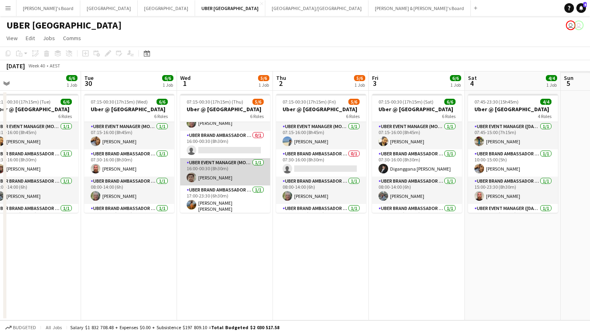
scroll to position [73, 0]
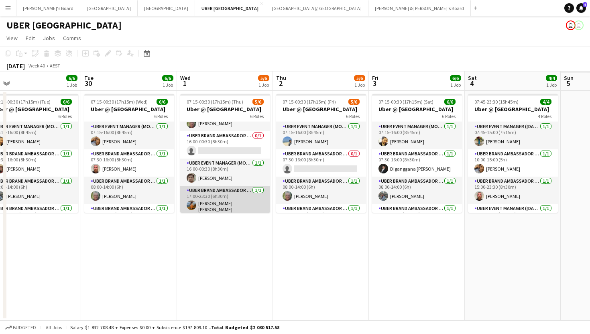
click at [210, 199] on app-card-role "UBER Brand Ambassador (Mon - Fri) 1/1 17:00-23:30 (6h30m) Vanessa Jose" at bounding box center [225, 201] width 90 height 30
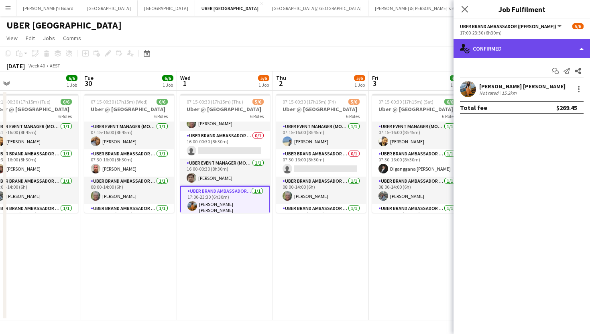
click at [507, 53] on div "single-neutral-actions-check-2 Confirmed" at bounding box center [522, 48] width 136 height 19
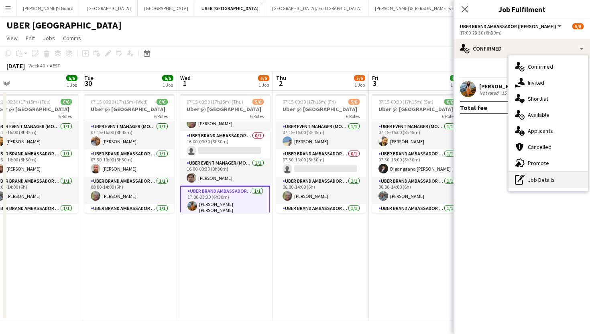
click at [535, 180] on div "pen-write Job Details" at bounding box center [548, 180] width 79 height 16
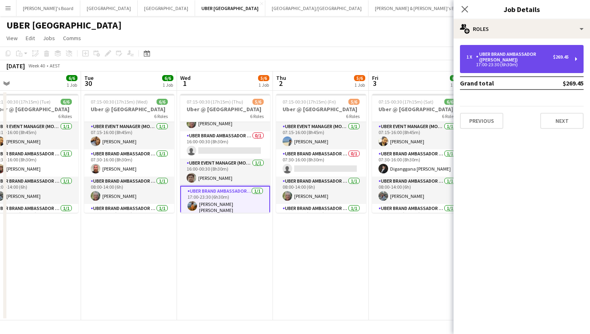
click at [495, 55] on div "UBER Brand Ambassador ([PERSON_NAME])" at bounding box center [514, 56] width 77 height 11
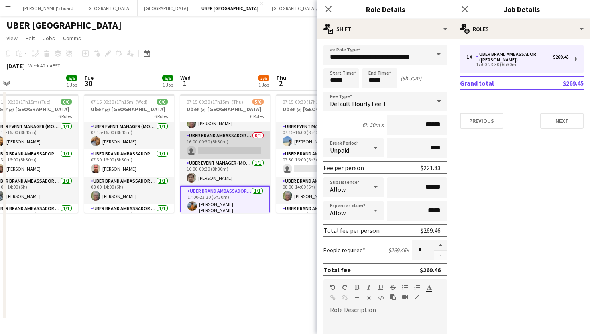
click at [225, 150] on app-card-role "UBER Brand Ambassador (Mon - Fri) 0/1 16:00-00:30 (8h30m) single-neutral-actions" at bounding box center [225, 144] width 90 height 27
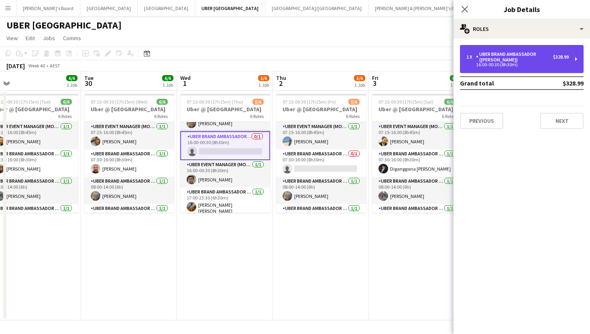
click at [523, 62] on div "UBER Brand Ambassador ([PERSON_NAME])" at bounding box center [514, 56] width 77 height 11
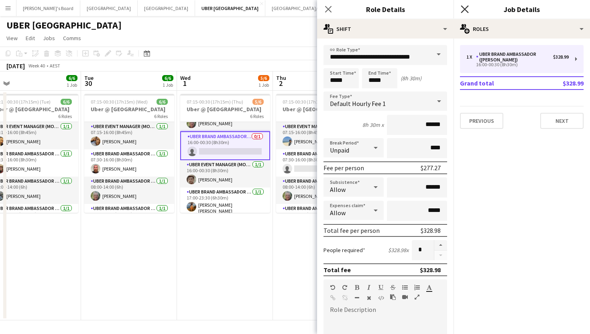
click at [466, 6] on icon "Close pop-in" at bounding box center [465, 9] width 8 height 8
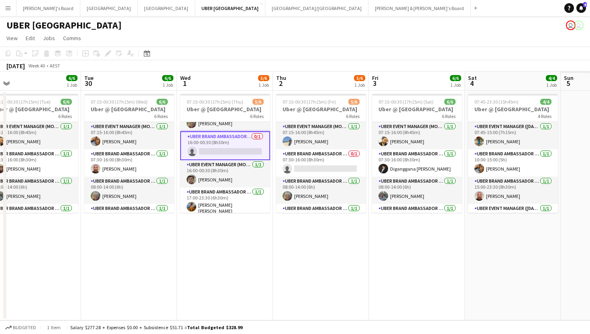
click at [263, 232] on app-date-cell "07:15-00:30 (17h15m) (Thu) 5/6 Uber @ Melbourne Airport 6 Roles UBER Event Mana…" at bounding box center [225, 206] width 96 height 230
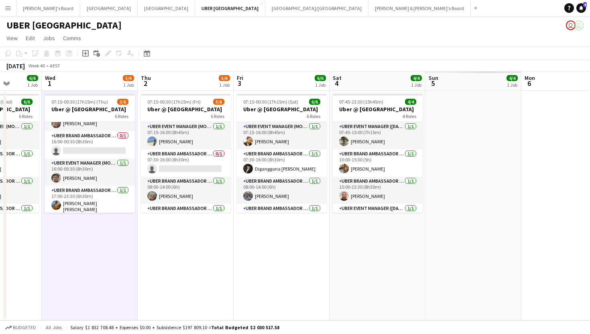
scroll to position [0, 343]
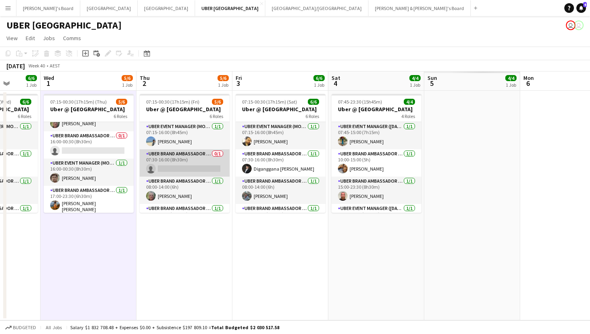
click at [185, 163] on app-card-role "UBER Brand Ambassador (Mon - Fri) 0/1 07:30-16:00 (8h30m) single-neutral-actions" at bounding box center [185, 162] width 90 height 27
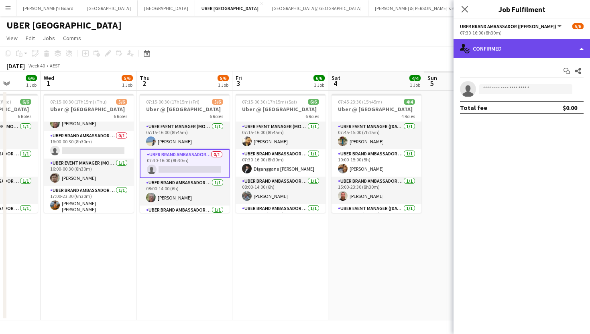
click at [512, 45] on div "single-neutral-actions-check-2 Confirmed" at bounding box center [522, 48] width 136 height 19
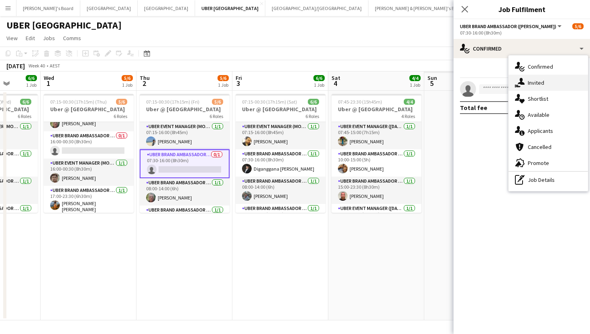
click at [528, 79] on span "Invited" at bounding box center [536, 82] width 16 height 7
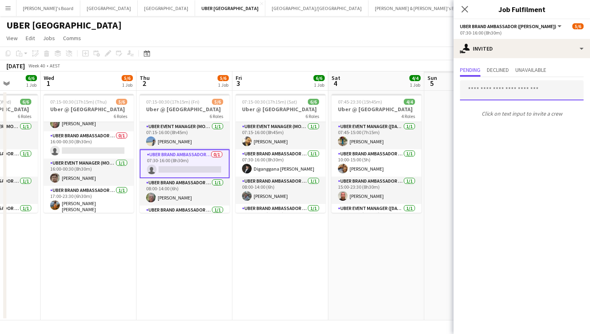
click at [500, 91] on input "text" at bounding box center [522, 90] width 124 height 20
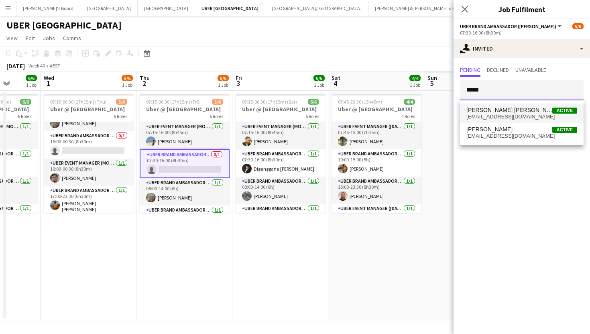
type input "*****"
click at [507, 113] on span "cindy maree horsfall" at bounding box center [509, 110] width 86 height 7
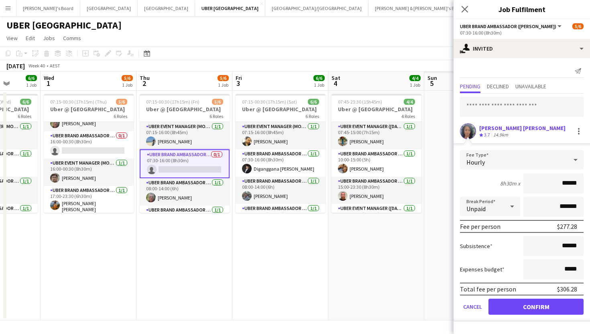
click at [504, 128] on div "cindy maree horsfall" at bounding box center [522, 127] width 86 height 7
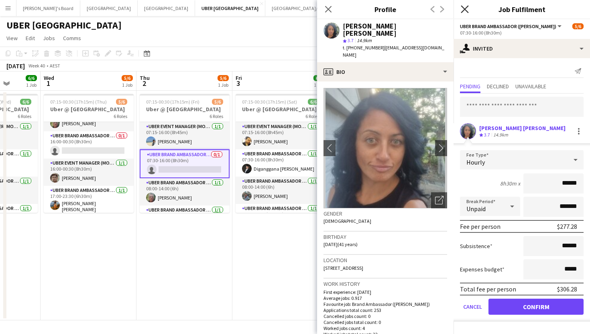
click at [462, 8] on icon "Close pop-in" at bounding box center [465, 9] width 8 height 8
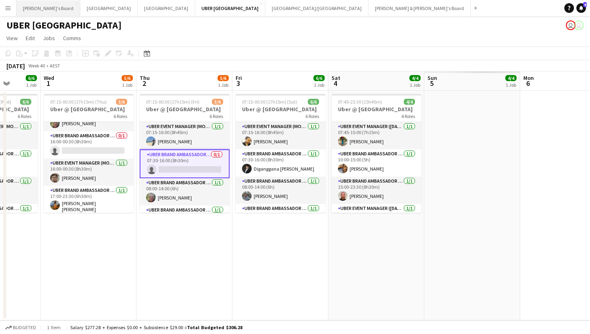
click at [44, 8] on button "Tennille's Board Close" at bounding box center [48, 8] width 64 height 16
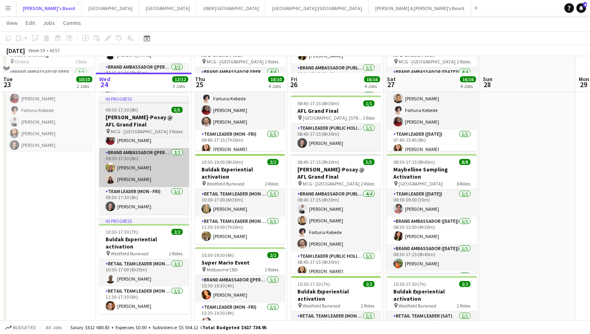
scroll to position [136, 0]
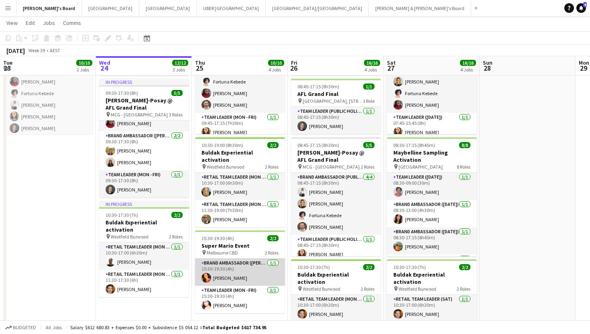
click at [223, 266] on app-card-role "Brand Ambassador (Mon - Fri) 1/1 15:30-19:30 (4h) Chrissie Leigh" at bounding box center [240, 271] width 90 height 27
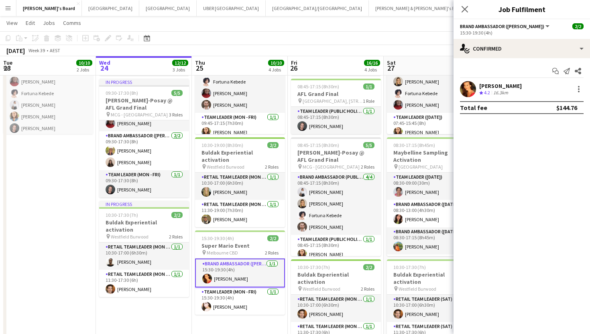
click at [488, 86] on div "Chrissie Leigh" at bounding box center [500, 85] width 43 height 7
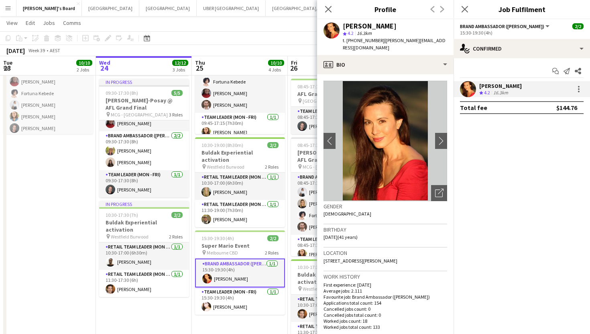
drag, startPoint x: 379, startPoint y: 41, endPoint x: 356, endPoint y: 43, distance: 23.3
click at [355, 43] on div "t. +447453416643 | chrissie_leigh@yahoo.com" at bounding box center [395, 44] width 104 height 14
click at [462, 10] on icon "Close pop-in" at bounding box center [465, 9] width 8 height 8
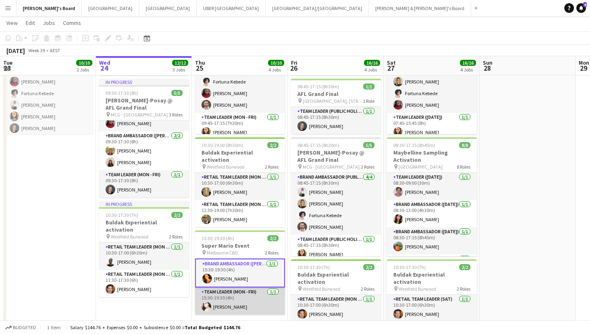
click at [242, 300] on app-card-role "Team Leader (Mon - Fri) 1/1 15:30-19:30 (4h) Bianca Baykara" at bounding box center [240, 300] width 90 height 27
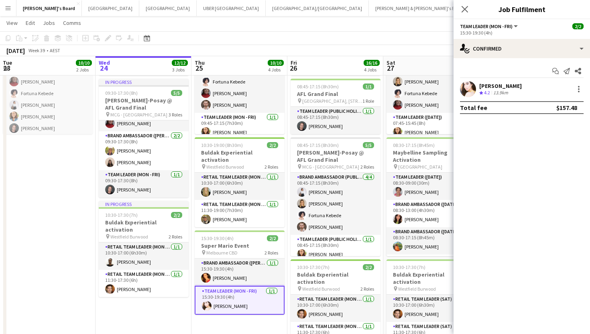
click at [510, 88] on div "Bianca Baykara" at bounding box center [500, 85] width 43 height 7
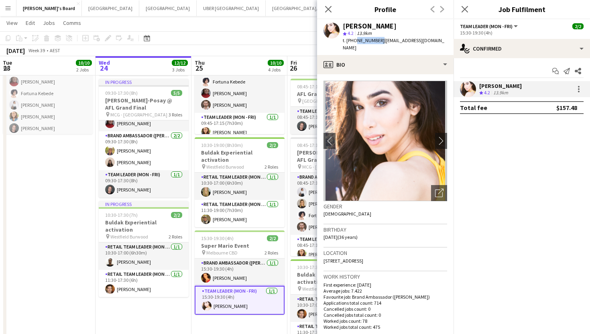
drag, startPoint x: 376, startPoint y: 42, endPoint x: 355, endPoint y: 43, distance: 21.3
click at [355, 43] on div "t. +61433836686 | biancabaykara@hotmail.com" at bounding box center [395, 44] width 104 height 14
copy span "433836686"
click at [459, 8] on app-icon "Close pop-in" at bounding box center [465, 10] width 12 height 12
